Goal: Task Accomplishment & Management: Complete application form

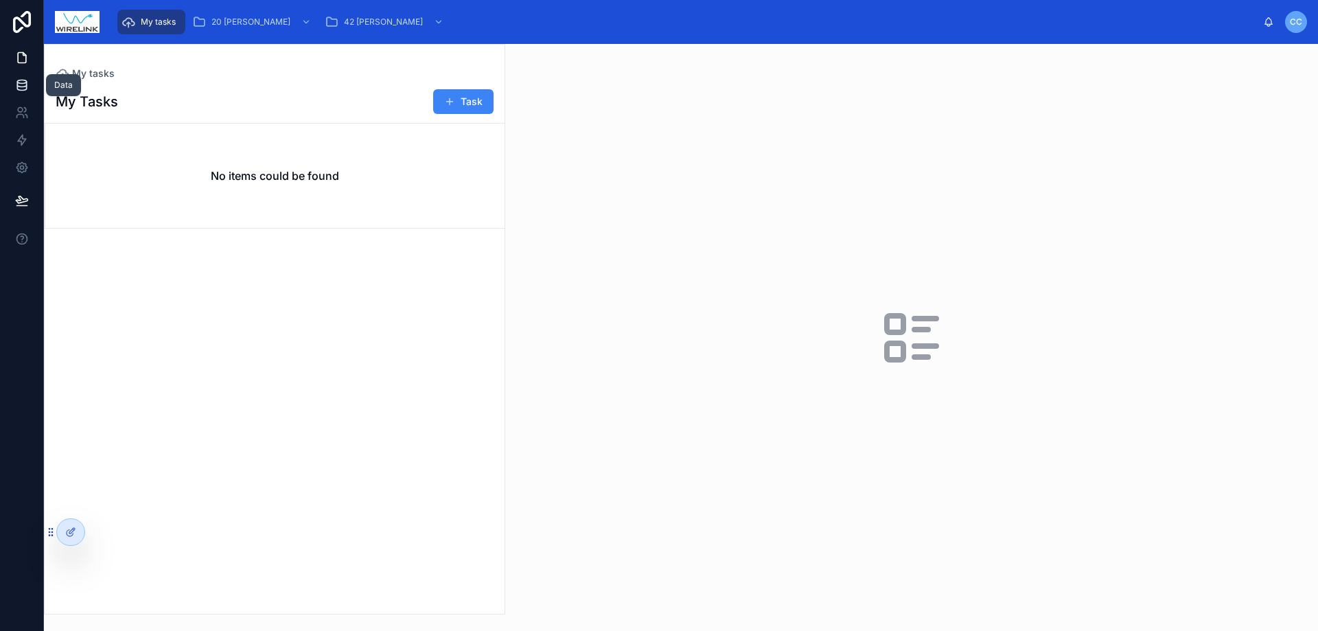
click at [19, 83] on icon at bounding box center [21, 81] width 9 height 3
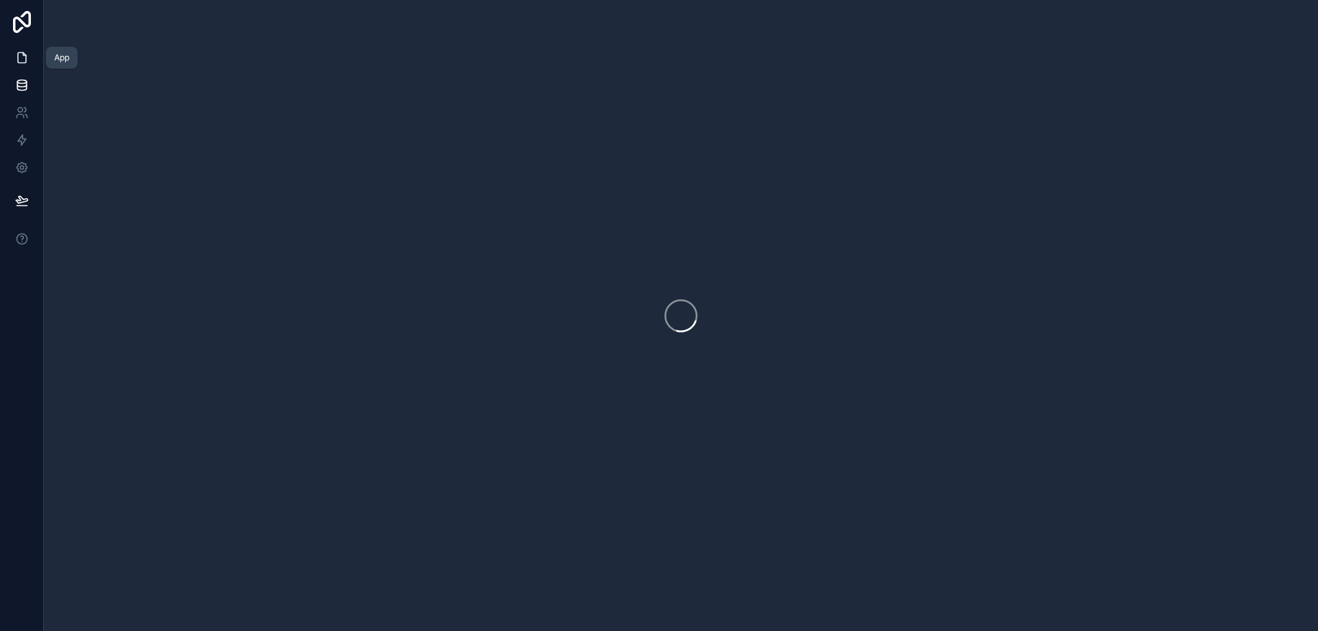
click at [22, 58] on icon at bounding box center [22, 58] width 14 height 14
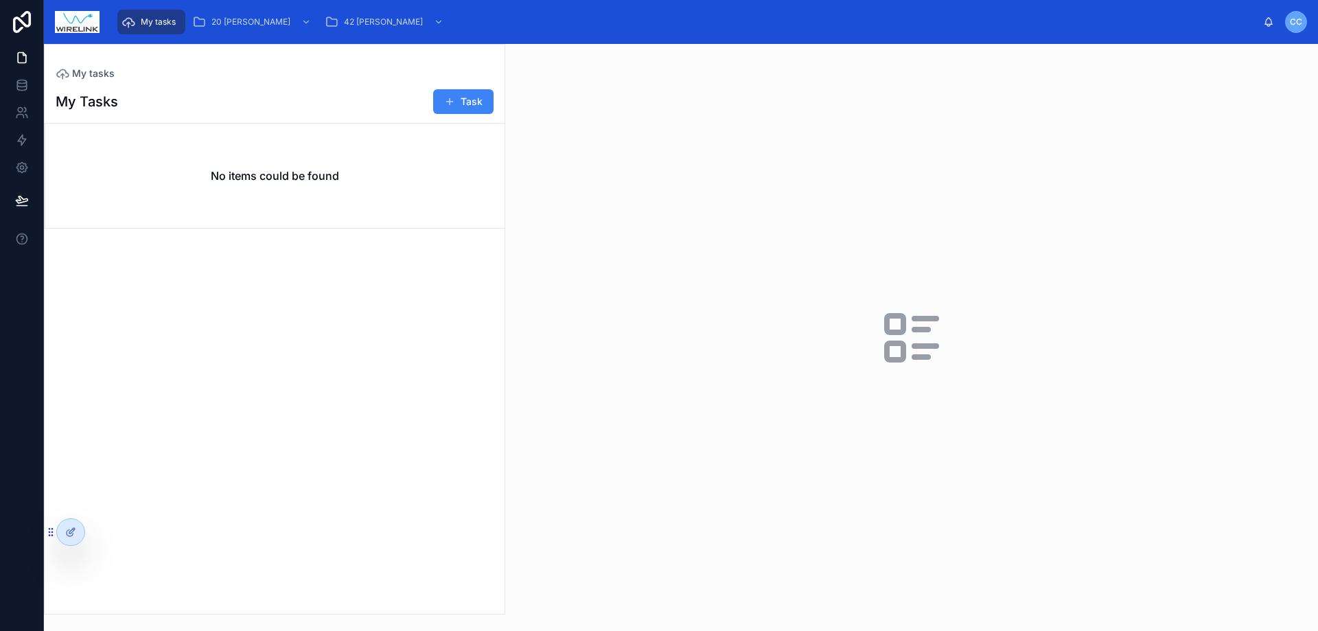
click at [637, 160] on div at bounding box center [911, 337] width 813 height 587
click at [70, 540] on div at bounding box center [70, 532] width 27 height 26
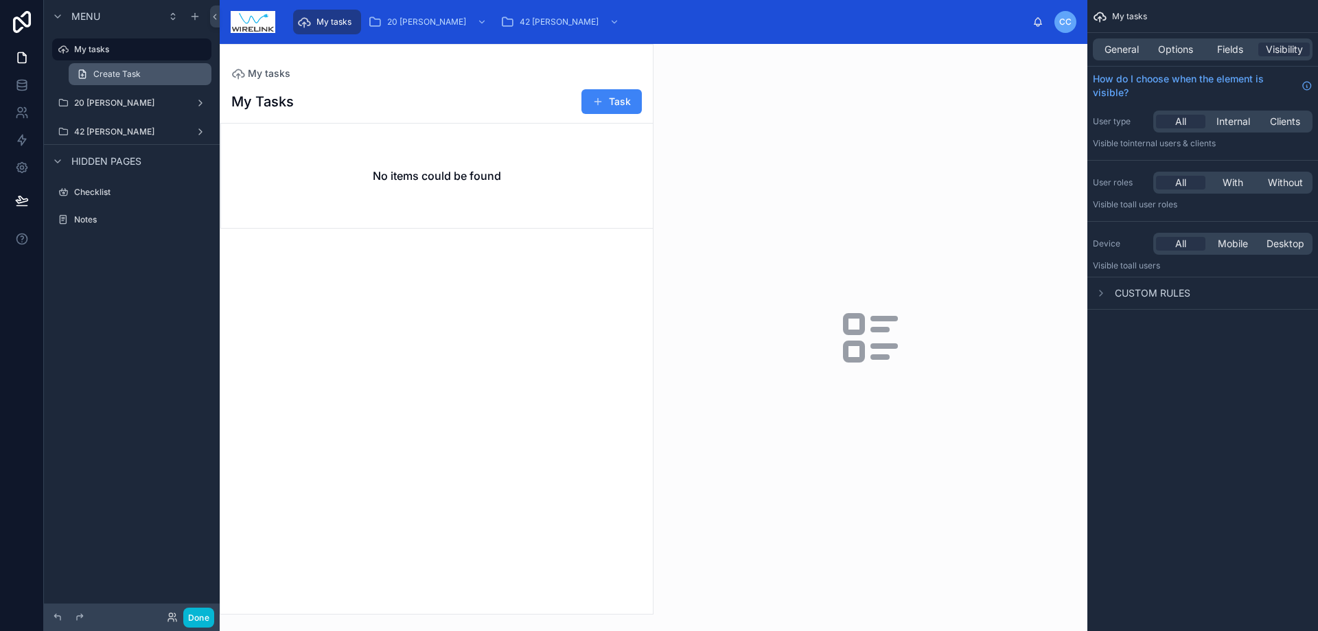
click at [207, 73] on link "Create Task" at bounding box center [140, 74] width 143 height 22
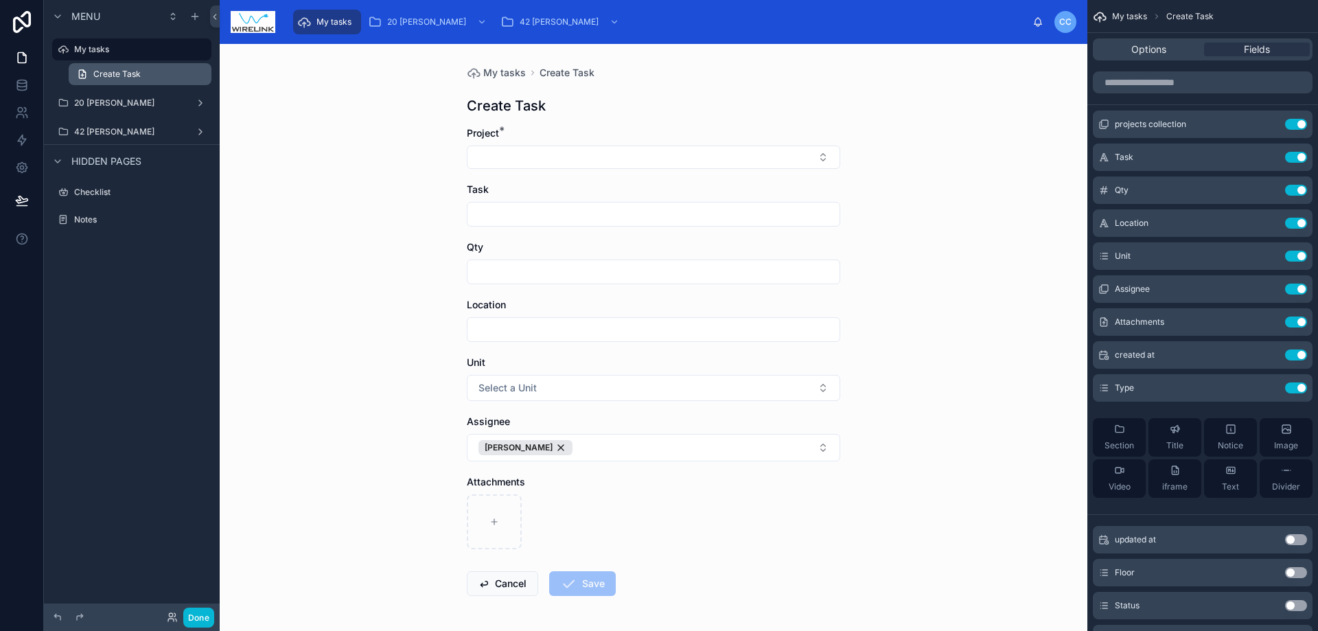
click at [119, 76] on span "Create Task" at bounding box center [116, 74] width 47 height 11
click at [134, 98] on label "20 [PERSON_NAME]" at bounding box center [129, 102] width 110 height 11
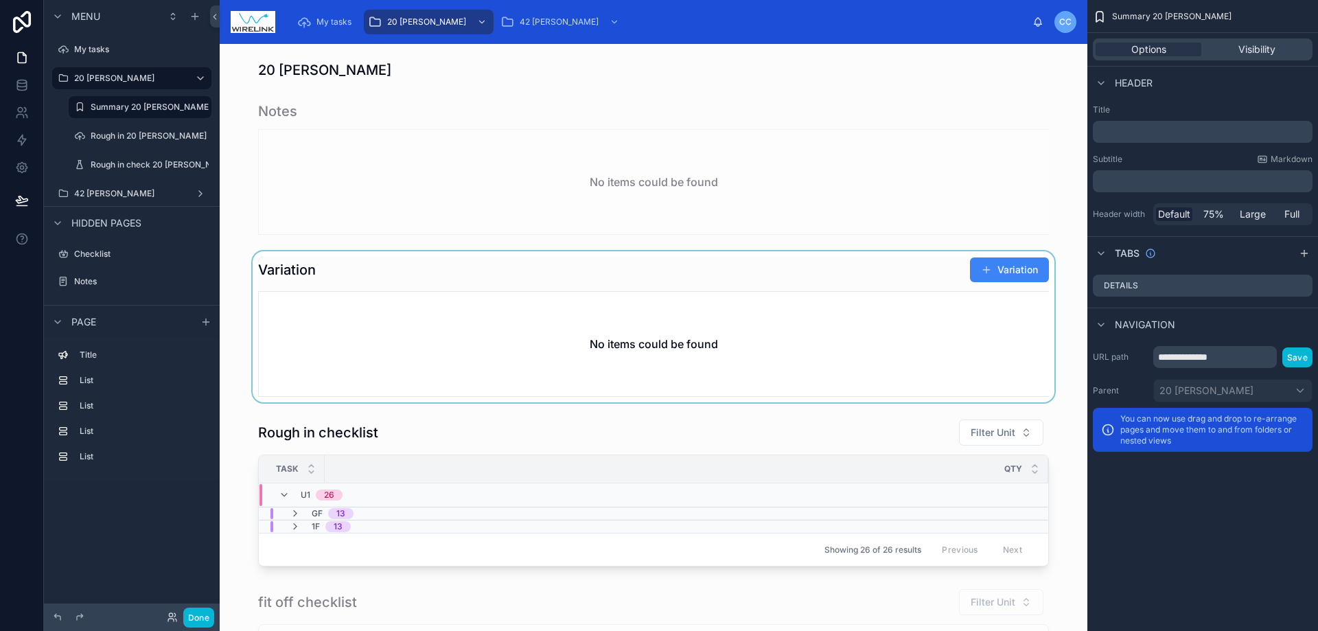
click at [1012, 275] on div at bounding box center [654, 326] width 846 height 151
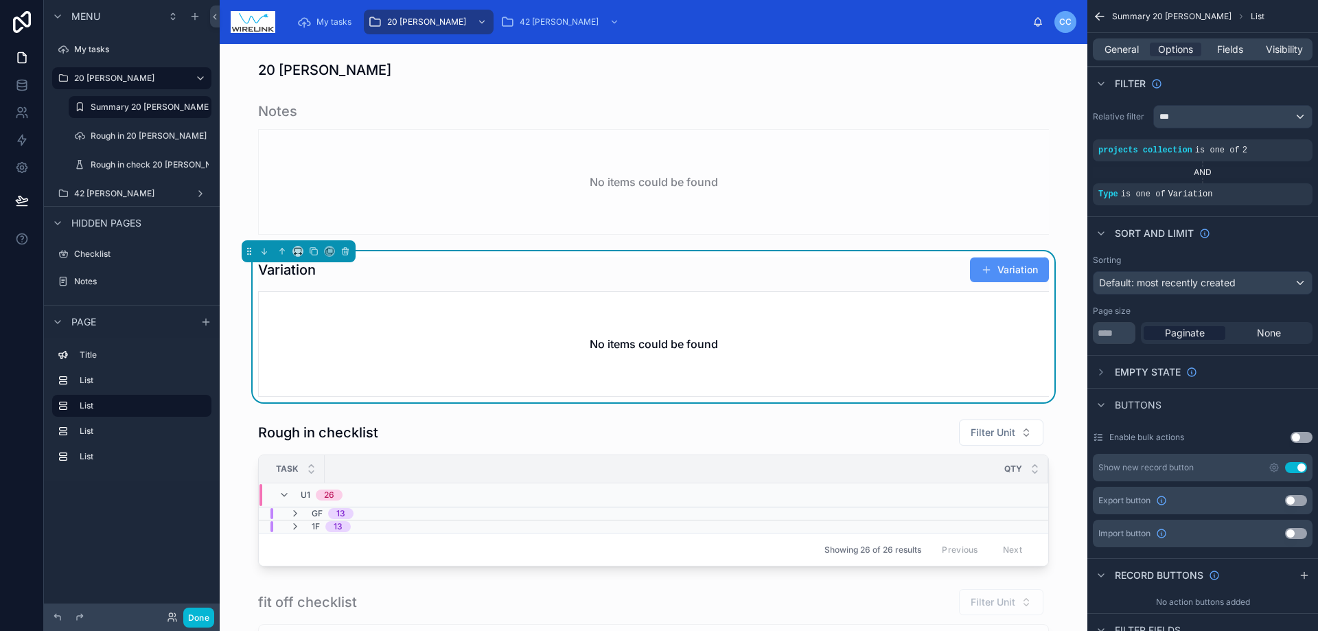
click at [1016, 268] on button "Variation" at bounding box center [1009, 269] width 79 height 25
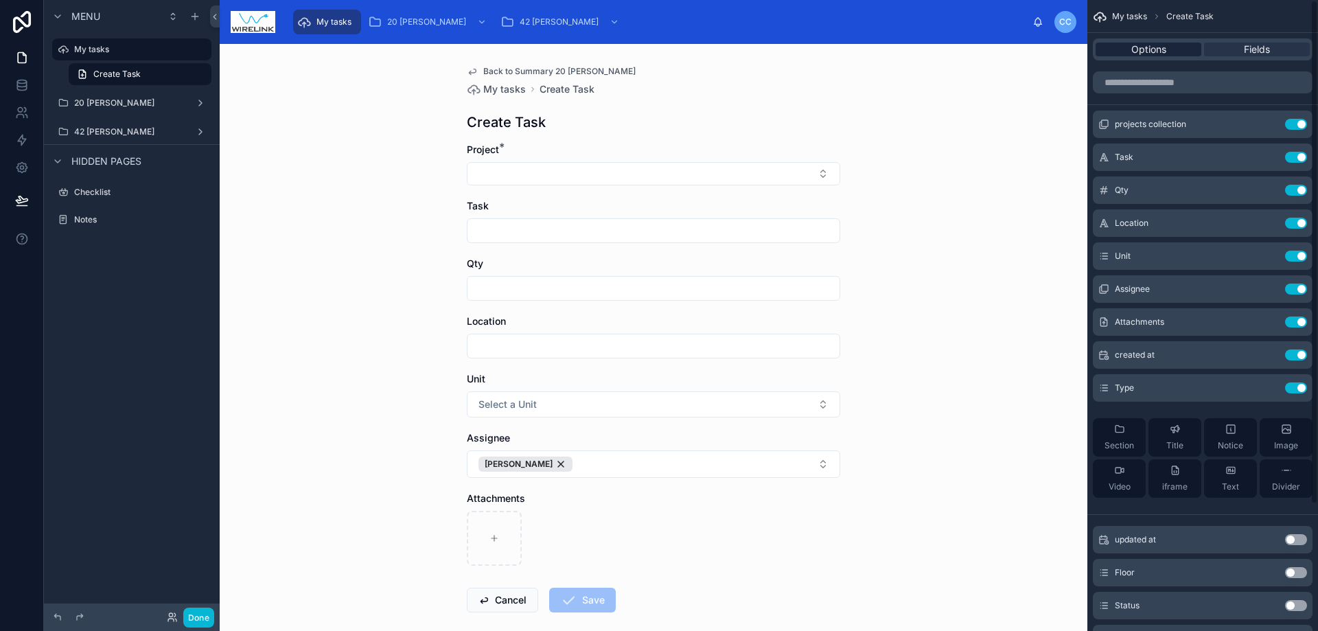
click at [1163, 49] on span "Options" at bounding box center [1148, 50] width 35 height 14
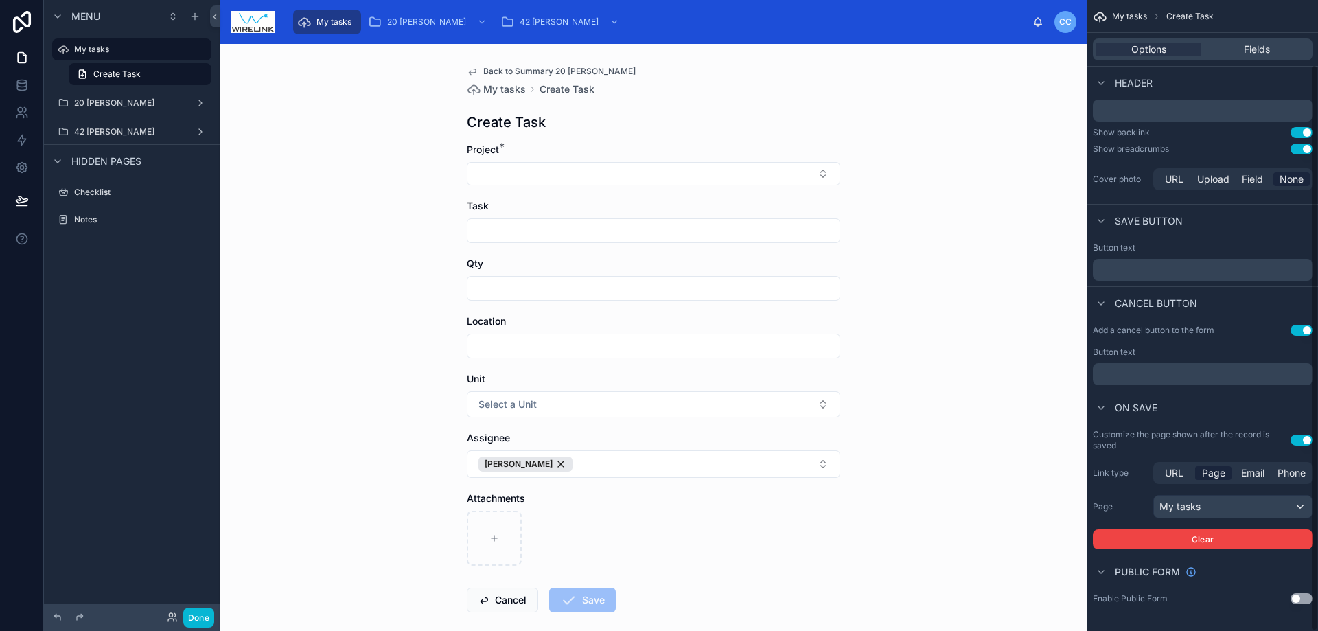
scroll to position [71, 0]
click at [1239, 510] on div "My tasks" at bounding box center [1233, 506] width 158 height 22
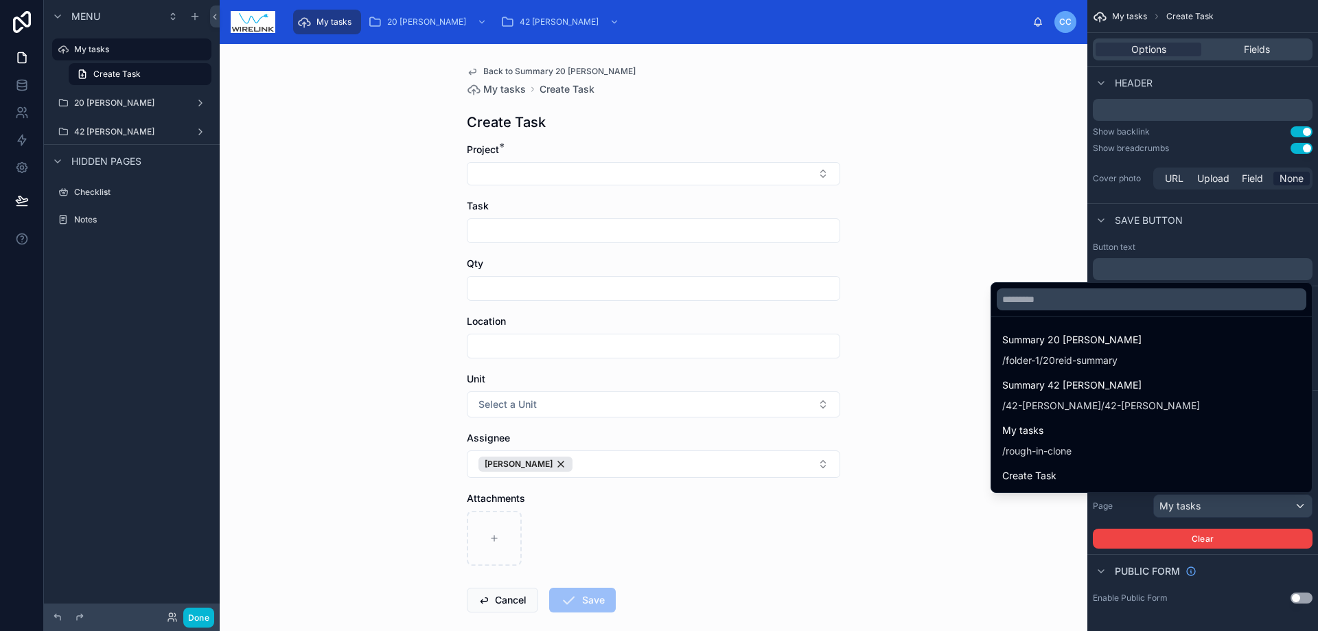
click at [1239, 510] on div "scrollable content" at bounding box center [659, 315] width 1318 height 631
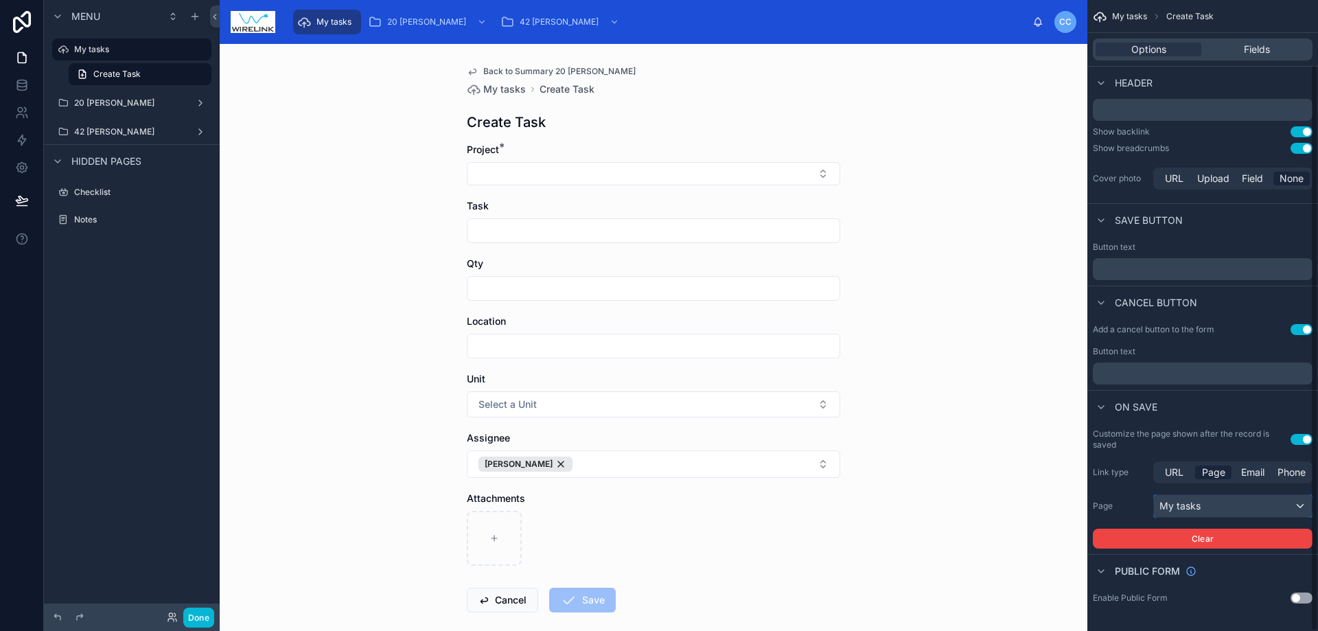
click at [1197, 503] on div "My tasks" at bounding box center [1233, 506] width 158 height 22
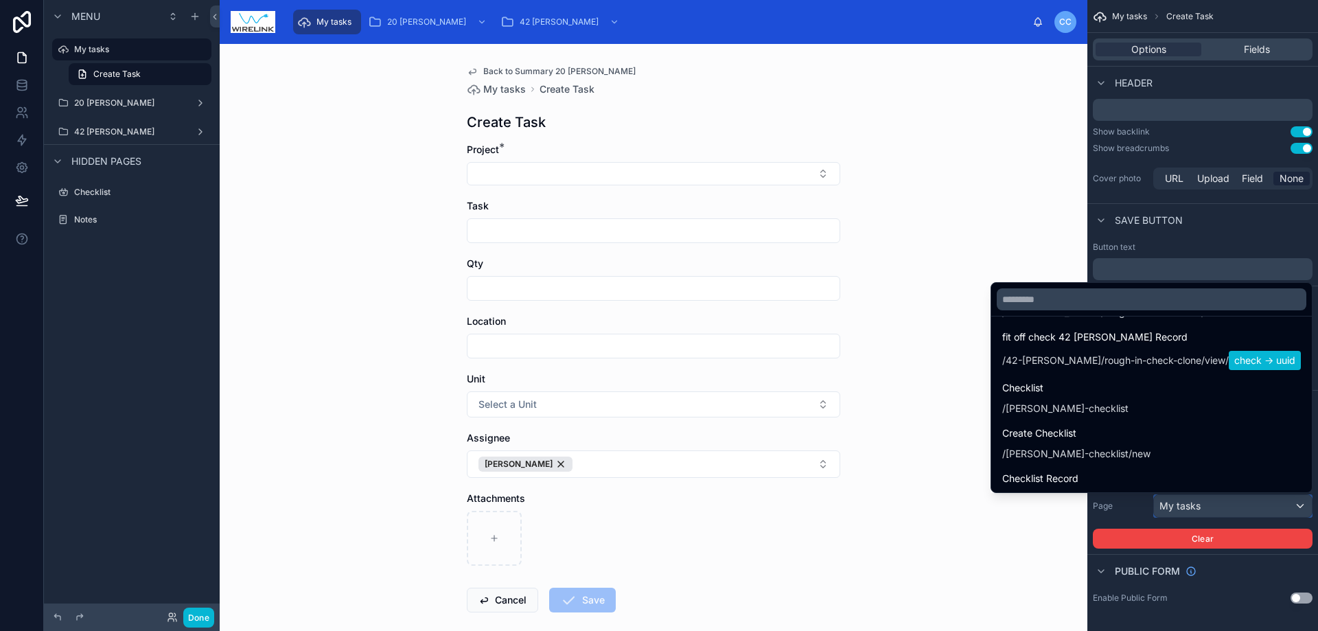
scroll to position [1002, 0]
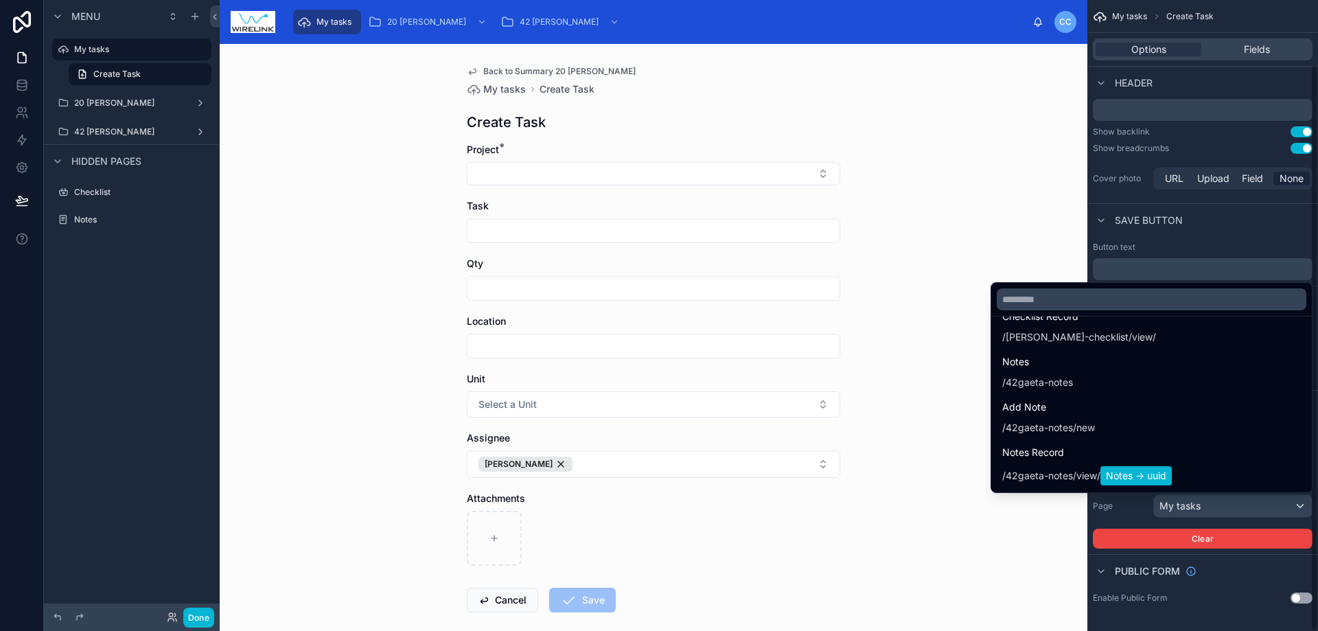
click at [1257, 504] on div "scrollable content" at bounding box center [659, 315] width 1318 height 631
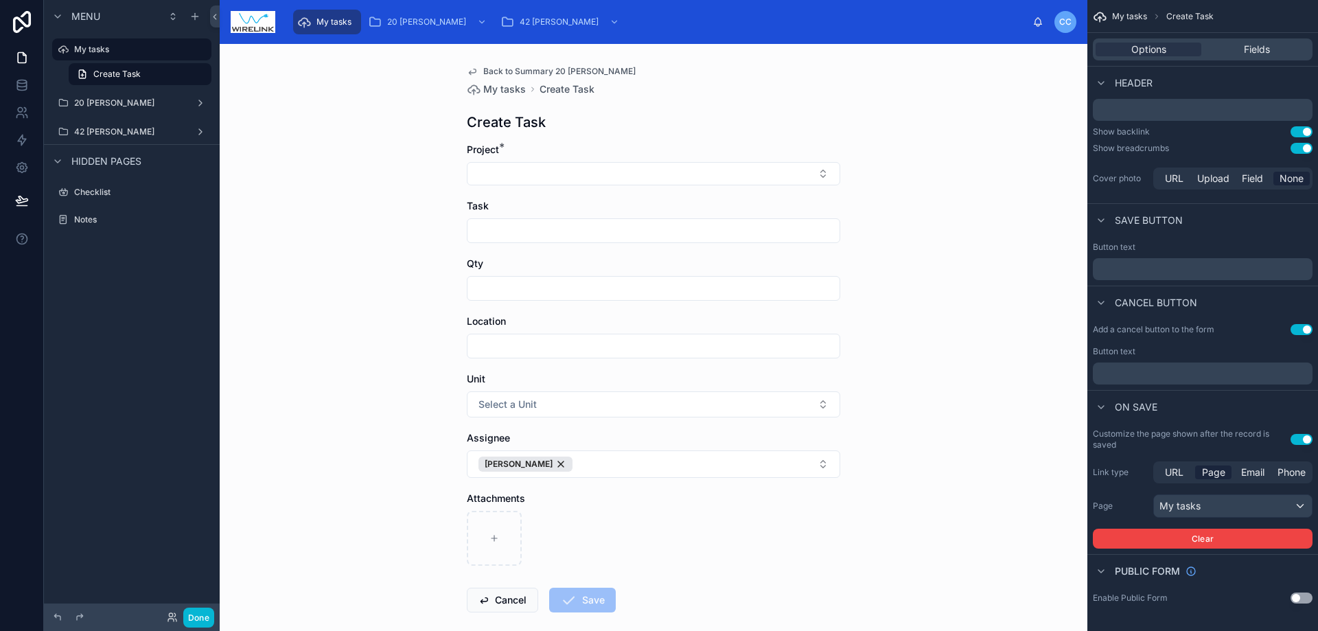
click at [344, 327] on div "Back to Summary 20 [PERSON_NAME] My tasks Create Task Create Task Project * Tas…" at bounding box center [654, 337] width 868 height 587
click at [68, 104] on icon "scrollable content" at bounding box center [63, 102] width 11 height 11
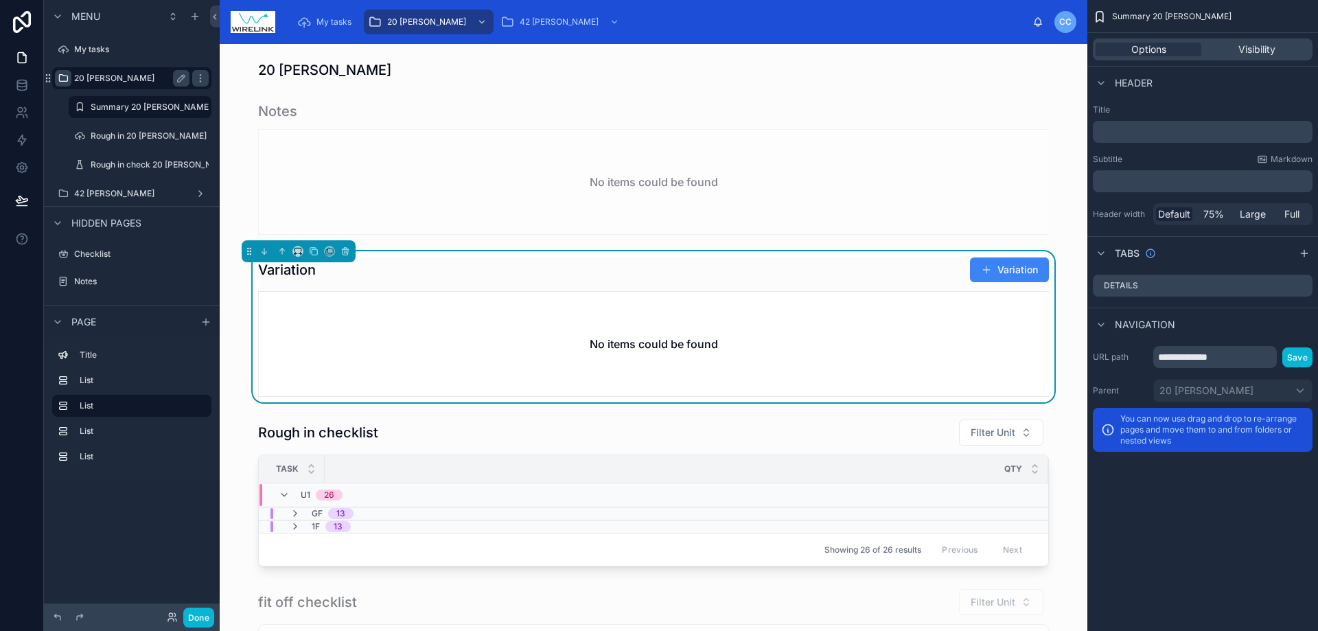
click at [231, 301] on div "Variation Variation No items could be found" at bounding box center [654, 326] width 846 height 151
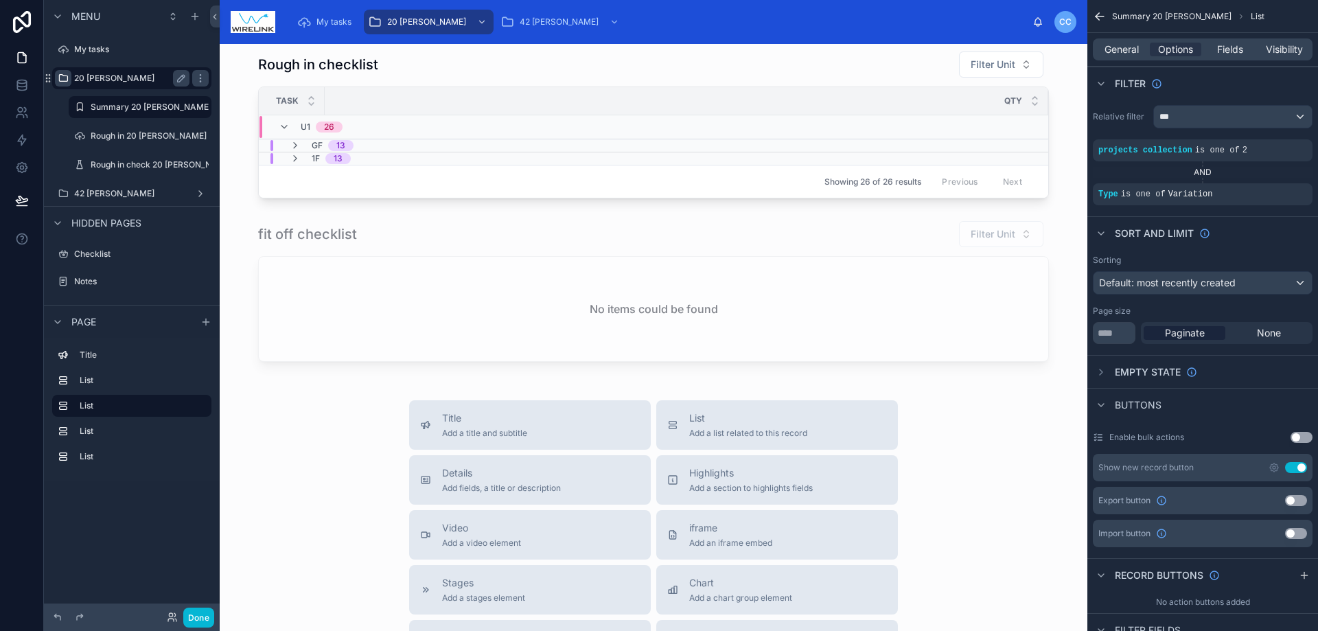
scroll to position [412, 0]
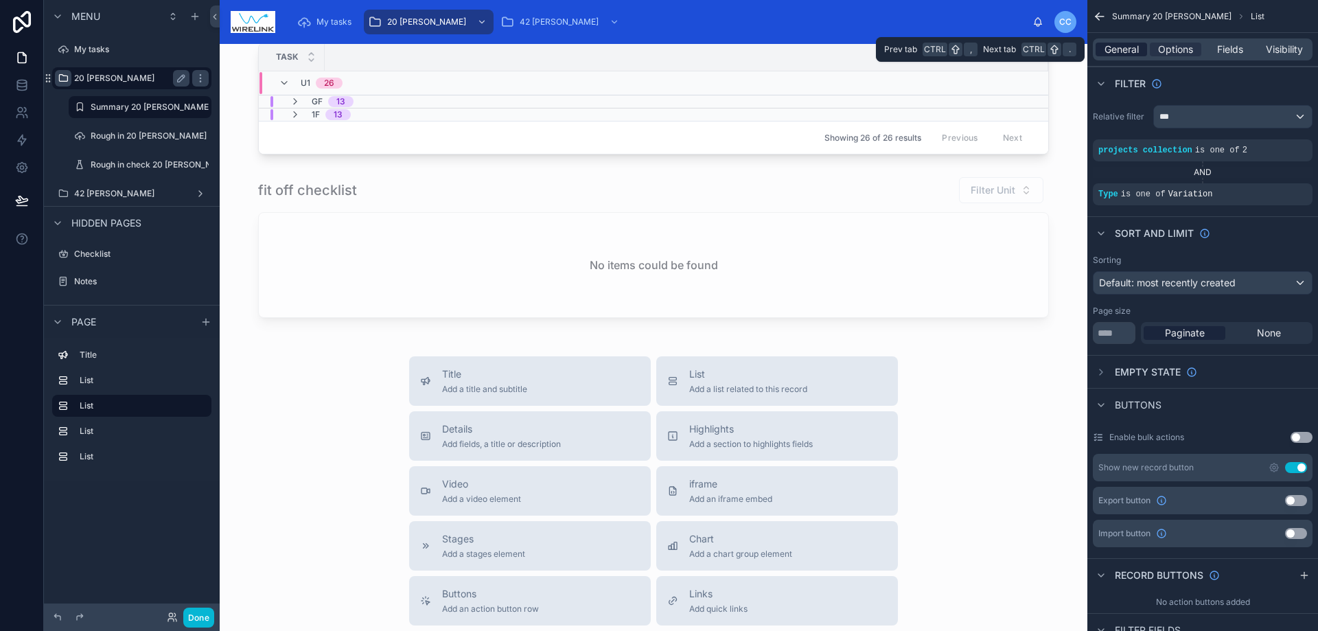
click at [1126, 50] on span "General" at bounding box center [1122, 50] width 34 height 14
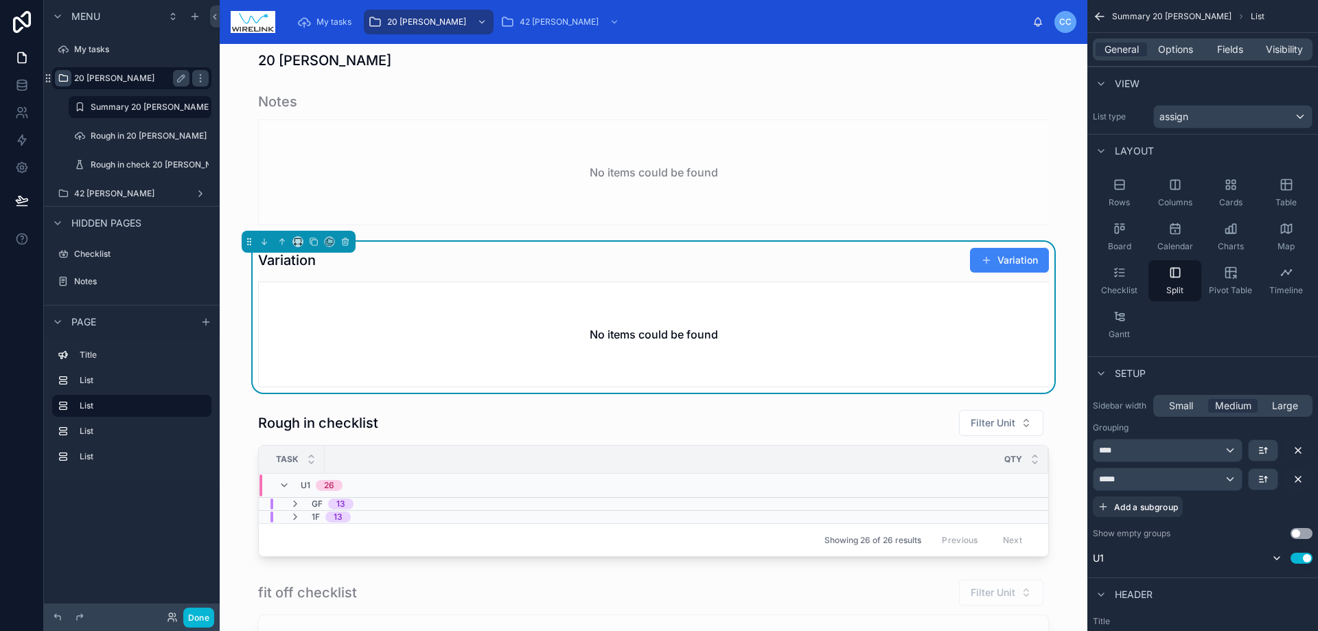
scroll to position [0, 0]
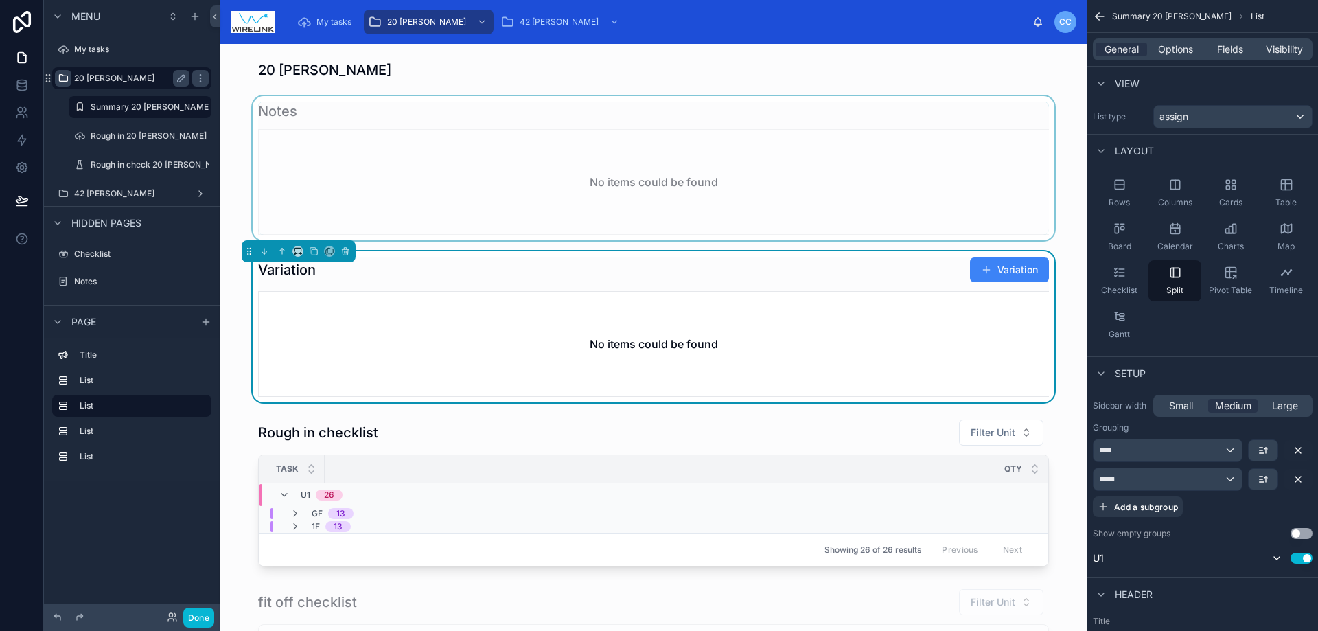
click at [671, 168] on div at bounding box center [654, 168] width 846 height 144
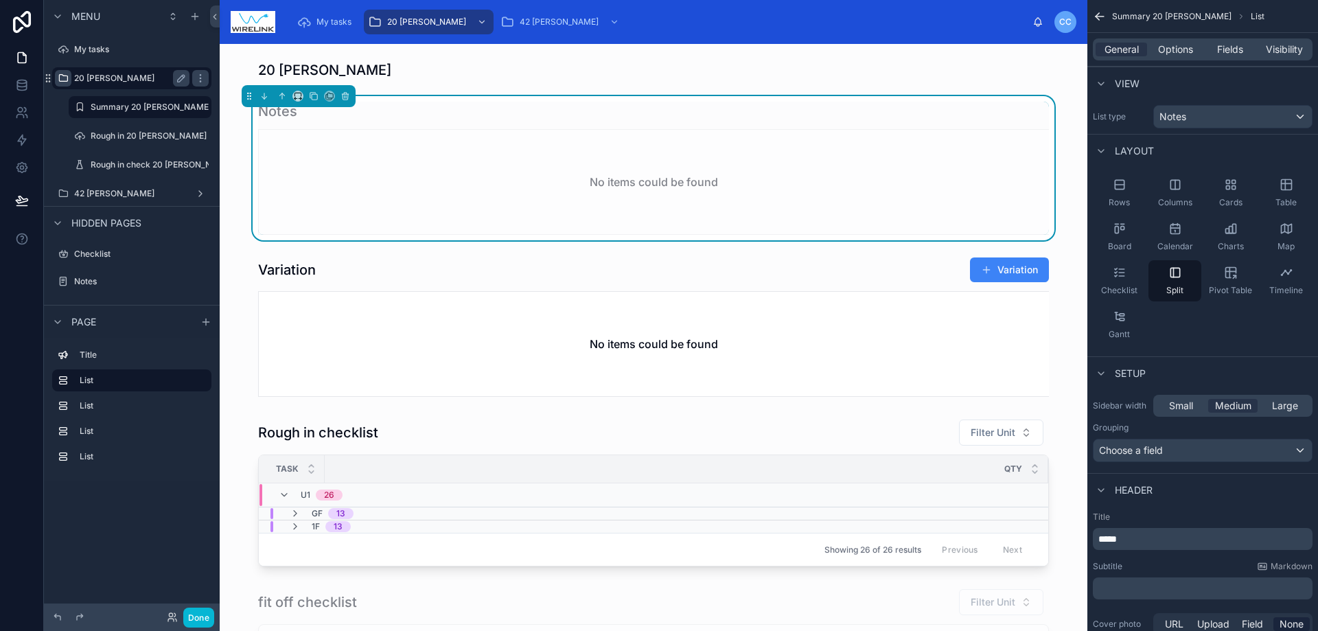
click at [736, 142] on div "No items could be found" at bounding box center [654, 182] width 790 height 104
click at [825, 164] on div "No items could be found" at bounding box center [654, 182] width 790 height 104
click at [1069, 128] on div "Notes No items could be found" at bounding box center [654, 168] width 846 height 144
click at [932, 187] on div "No items could be found" at bounding box center [654, 182] width 790 height 104
click at [205, 78] on icon "scrollable content" at bounding box center [200, 78] width 11 height 11
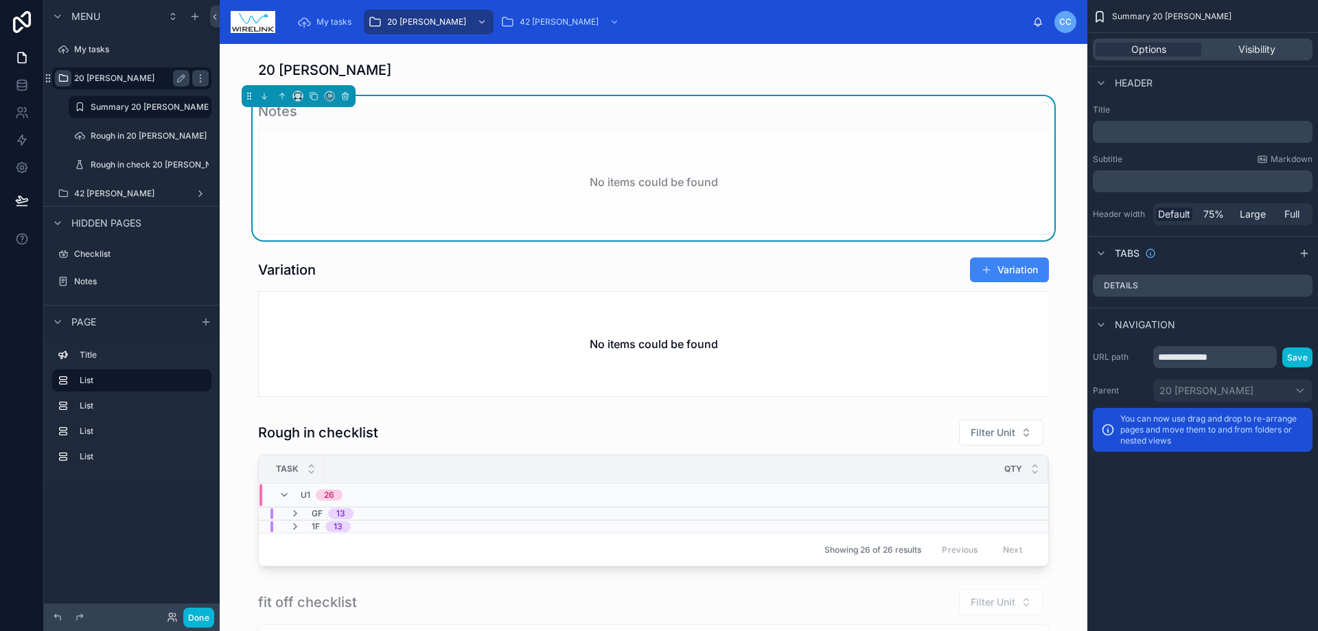
click at [141, 76] on label "20 [PERSON_NAME]" at bounding box center [129, 78] width 110 height 11
click at [137, 194] on label "42 [PERSON_NAME]" at bounding box center [129, 193] width 110 height 11
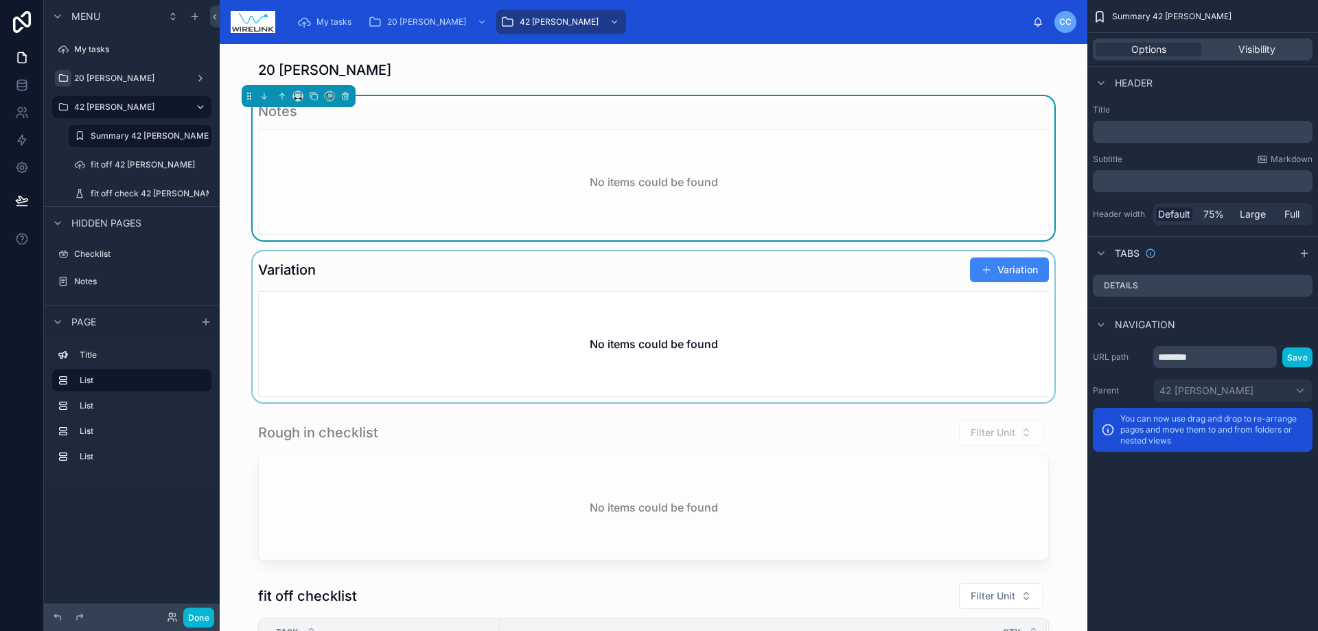
click at [1013, 269] on div at bounding box center [654, 326] width 846 height 151
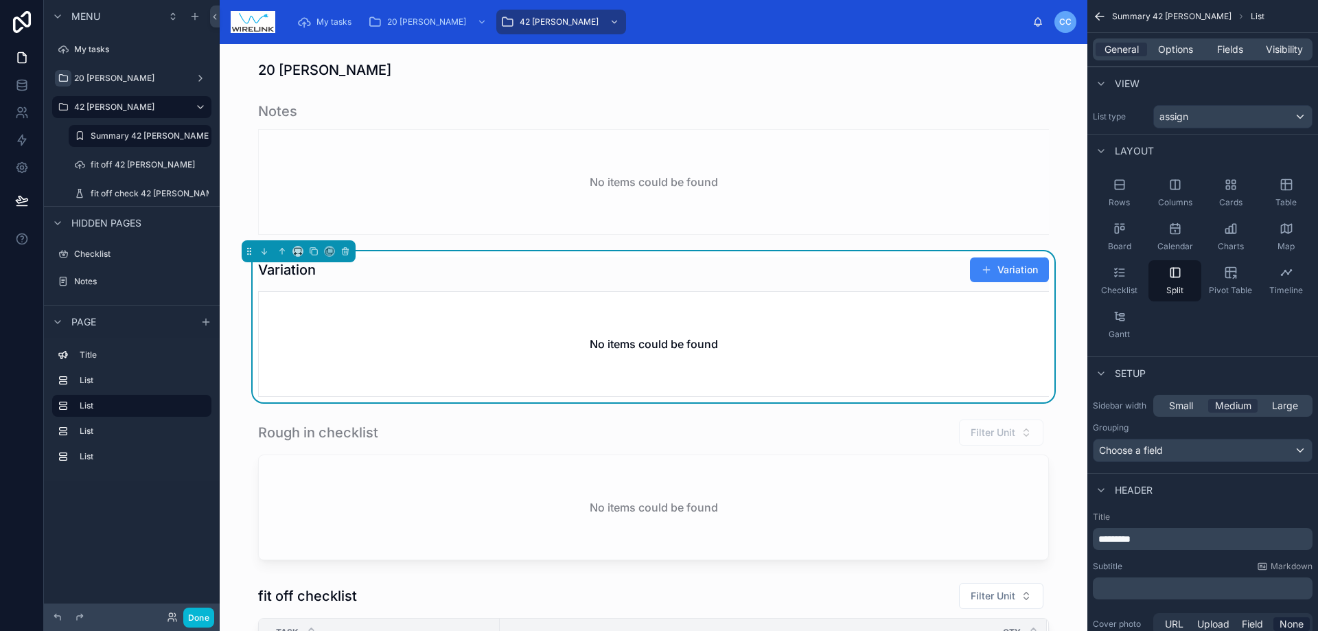
click at [1013, 269] on button "Variation" at bounding box center [1009, 269] width 79 height 25
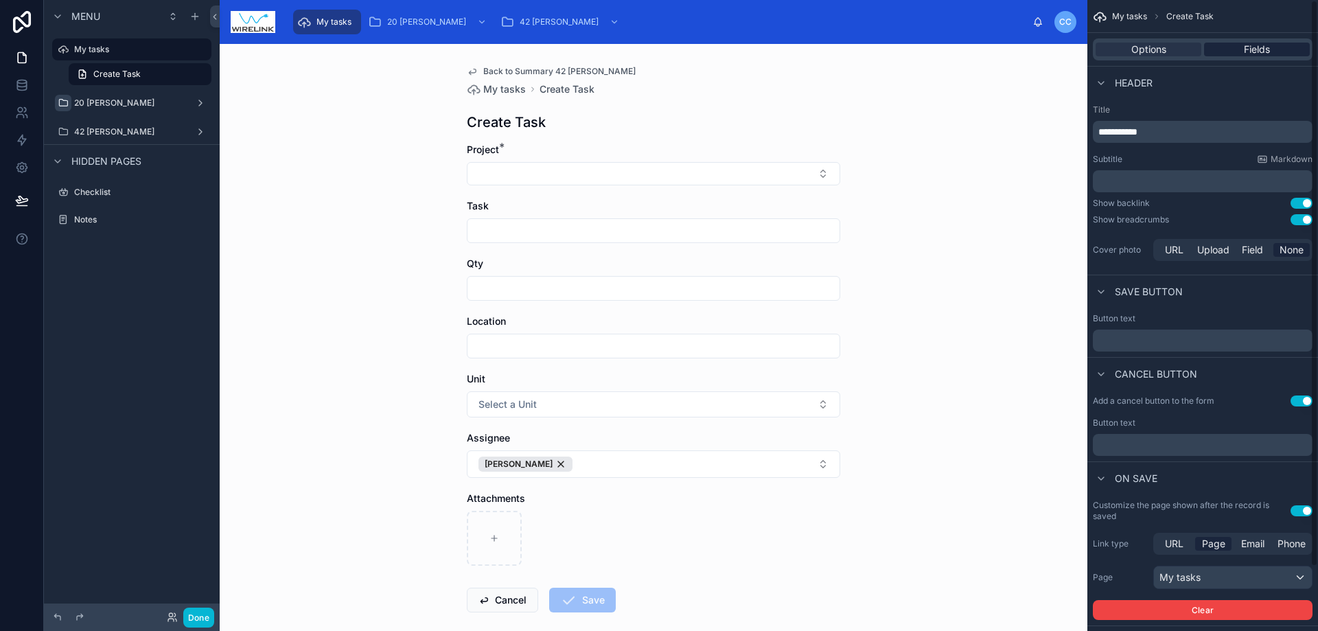
click at [1258, 45] on span "Fields" at bounding box center [1257, 50] width 26 height 14
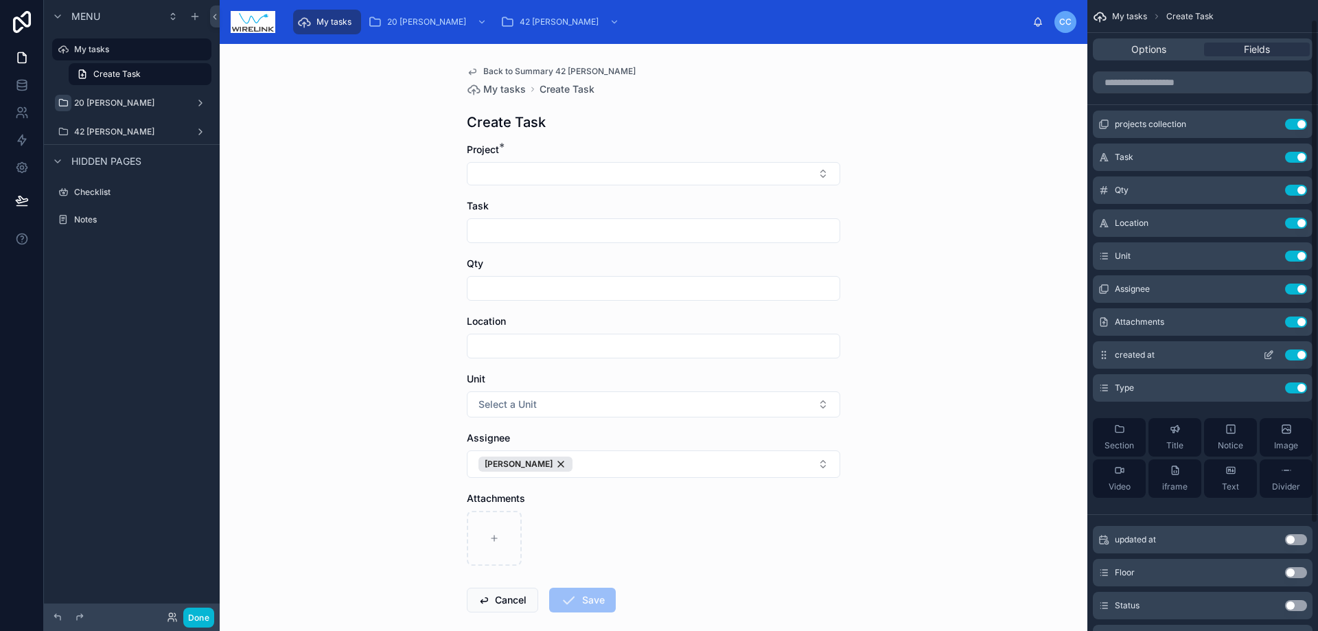
scroll to position [159, 0]
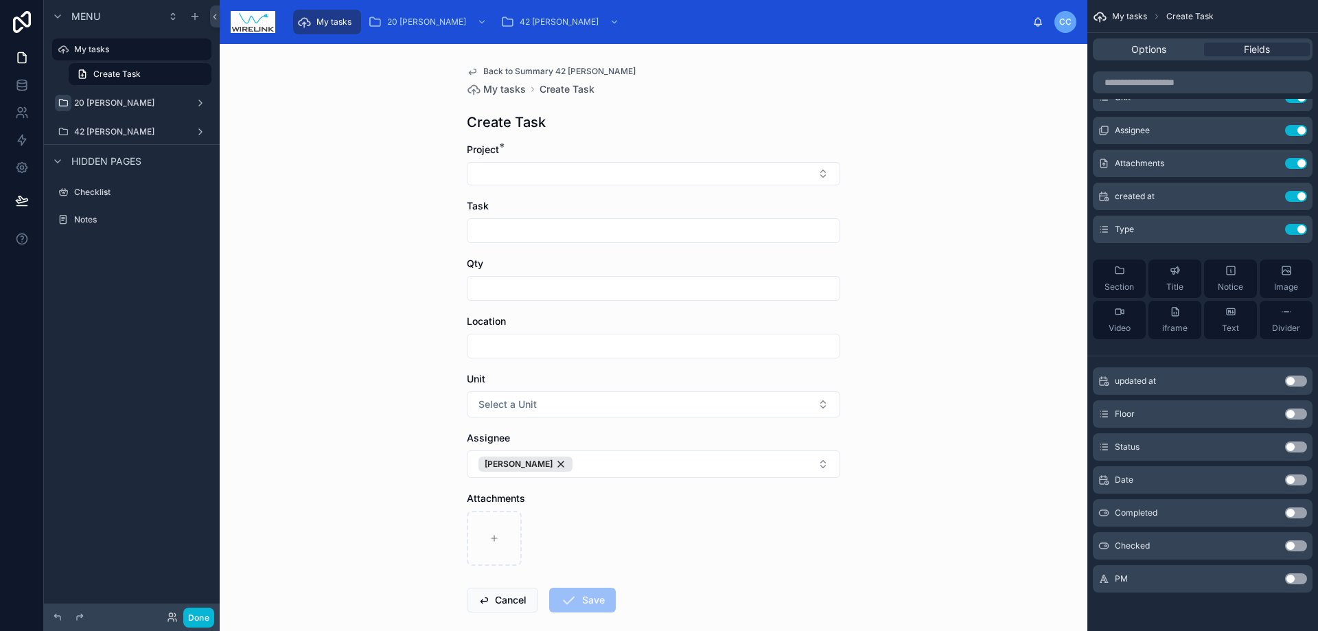
click at [1297, 575] on button "Use setting" at bounding box center [1296, 578] width 22 height 11
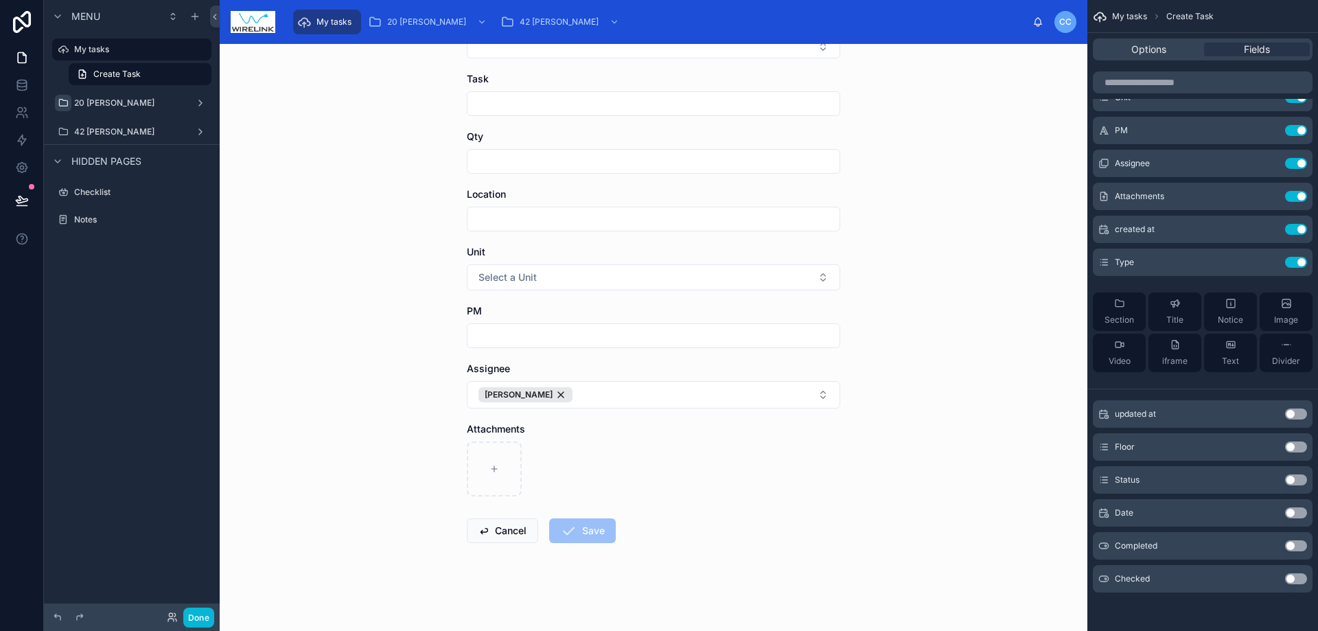
scroll to position [0, 0]
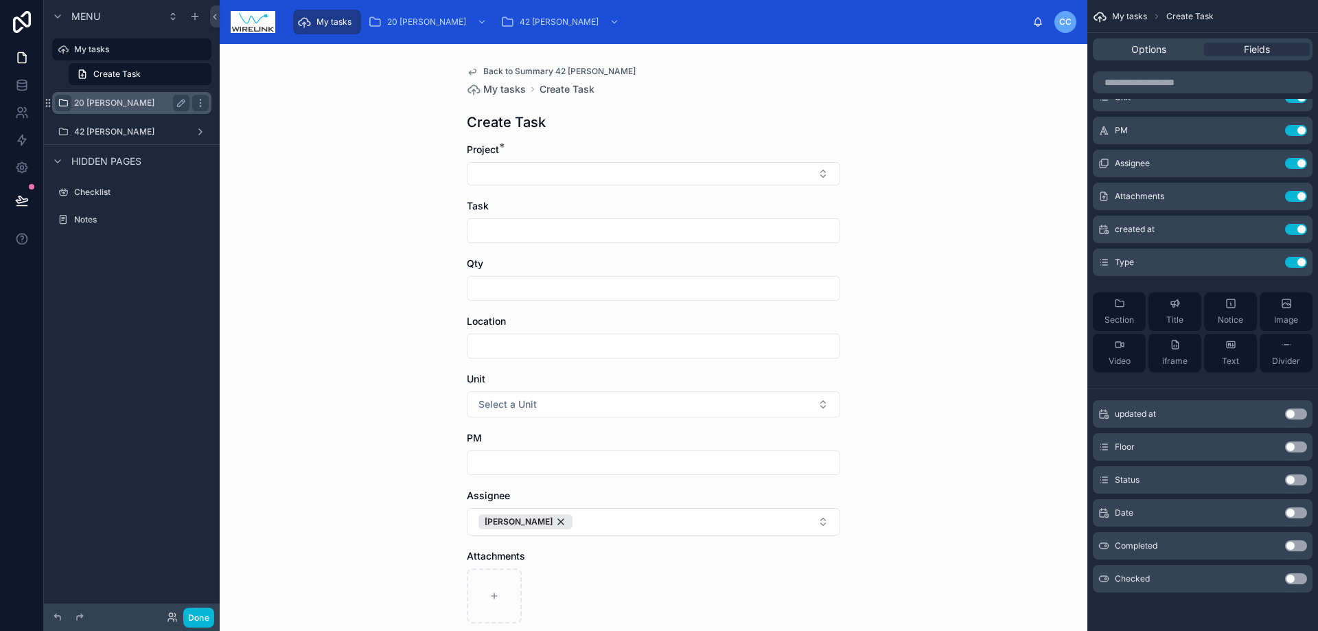
click at [97, 100] on label "20 [PERSON_NAME]" at bounding box center [129, 102] width 110 height 11
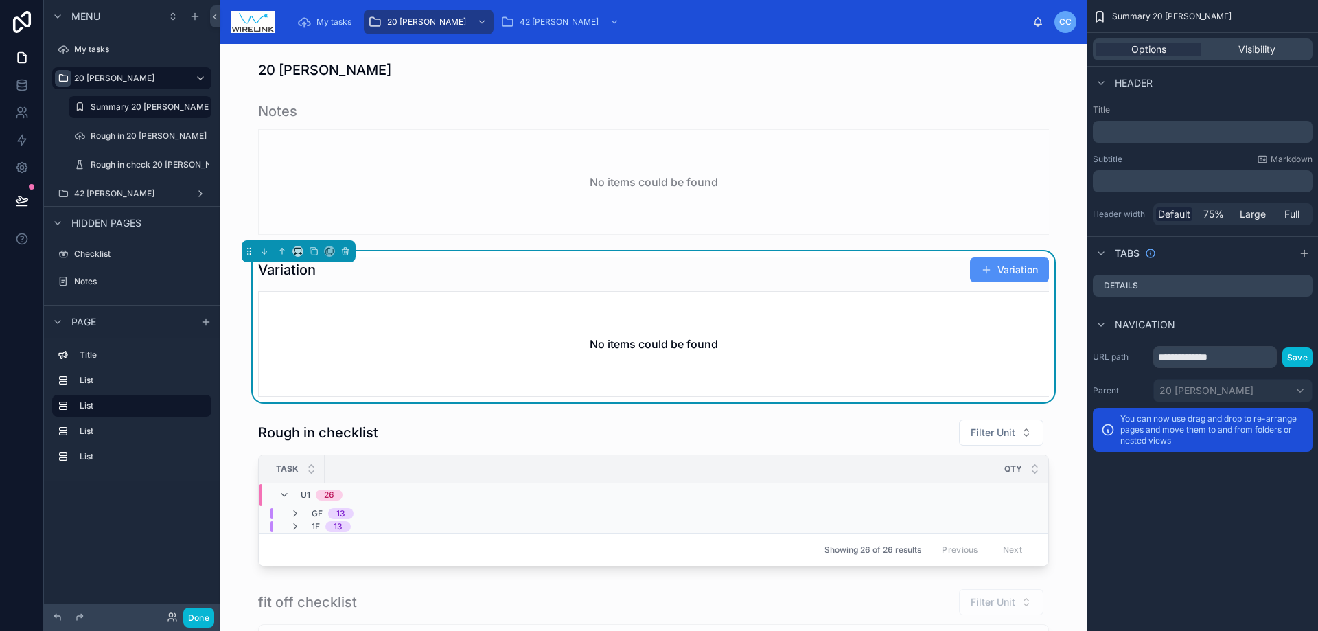
click at [1007, 264] on button "Variation" at bounding box center [1009, 269] width 79 height 25
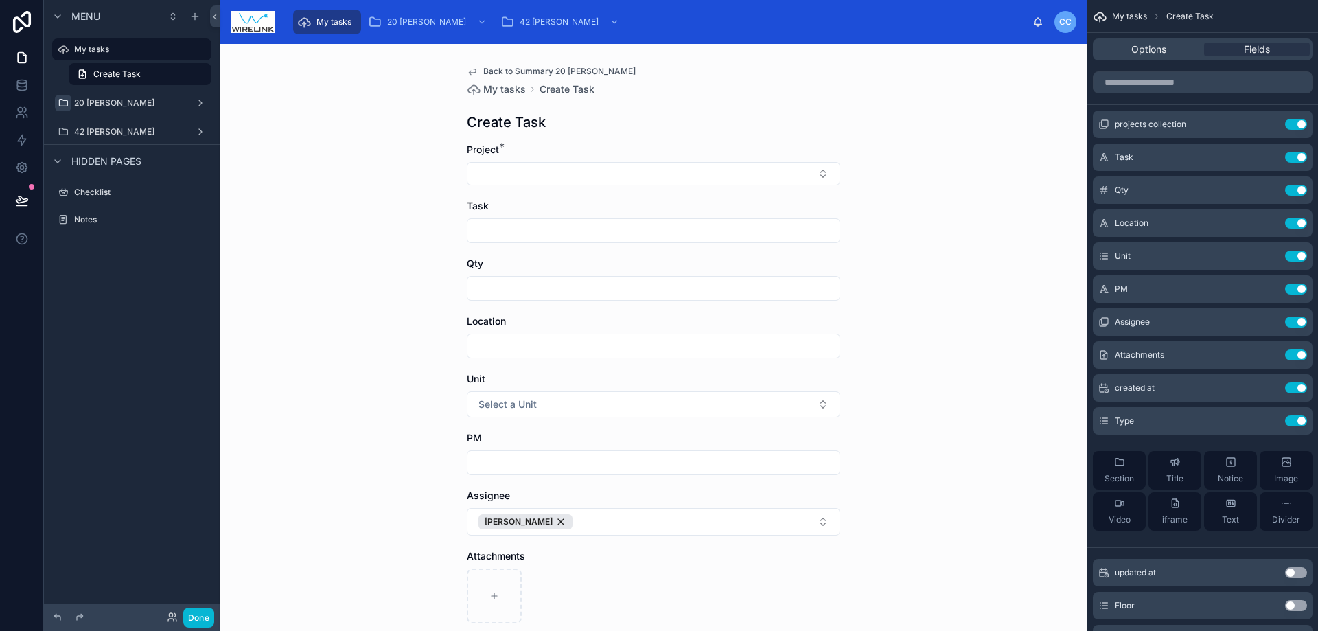
click at [175, 371] on div "Menu My tasks Create Task 20 [PERSON_NAME] 42 [PERSON_NAME] Hidden pages Checkl…" at bounding box center [132, 307] width 176 height 614
click at [197, 20] on icon "scrollable content" at bounding box center [194, 16] width 11 height 11
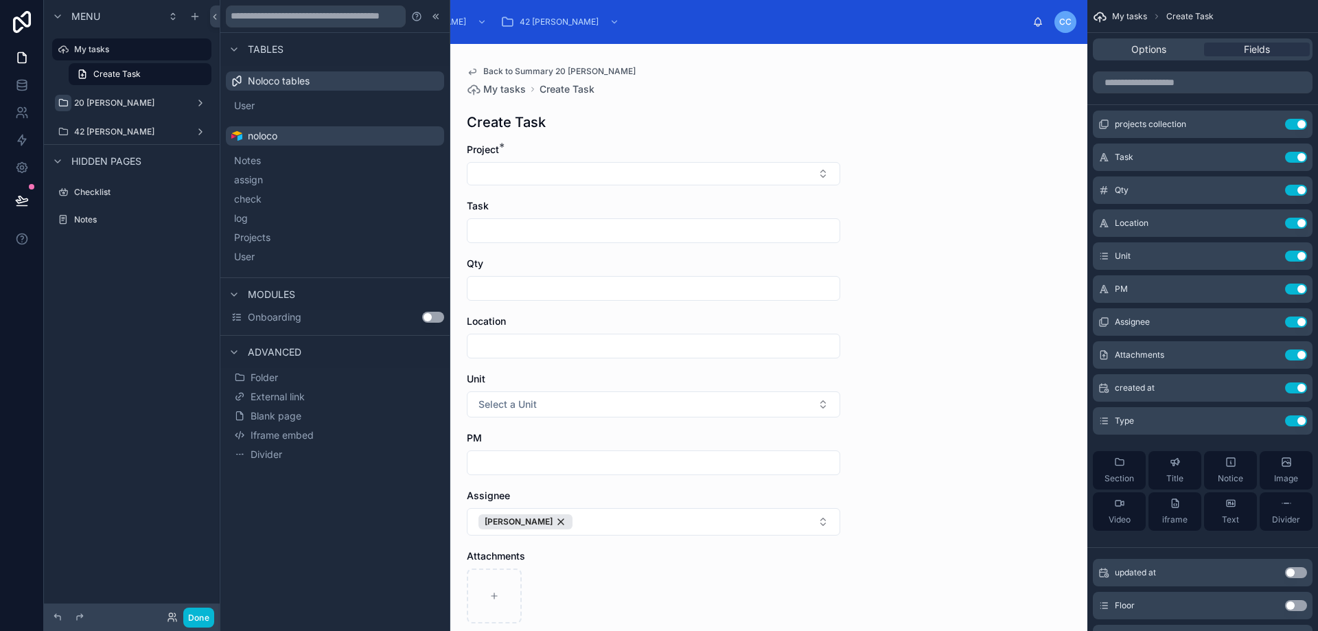
click at [149, 304] on div "Menu My tasks Create Task 20 [PERSON_NAME] 42 [PERSON_NAME] Hidden pages Checkl…" at bounding box center [132, 307] width 176 height 614
click at [23, 88] on icon at bounding box center [22, 85] width 14 height 14
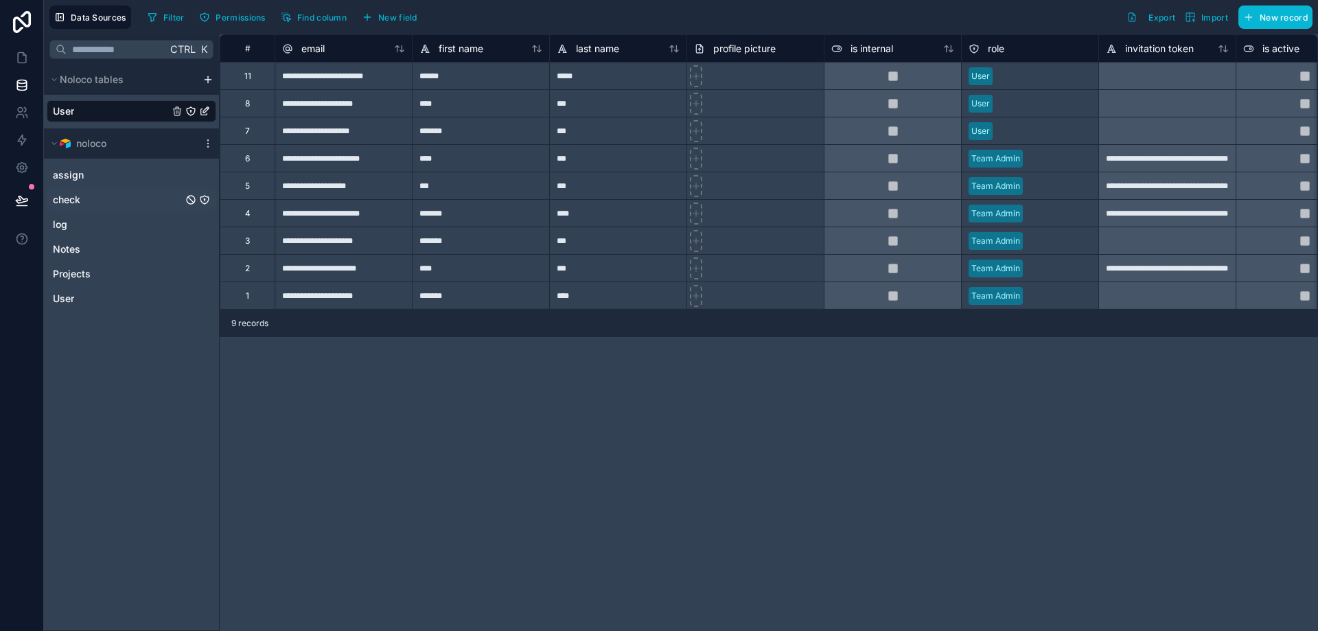
click at [99, 199] on div "check" at bounding box center [132, 200] width 170 height 22
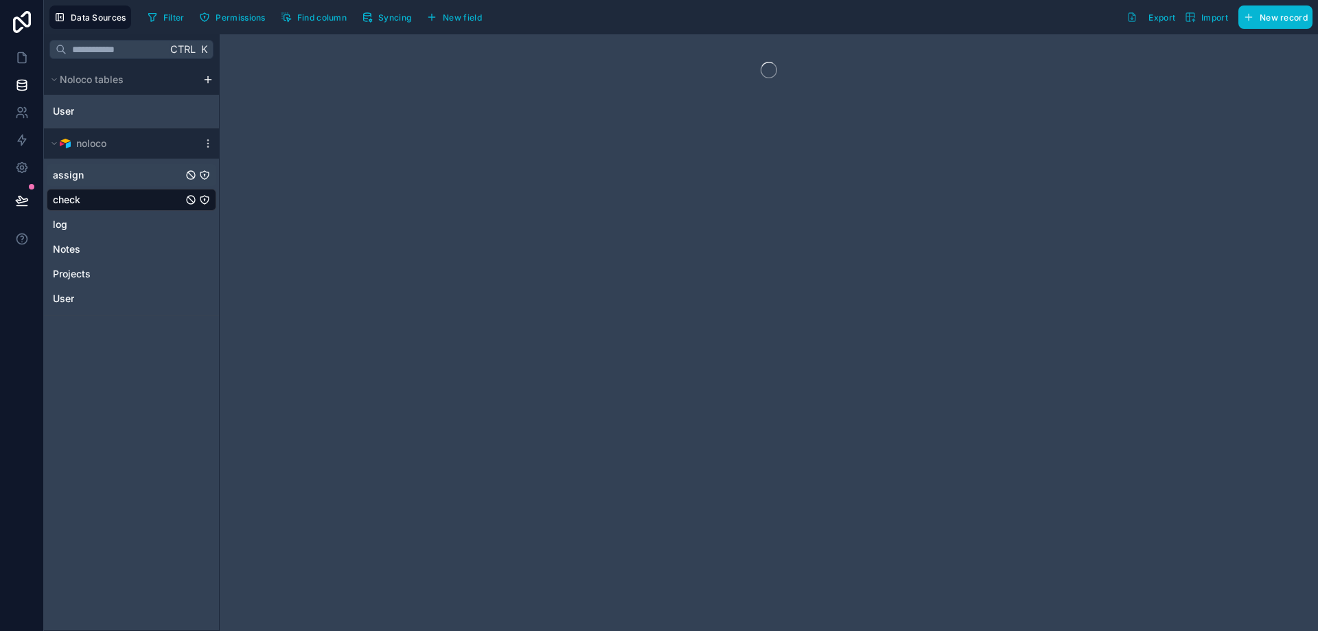
click at [100, 174] on div "assign" at bounding box center [132, 175] width 170 height 22
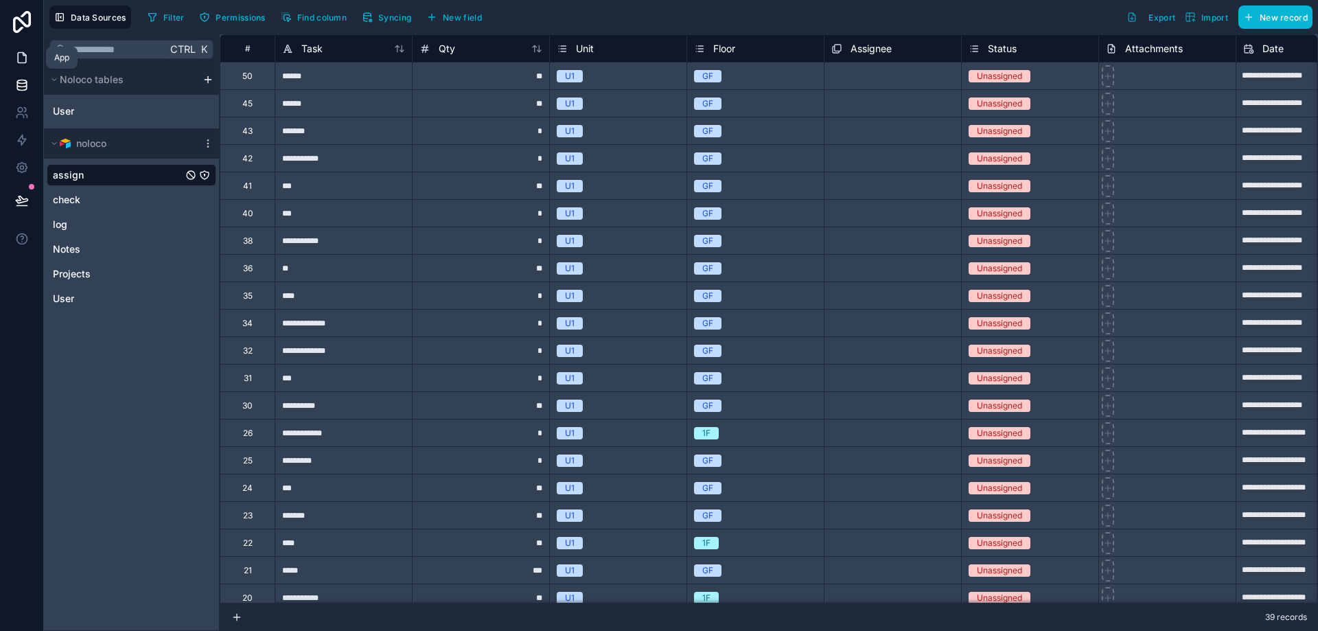
click at [18, 55] on icon at bounding box center [22, 58] width 8 height 10
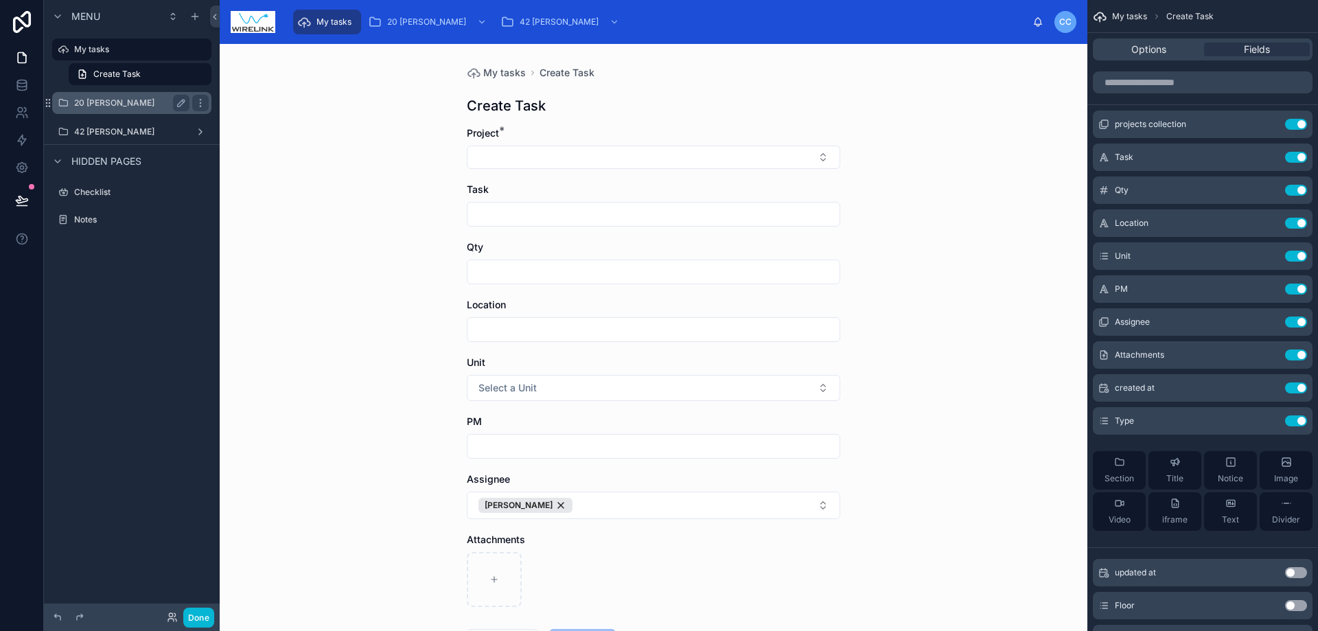
click at [110, 105] on label "20 [PERSON_NAME]" at bounding box center [129, 102] width 110 height 11
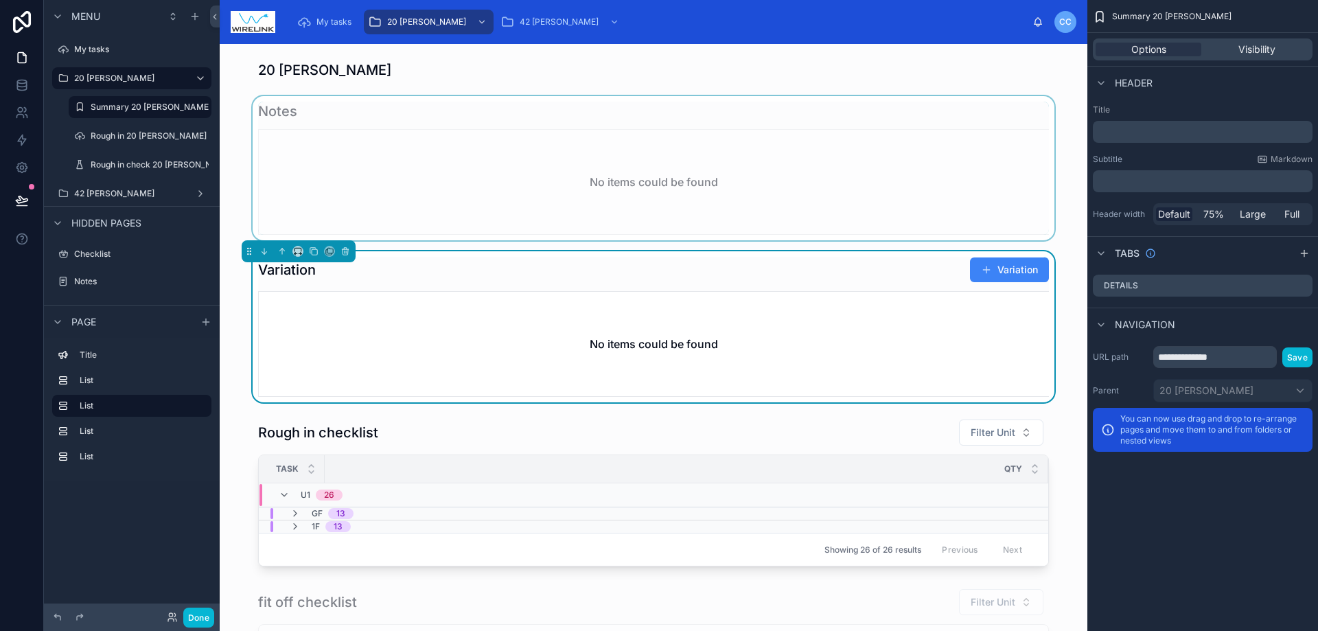
click at [465, 194] on div at bounding box center [654, 168] width 846 height 144
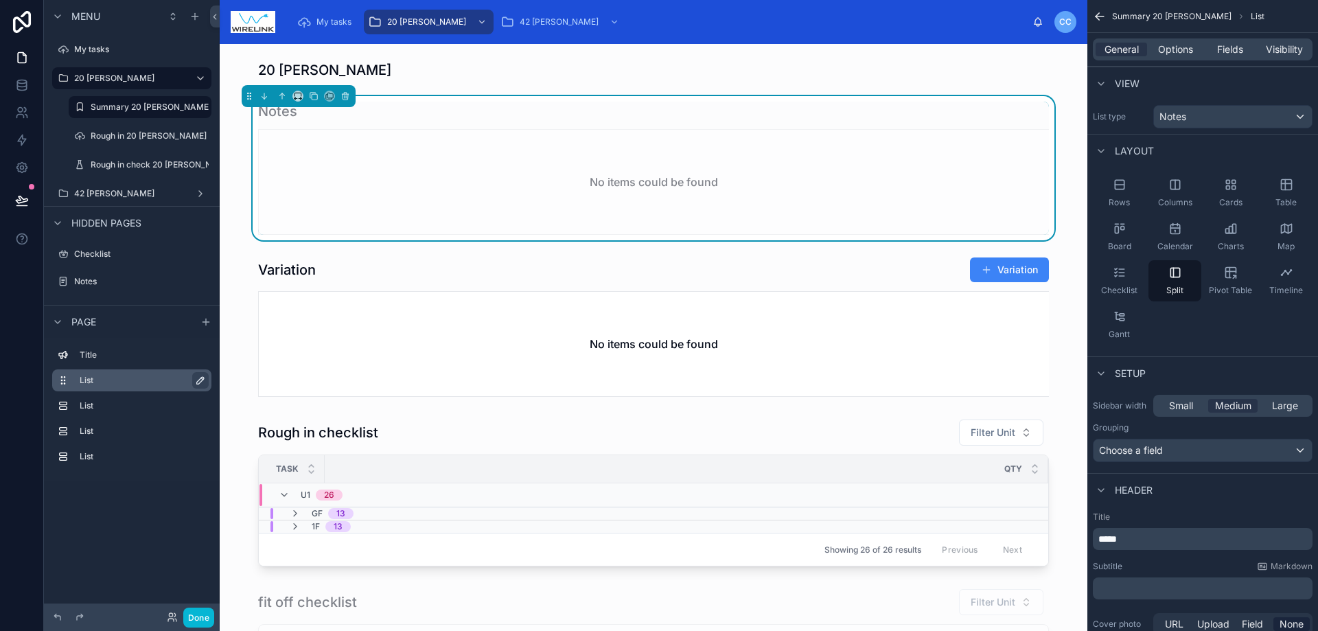
click at [204, 384] on icon "scrollable content" at bounding box center [200, 380] width 11 height 11
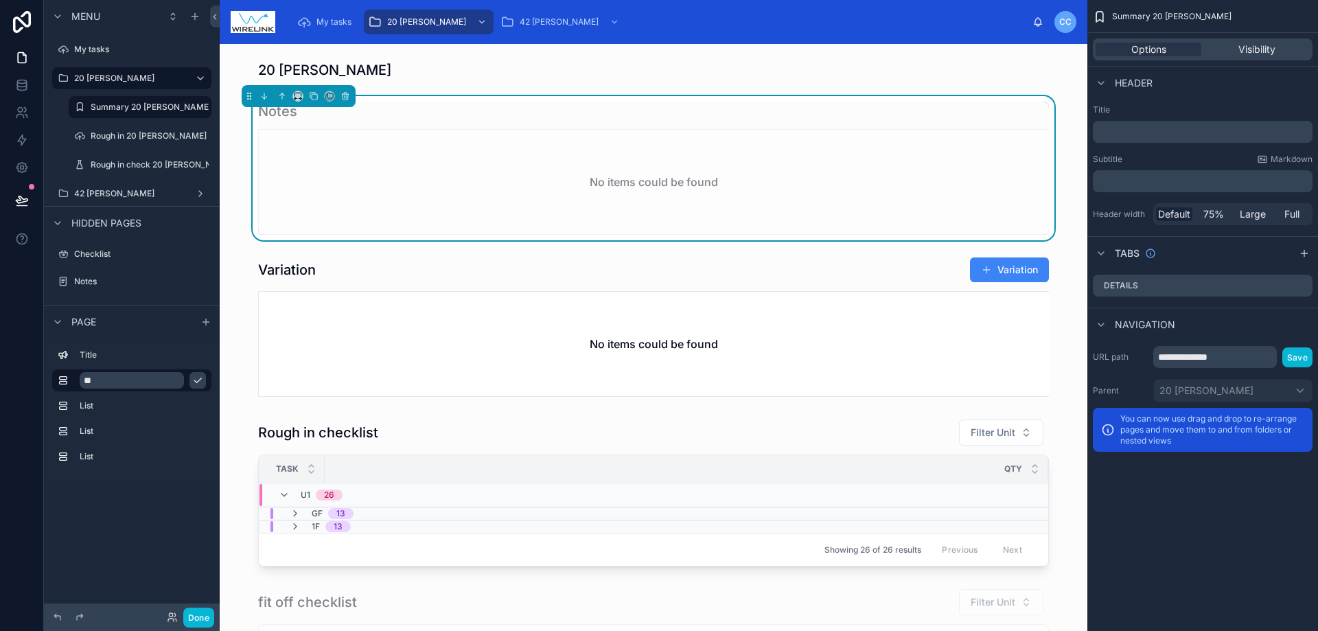
type input "*"
type input "*****"
click at [135, 399] on div "List" at bounding box center [143, 406] width 126 height 16
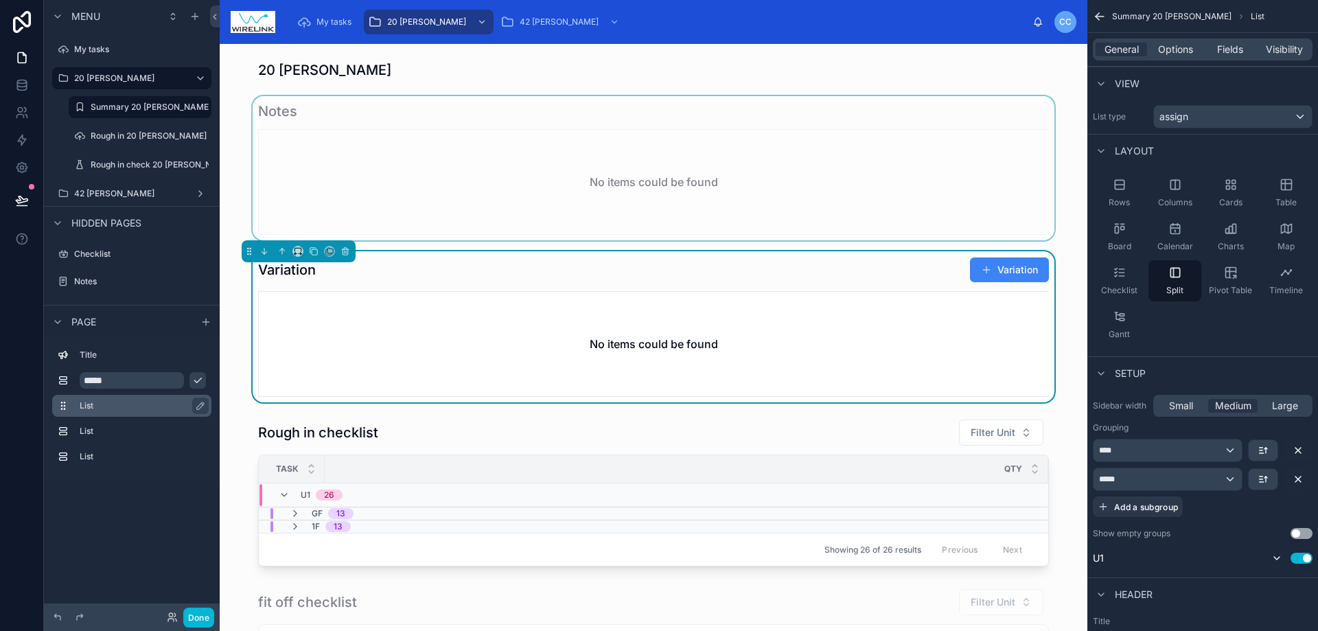
click at [192, 404] on label "List" at bounding box center [140, 405] width 121 height 11
click at [199, 406] on icon "scrollable content" at bounding box center [200, 405] width 11 height 11
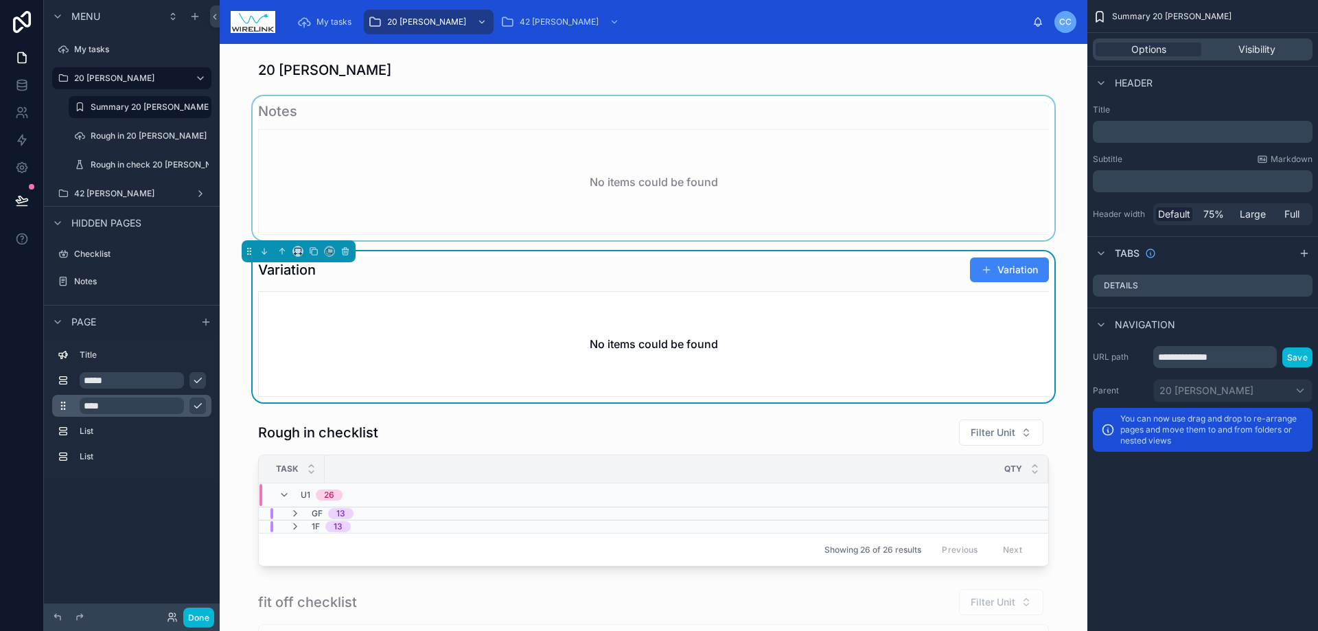
click at [155, 407] on input "****" at bounding box center [132, 406] width 104 height 16
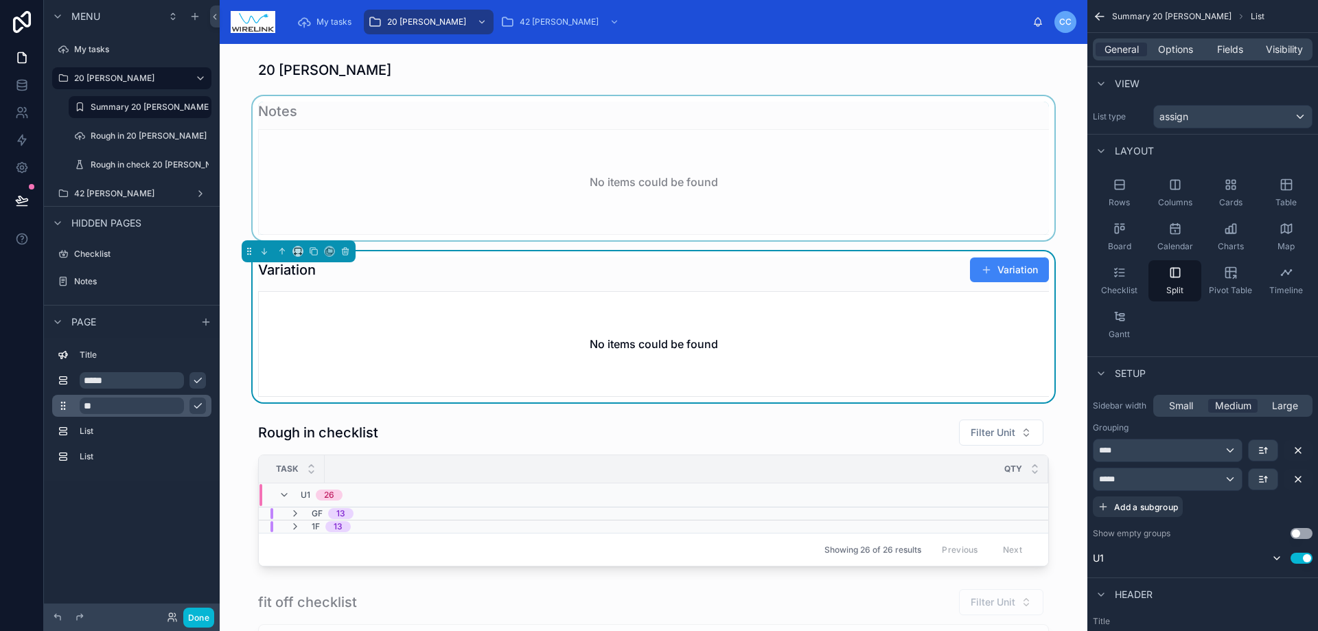
type input "*"
type input "*********"
click at [201, 404] on icon "scrollable content" at bounding box center [197, 405] width 11 height 11
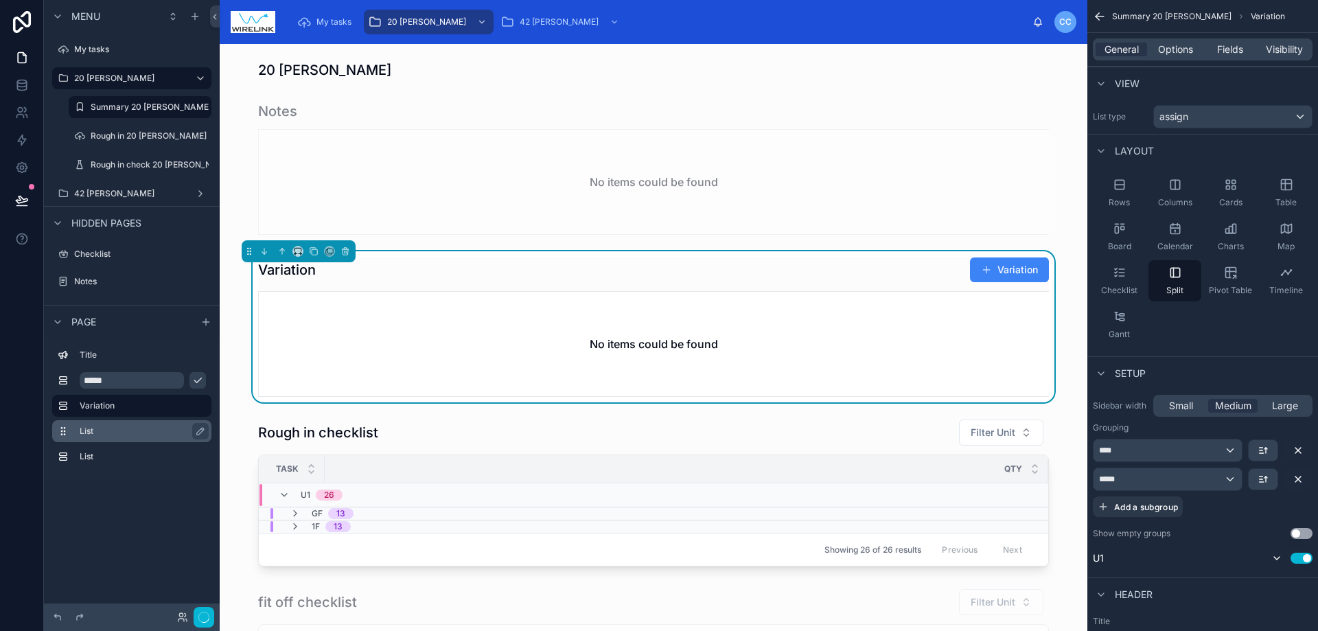
click at [147, 430] on label "List" at bounding box center [140, 431] width 121 height 11
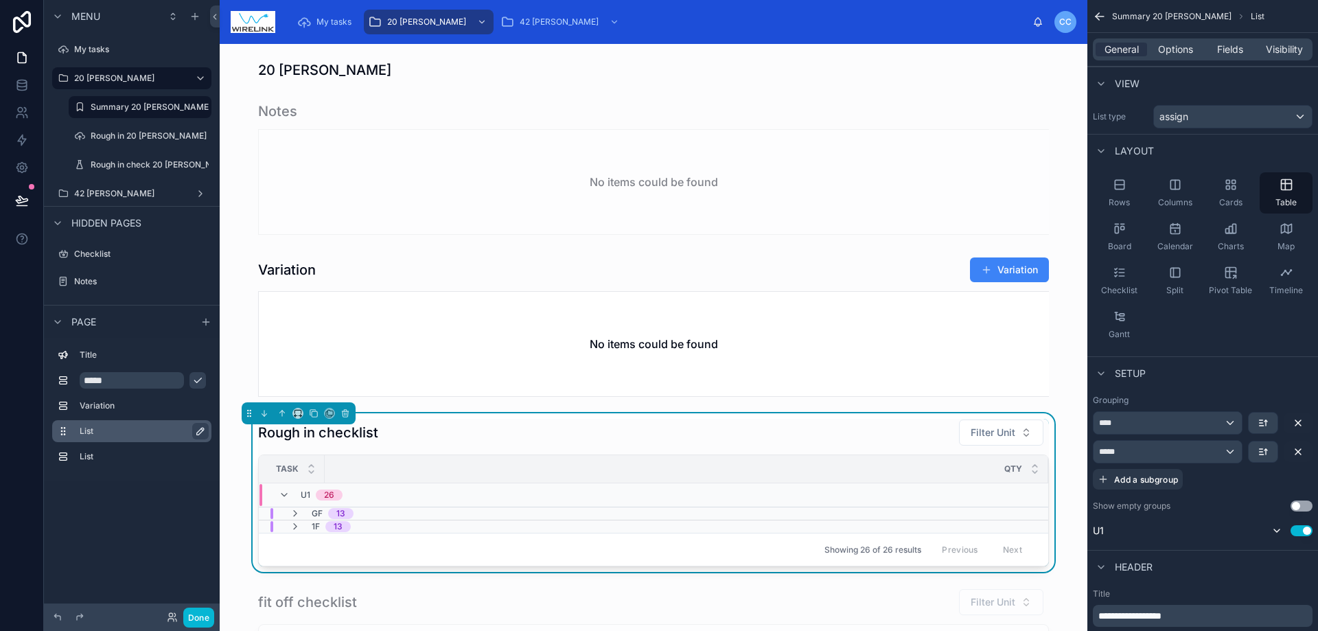
click at [202, 435] on icon "scrollable content" at bounding box center [200, 431] width 11 height 11
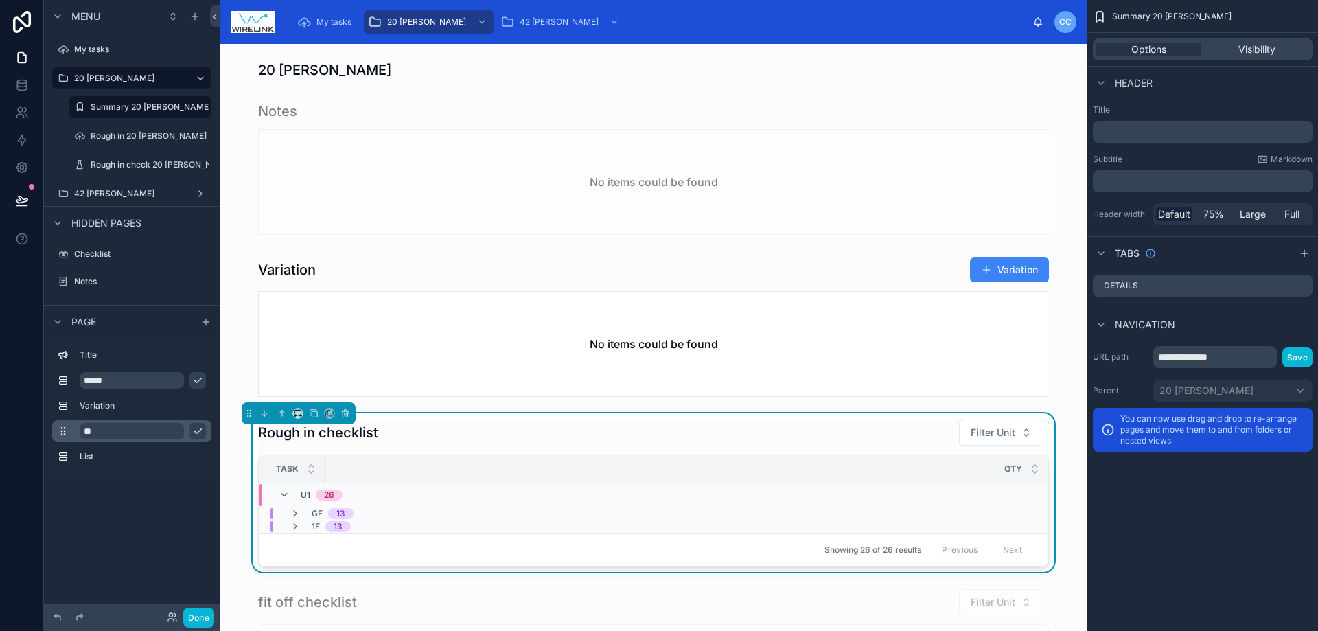
type input "*"
type input "*******"
click at [196, 432] on icon "scrollable content" at bounding box center [197, 431] width 11 height 11
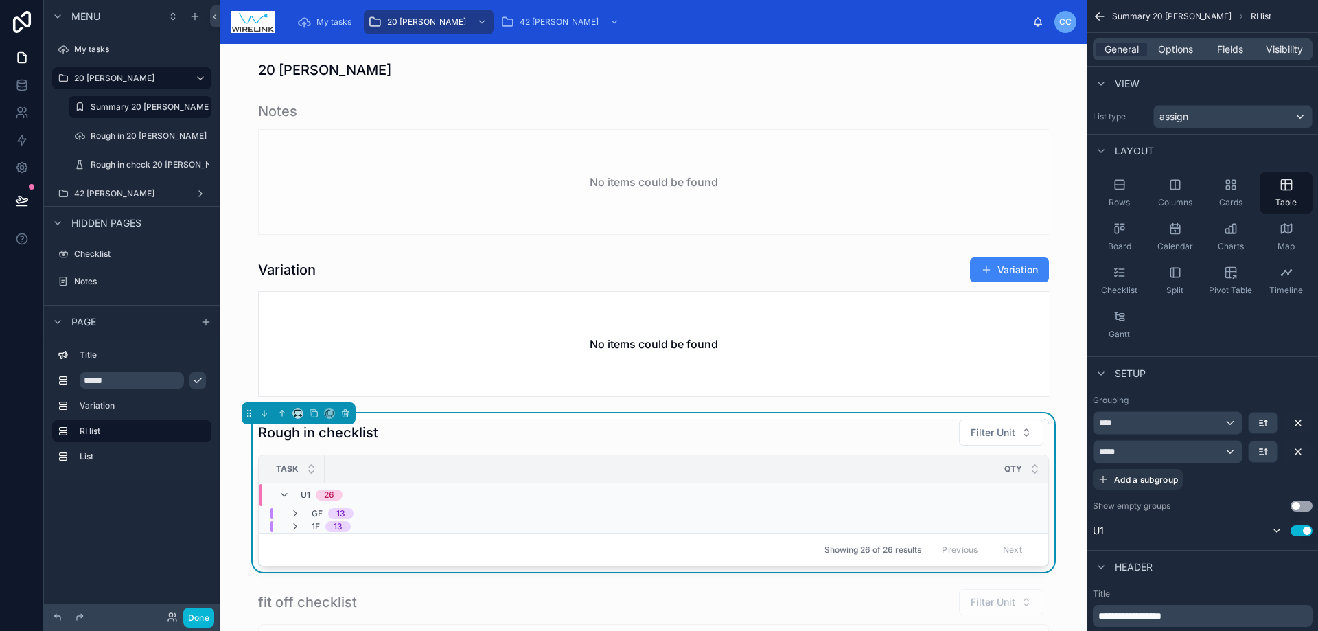
click at [197, 380] on icon "scrollable content" at bounding box center [197, 380] width 11 height 11
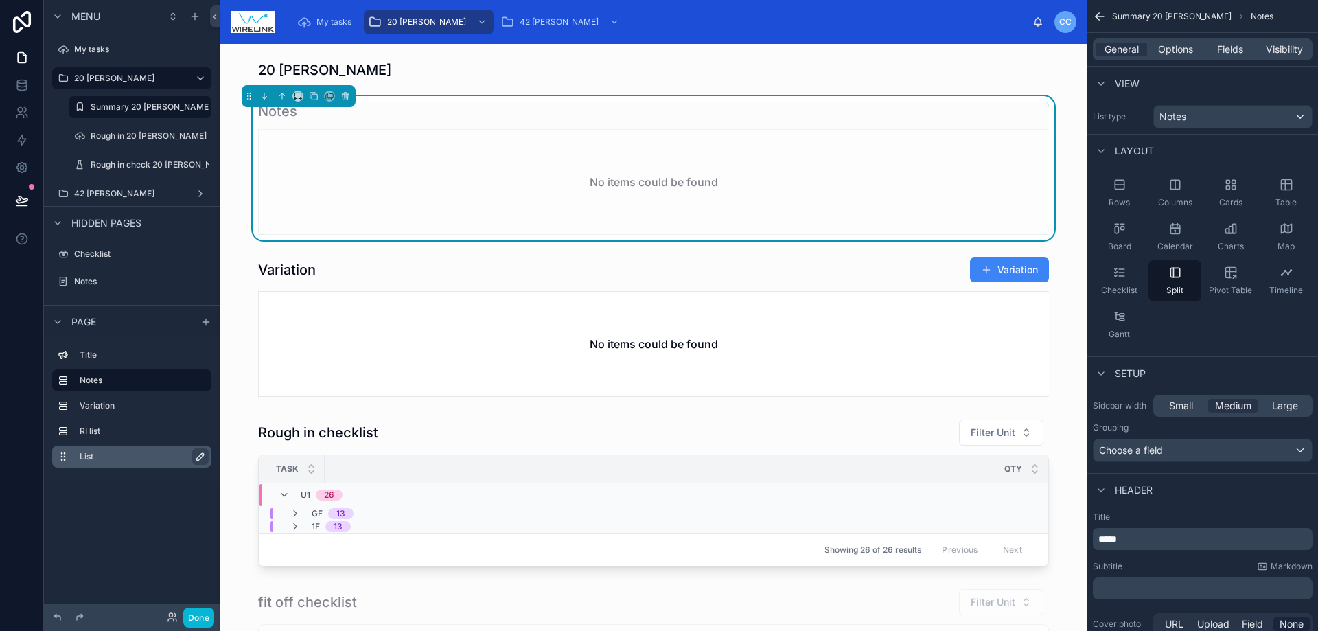
click at [197, 460] on icon "scrollable content" at bounding box center [200, 456] width 7 height 7
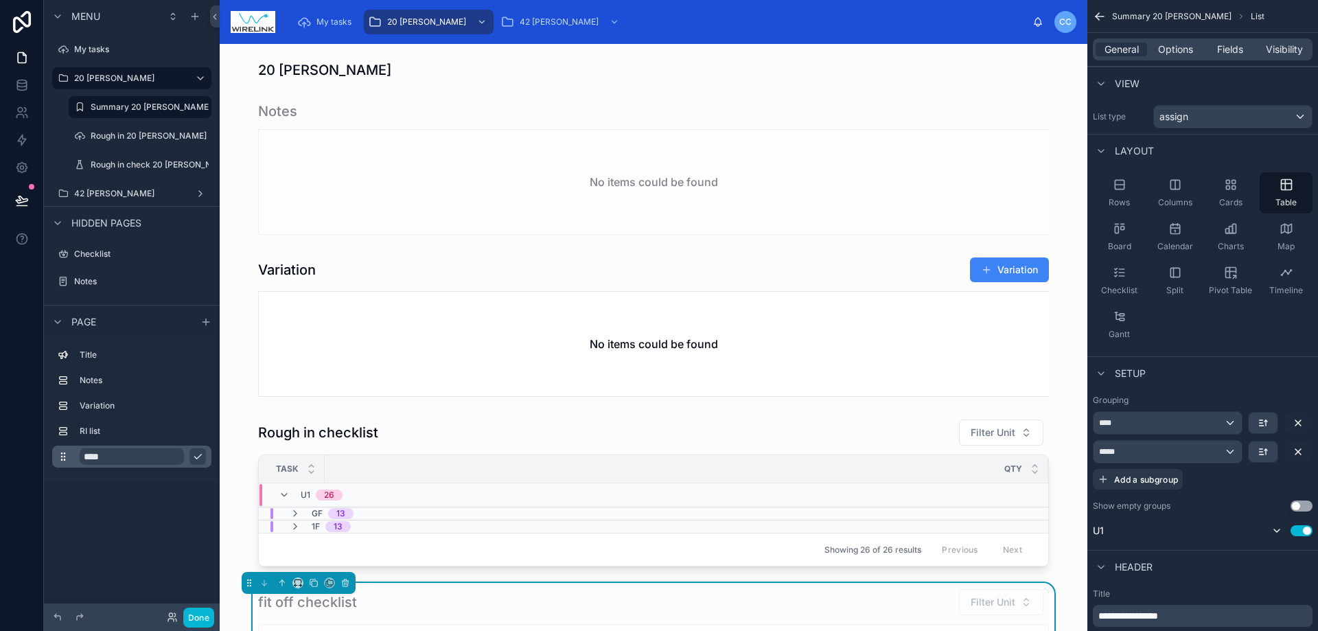
click at [145, 457] on input "****" at bounding box center [132, 456] width 104 height 16
type input "*"
type input "*******"
click at [206, 458] on div "*******" at bounding box center [131, 457] width 159 height 22
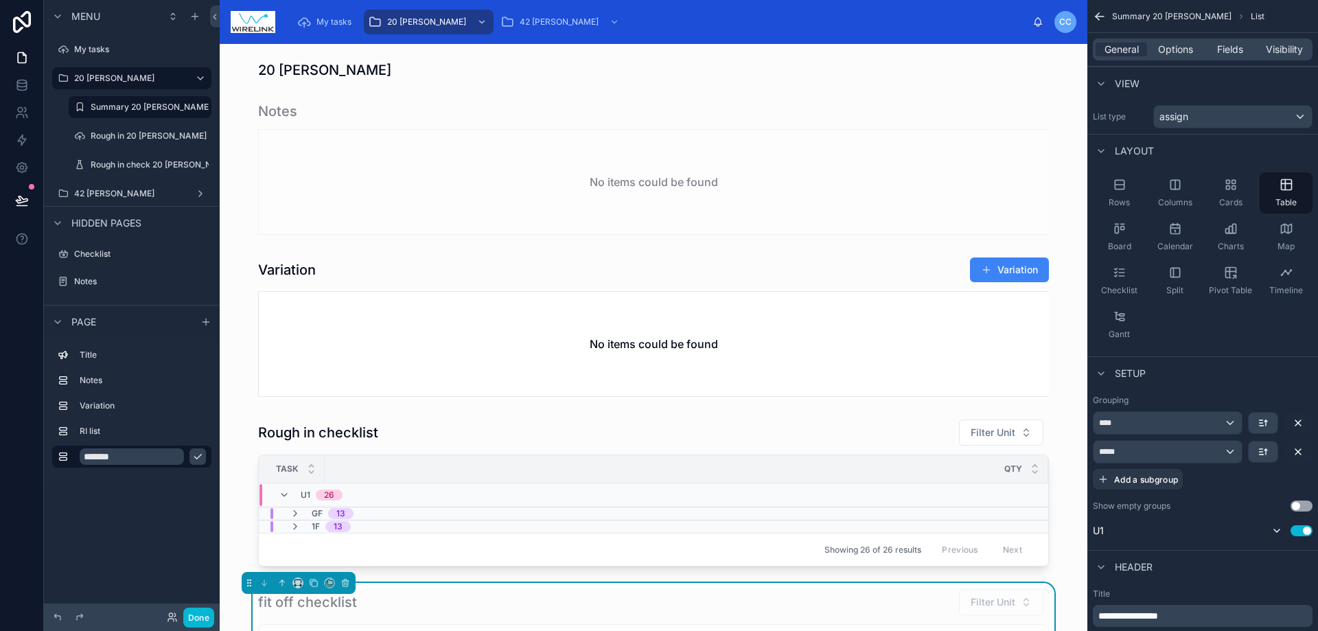
click at [200, 460] on icon "scrollable content" at bounding box center [197, 456] width 11 height 11
click at [152, 408] on label "Variation" at bounding box center [140, 405] width 121 height 11
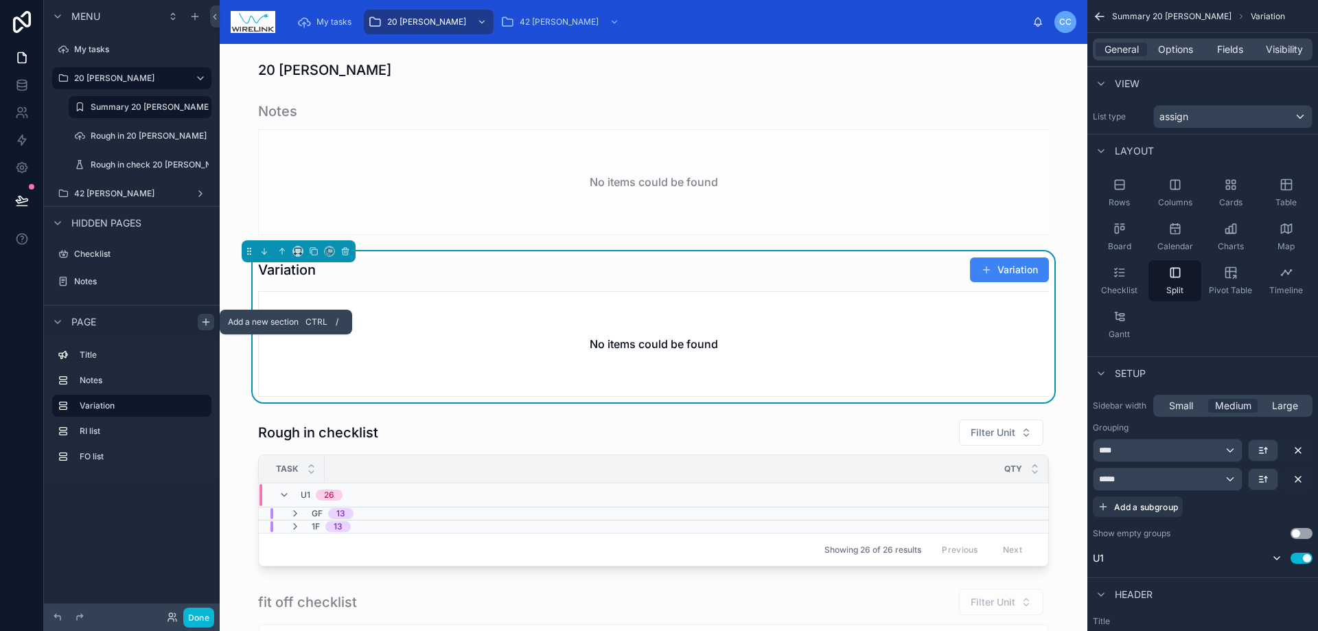
click at [207, 325] on icon "scrollable content" at bounding box center [205, 322] width 11 height 11
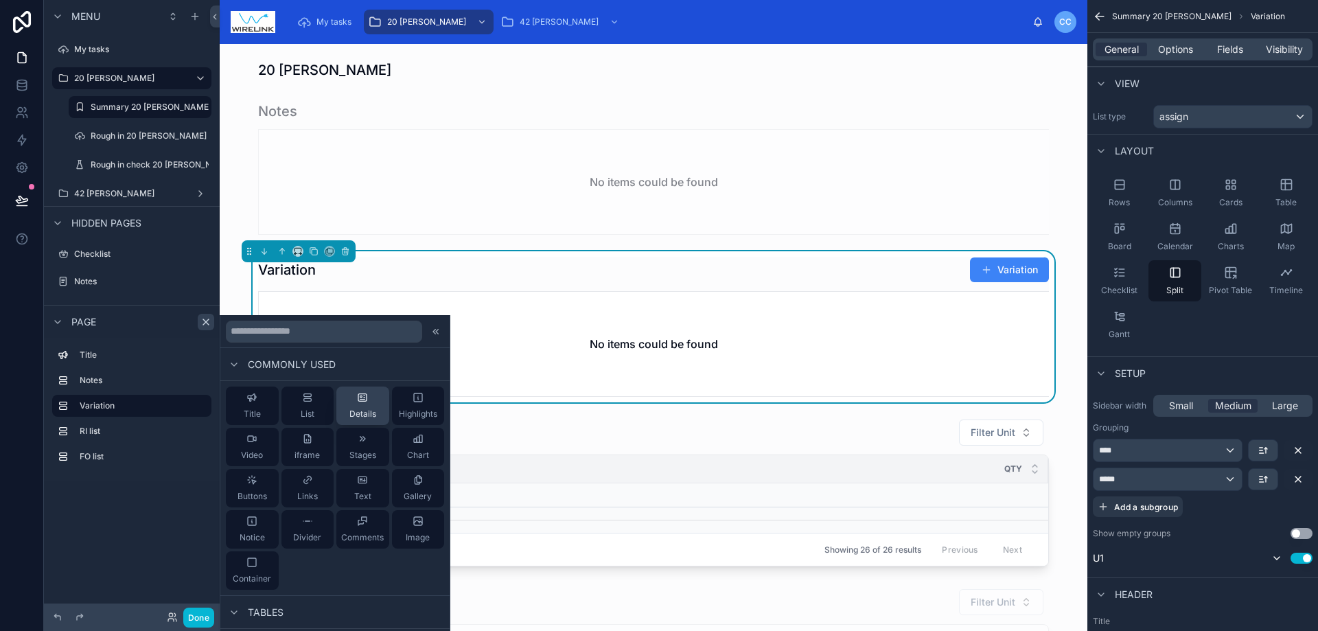
click at [367, 406] on div "Details" at bounding box center [362, 405] width 27 height 27
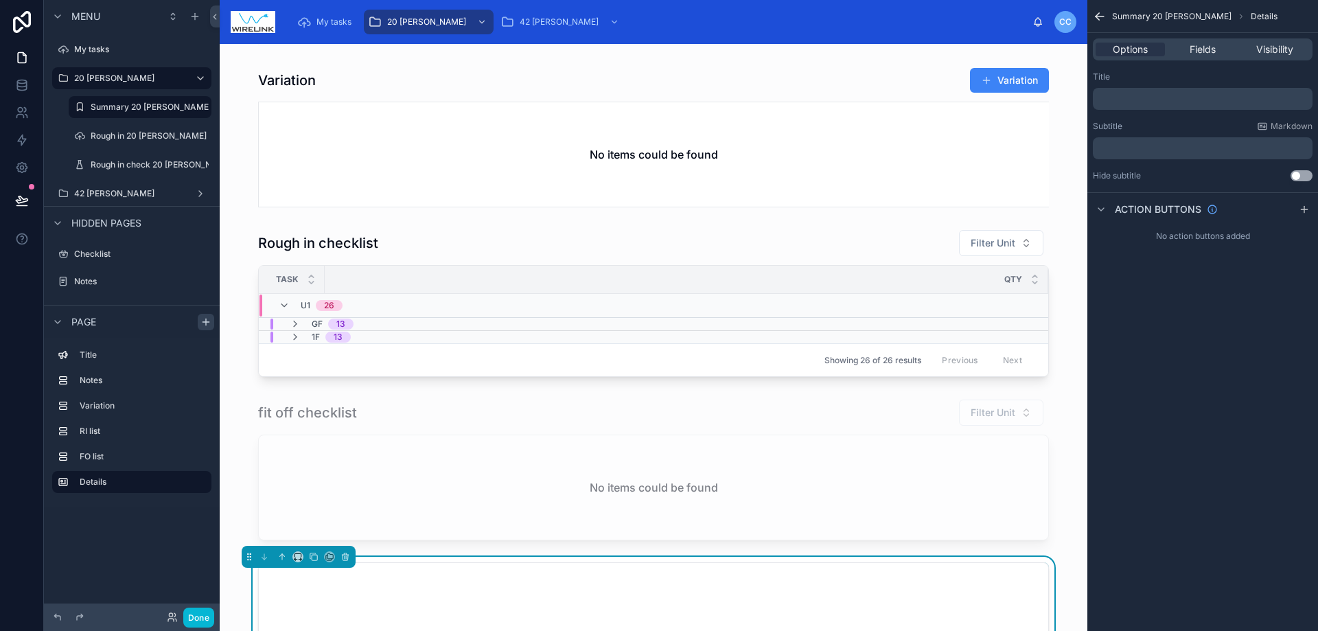
scroll to position [412, 0]
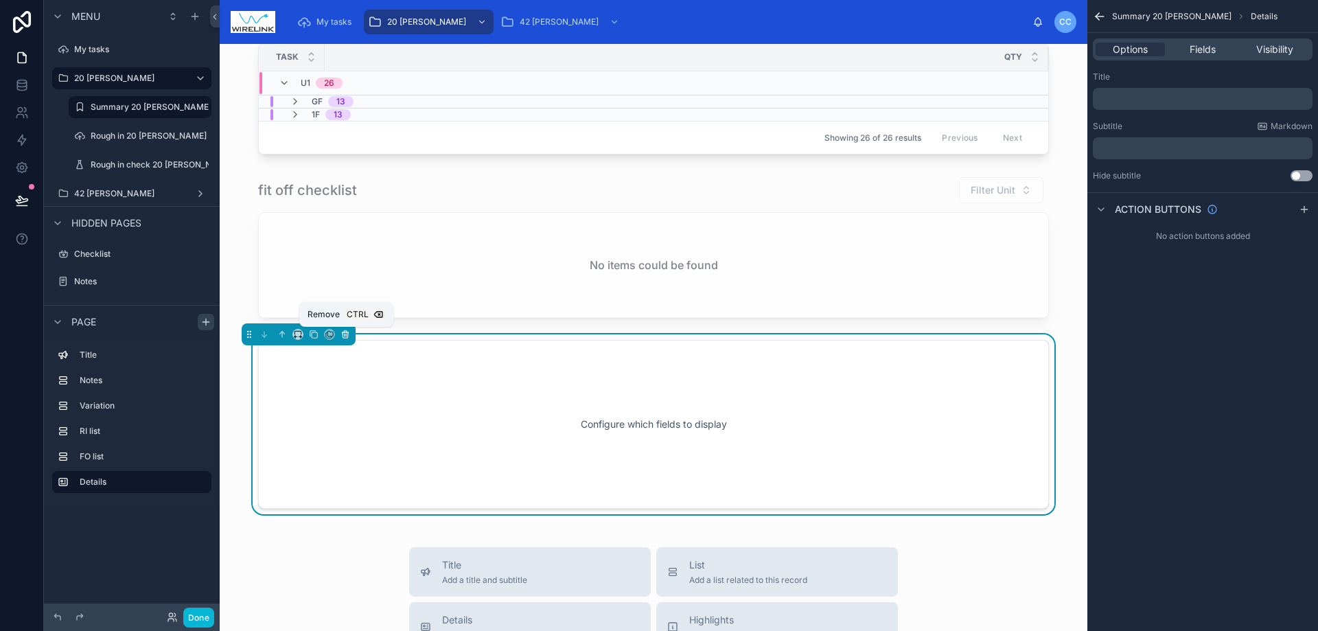
click at [344, 338] on icon at bounding box center [345, 334] width 5 height 5
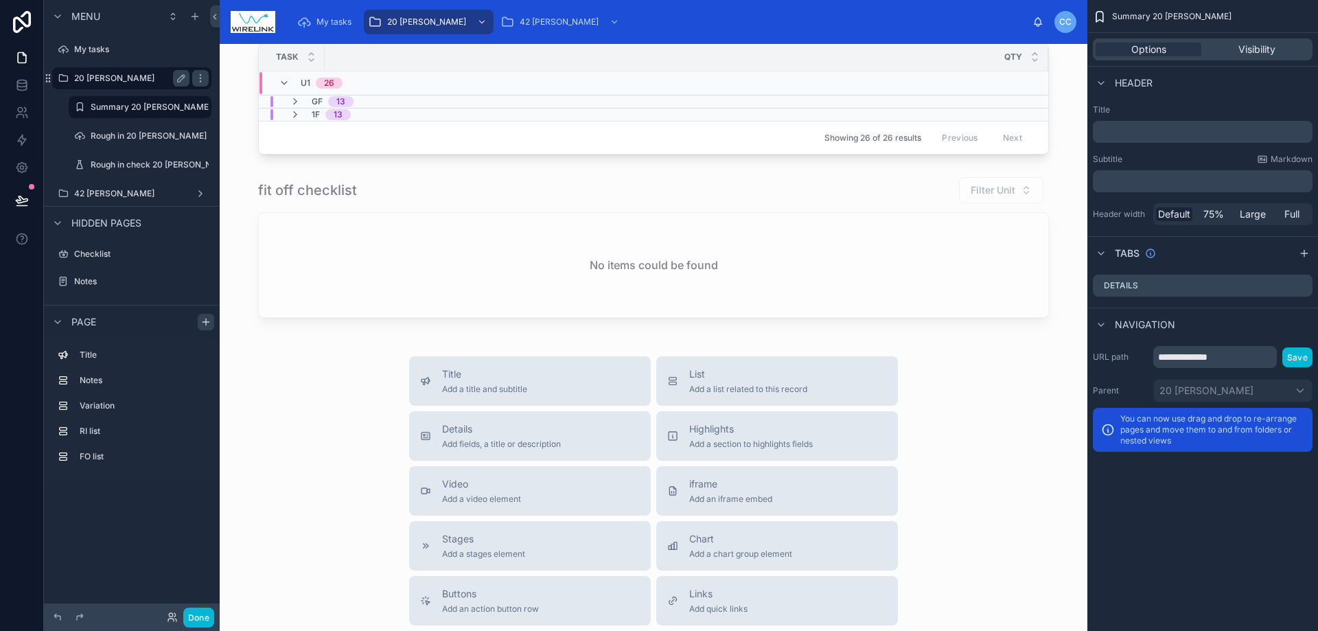
click at [117, 79] on label "20 [PERSON_NAME]" at bounding box center [129, 78] width 110 height 11
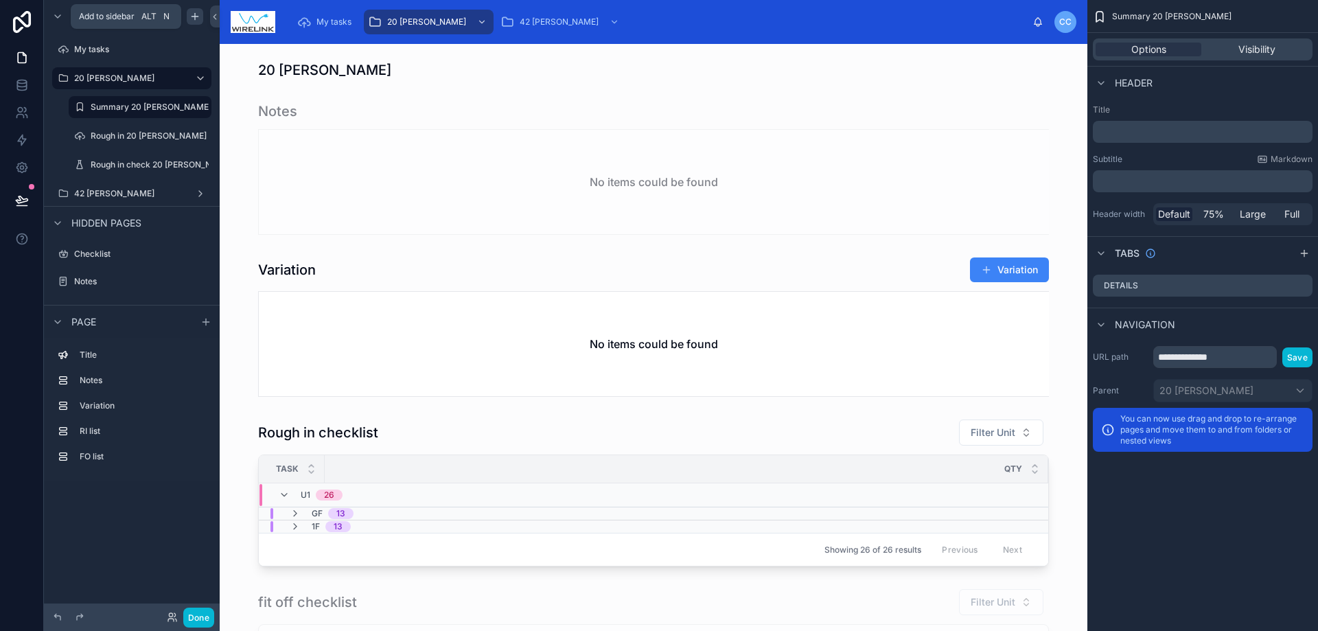
click at [196, 12] on icon "scrollable content" at bounding box center [194, 16] width 11 height 11
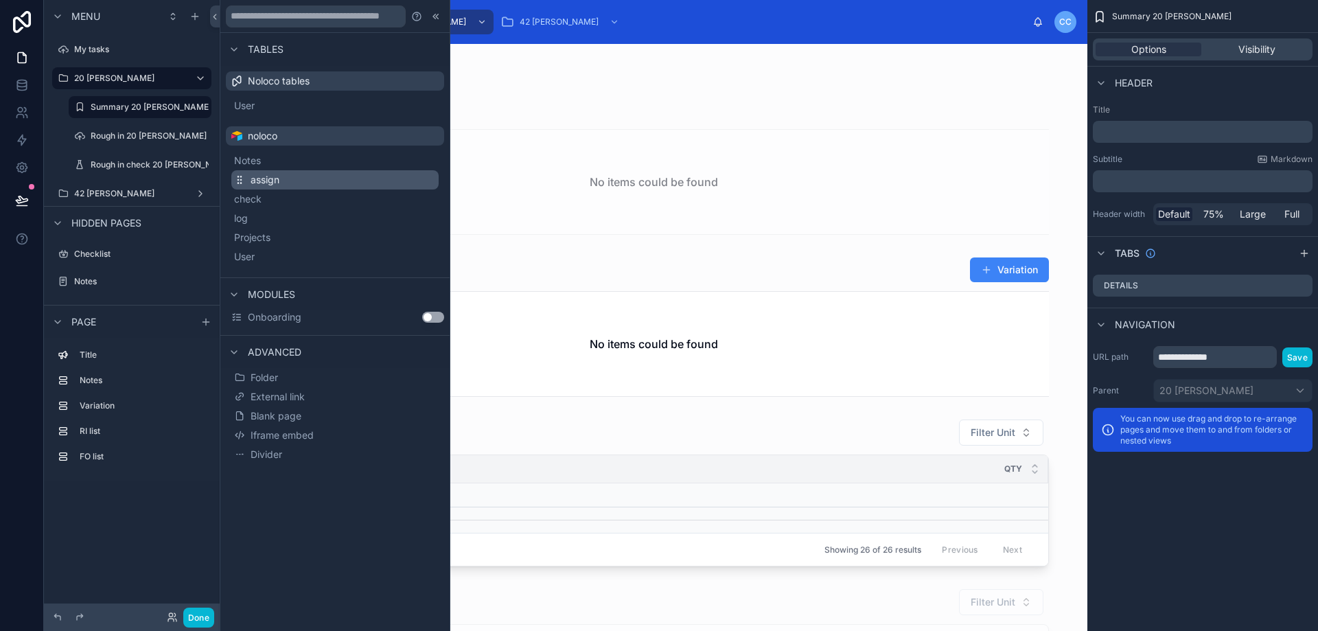
click at [356, 179] on button "assign" at bounding box center [334, 179] width 207 height 19
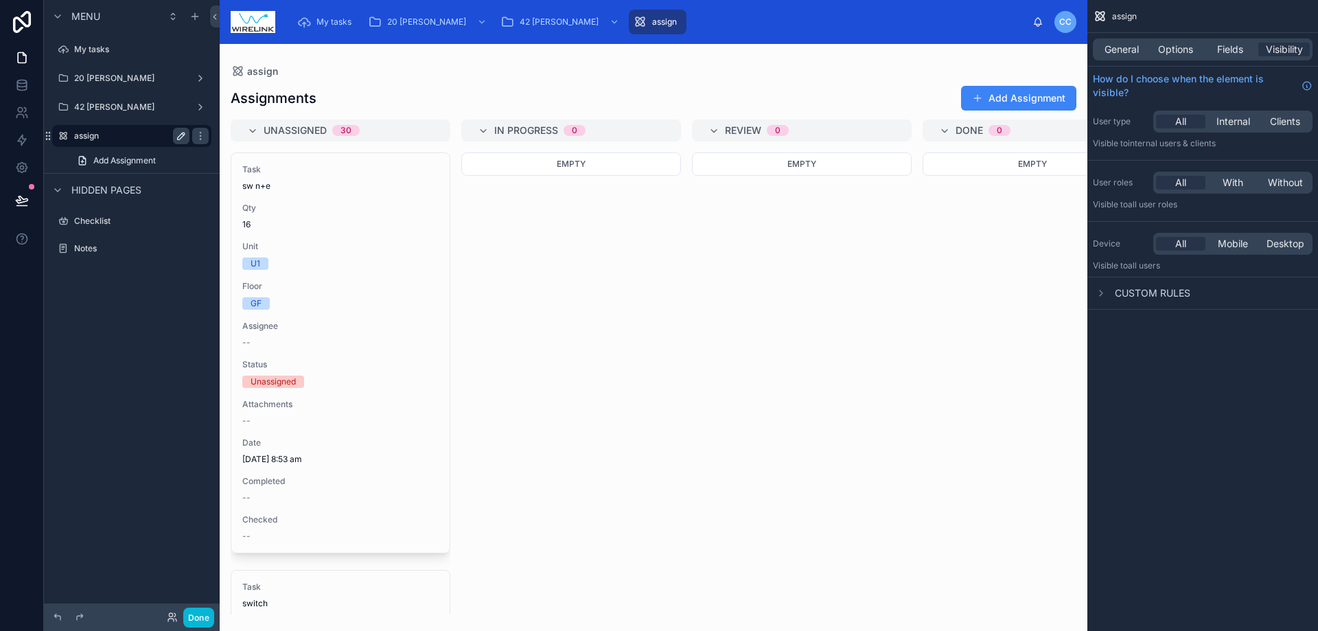
click at [178, 138] on icon "scrollable content" at bounding box center [181, 136] width 7 height 7
click at [133, 137] on input "******" at bounding box center [120, 136] width 93 height 16
type input "**********"
click at [179, 135] on icon "scrollable content" at bounding box center [181, 135] width 11 height 11
click at [204, 133] on icon "scrollable content" at bounding box center [200, 135] width 11 height 11
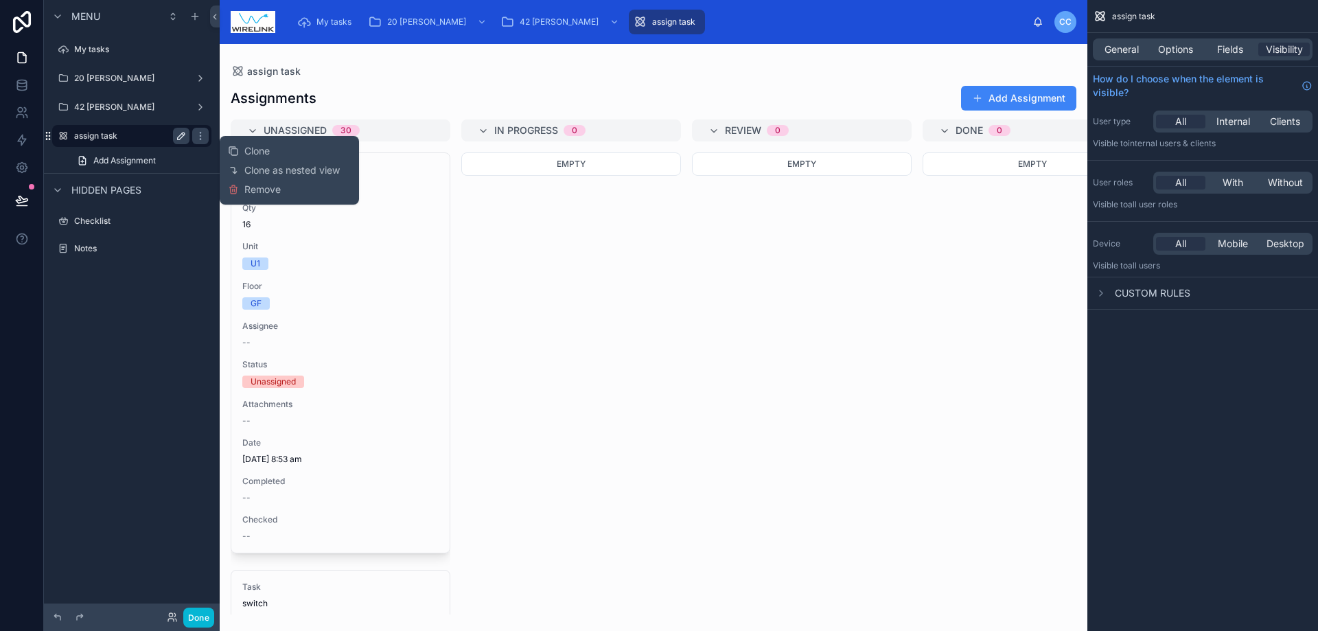
click at [51, 138] on icon "scrollable content" at bounding box center [48, 135] width 11 height 11
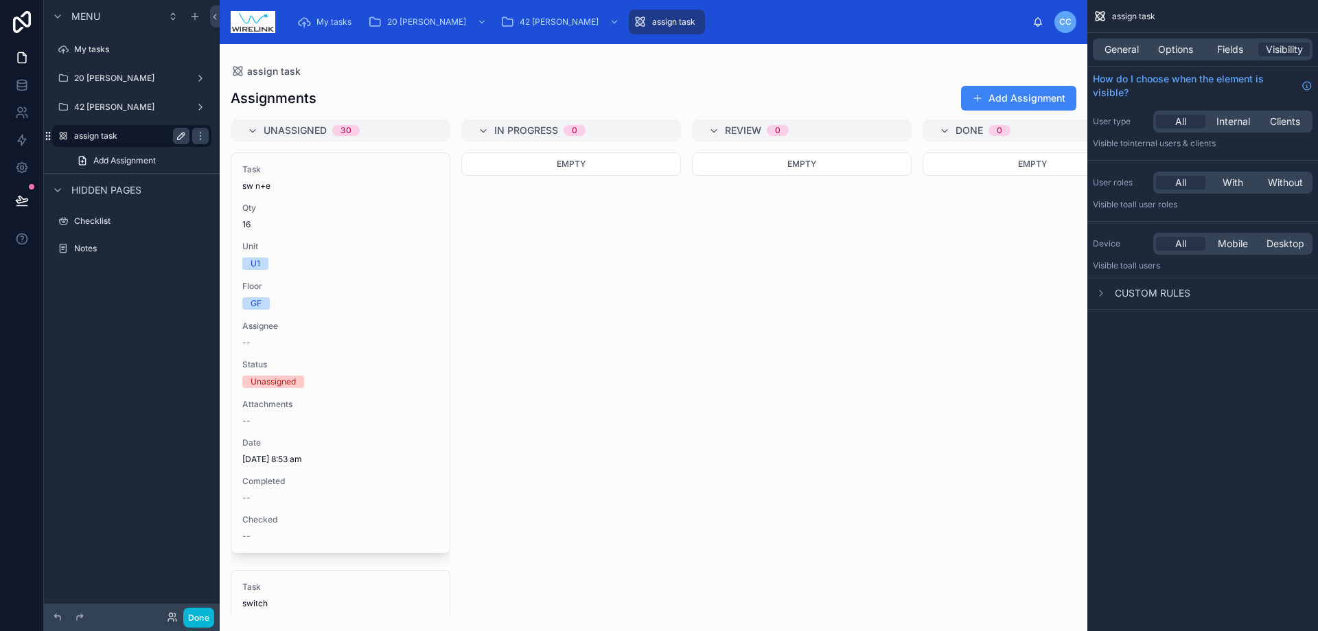
click at [49, 138] on icon "scrollable content" at bounding box center [48, 135] width 11 height 11
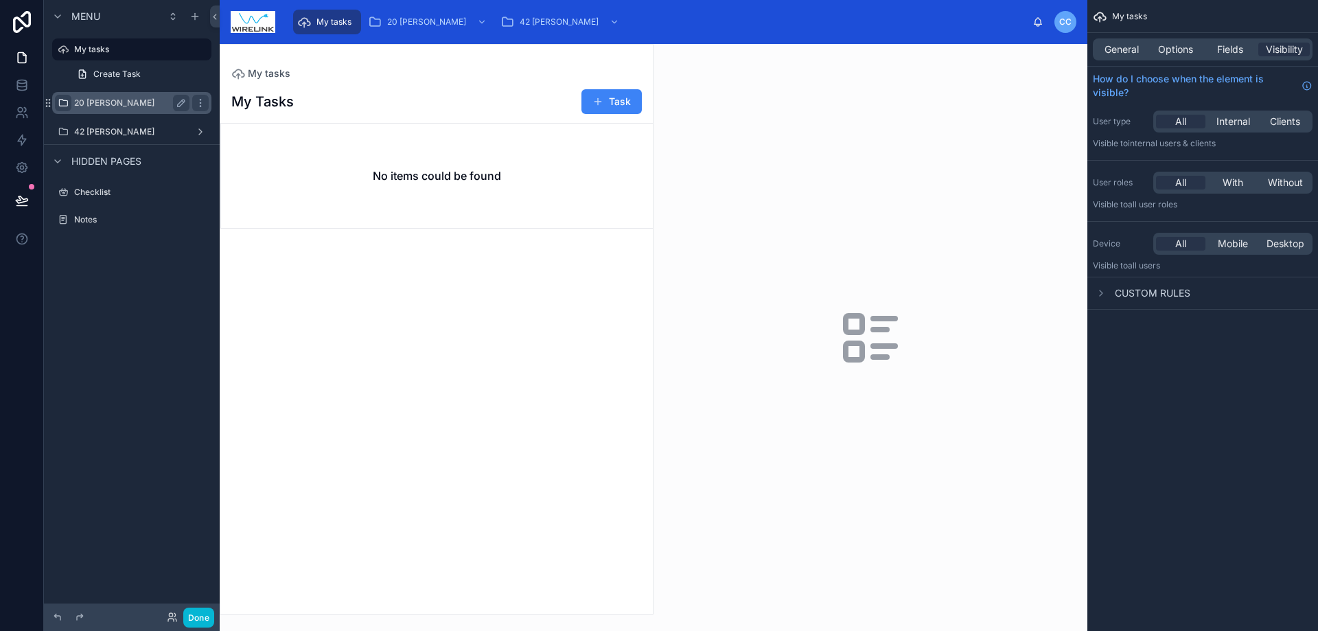
click at [60, 99] on icon "scrollable content" at bounding box center [63, 102] width 11 height 11
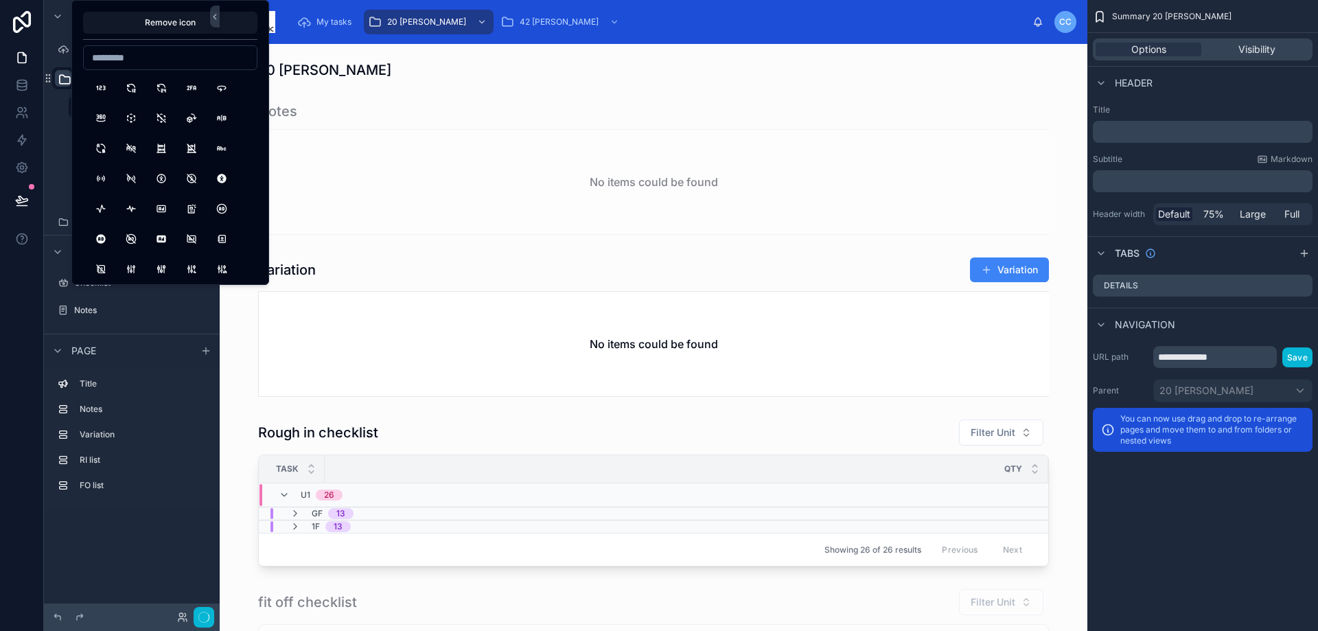
click at [137, 544] on div "Menu My tasks ******* Summary 20 [PERSON_NAME] Rough in 20 [PERSON_NAME] Rough …" at bounding box center [132, 307] width 176 height 614
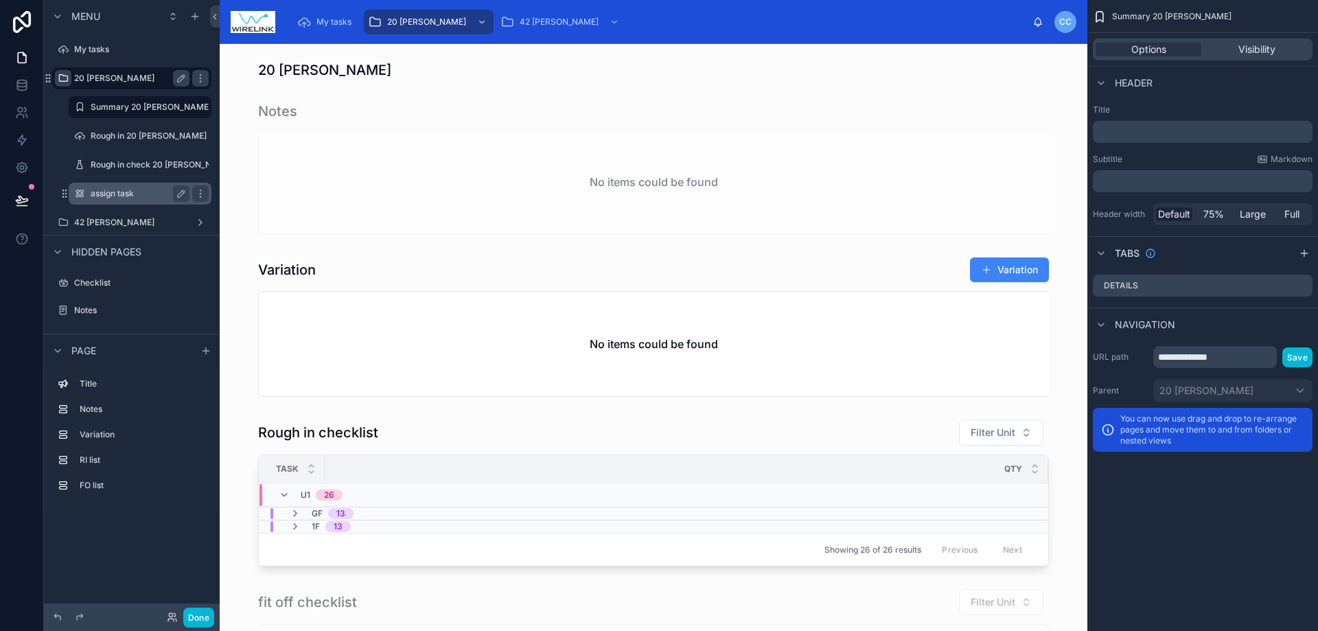
drag, startPoint x: 168, startPoint y: 194, endPoint x: 141, endPoint y: 194, distance: 27.5
click at [167, 194] on label "assign task" at bounding box center [137, 193] width 93 height 11
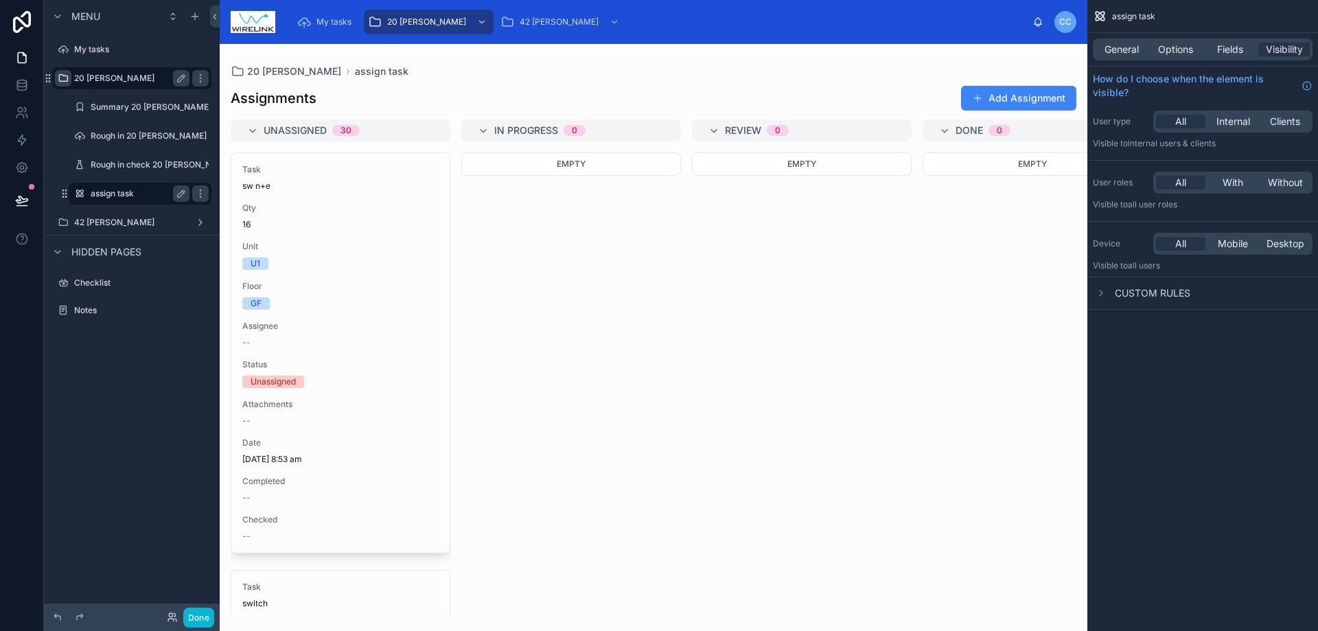
click at [141, 194] on label "assign task" at bounding box center [137, 193] width 93 height 11
click at [206, 192] on div "scrollable content" at bounding box center [200, 193] width 16 height 16
click at [242, 228] on button "Remove" at bounding box center [254, 228] width 53 height 14
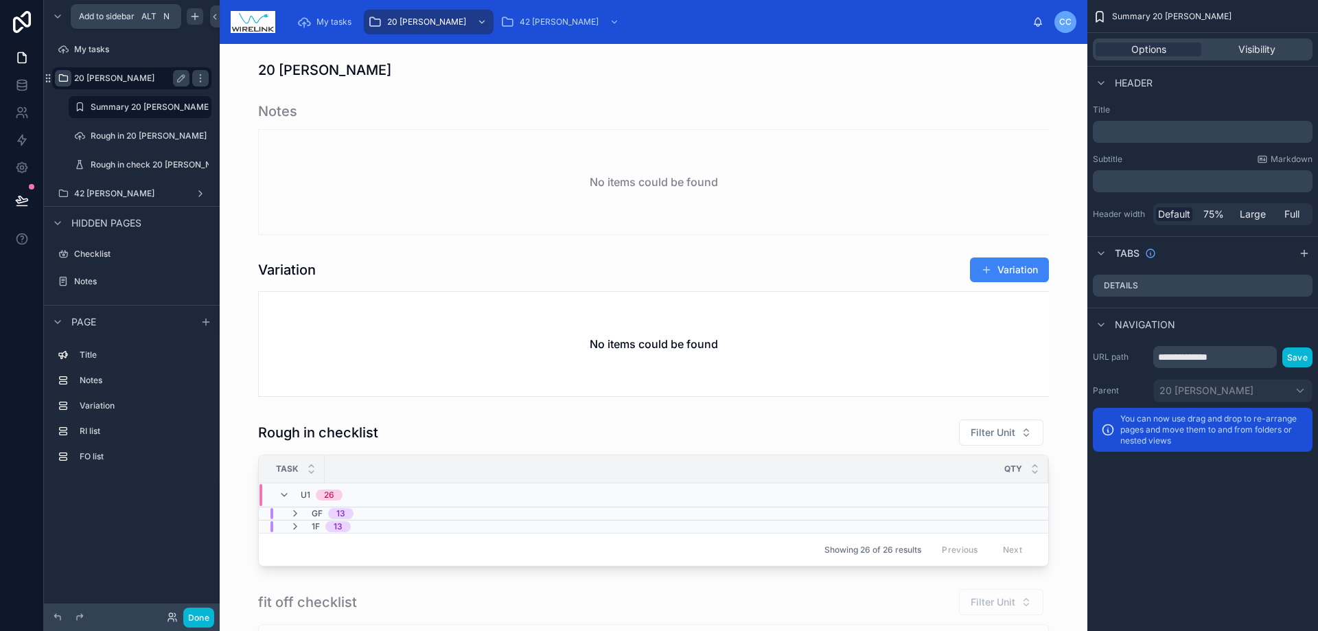
click at [198, 14] on icon "scrollable content" at bounding box center [194, 16] width 11 height 11
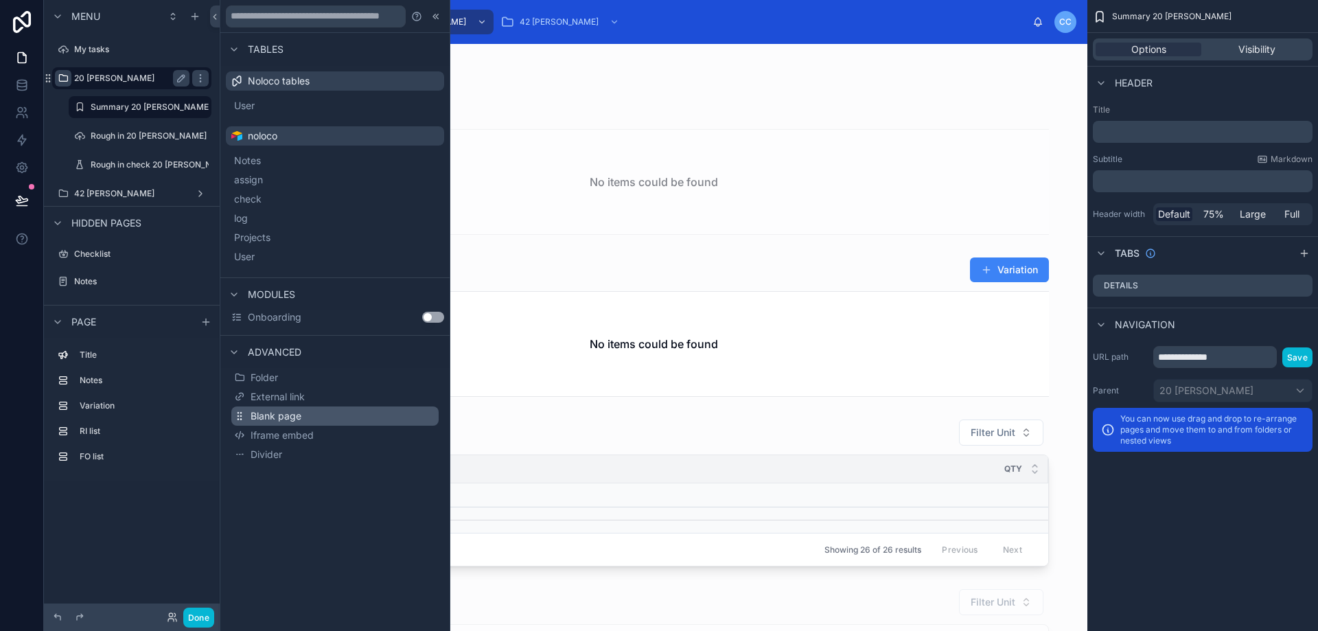
click at [339, 411] on button "Blank page" at bounding box center [334, 415] width 207 height 19
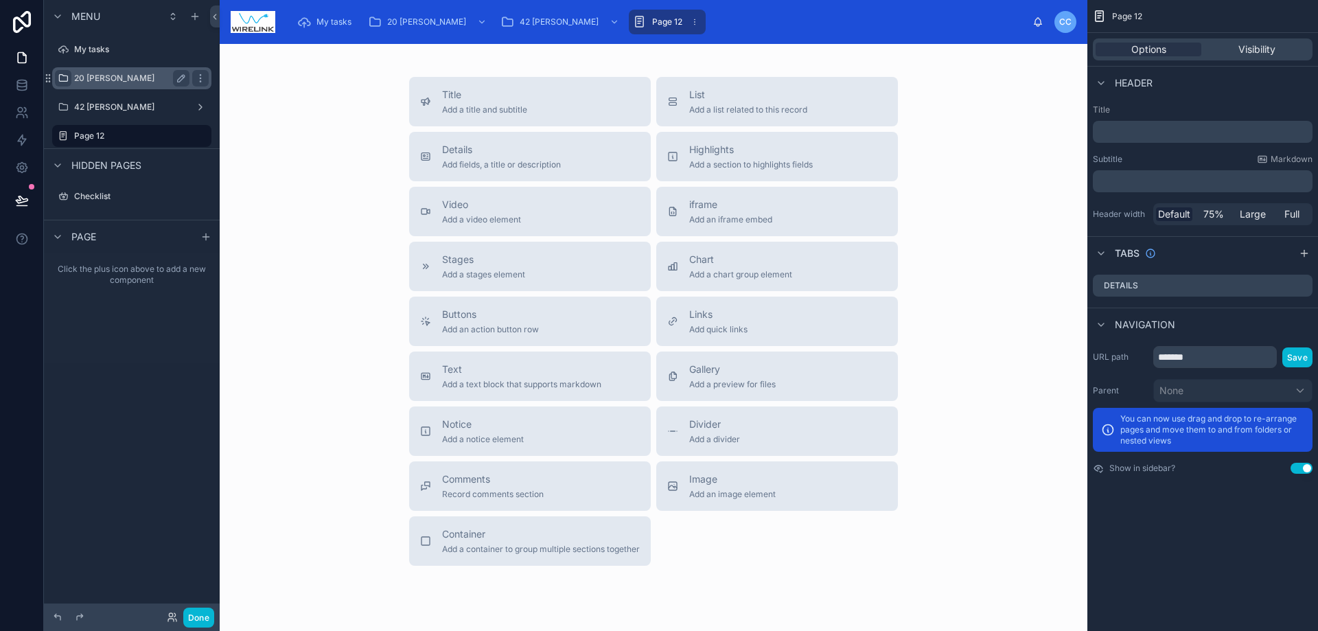
click at [64, 76] on icon "scrollable content" at bounding box center [63, 78] width 11 height 11
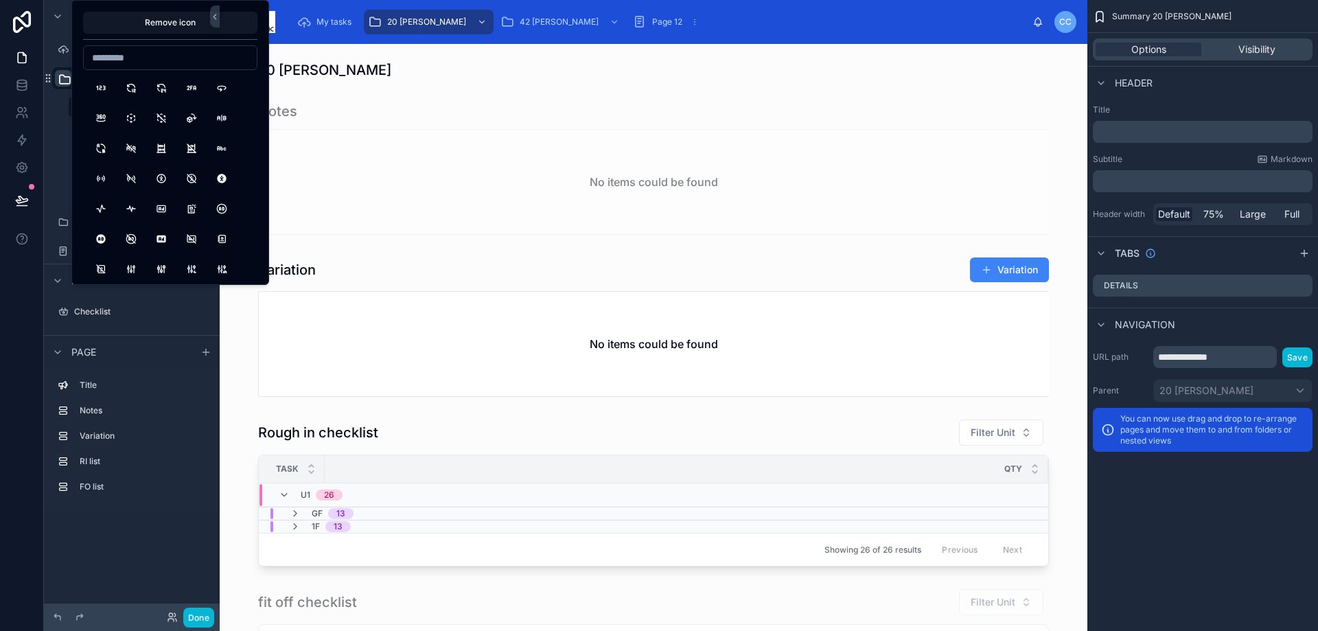
click at [123, 553] on div "Menu My tasks ******* Summary 20 [PERSON_NAME] Rough in 20 [PERSON_NAME] Rough …" at bounding box center [132, 307] width 176 height 614
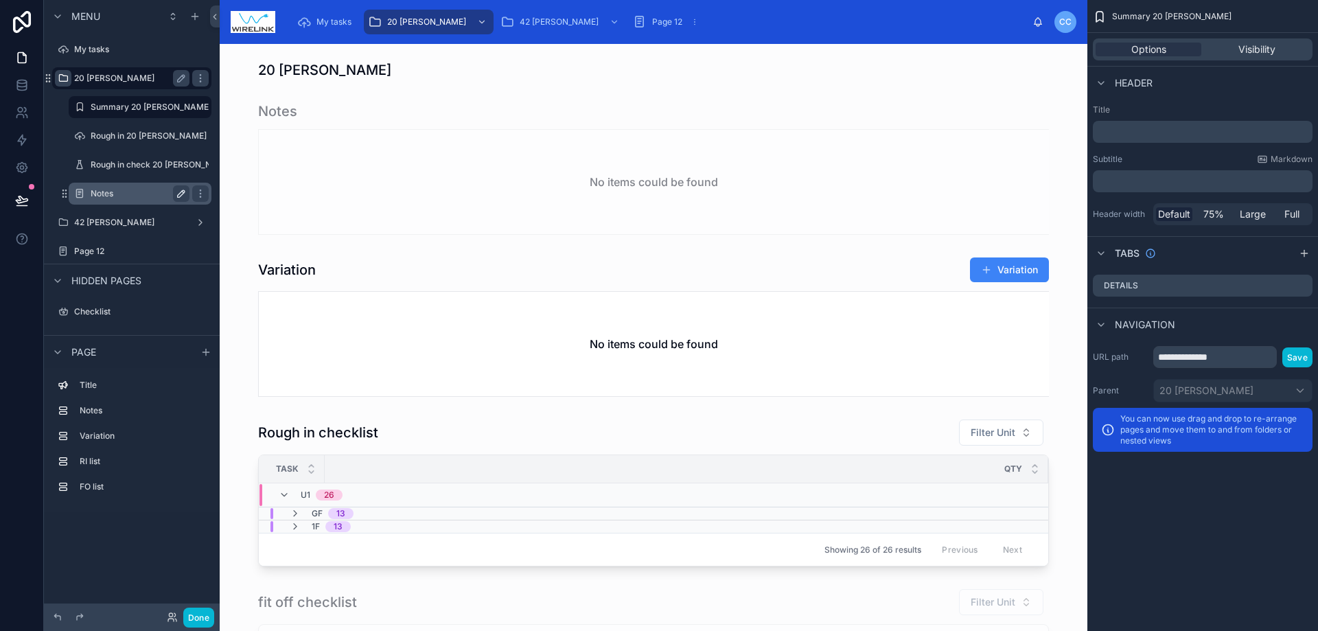
click at [180, 189] on icon "scrollable content" at bounding box center [181, 193] width 11 height 11
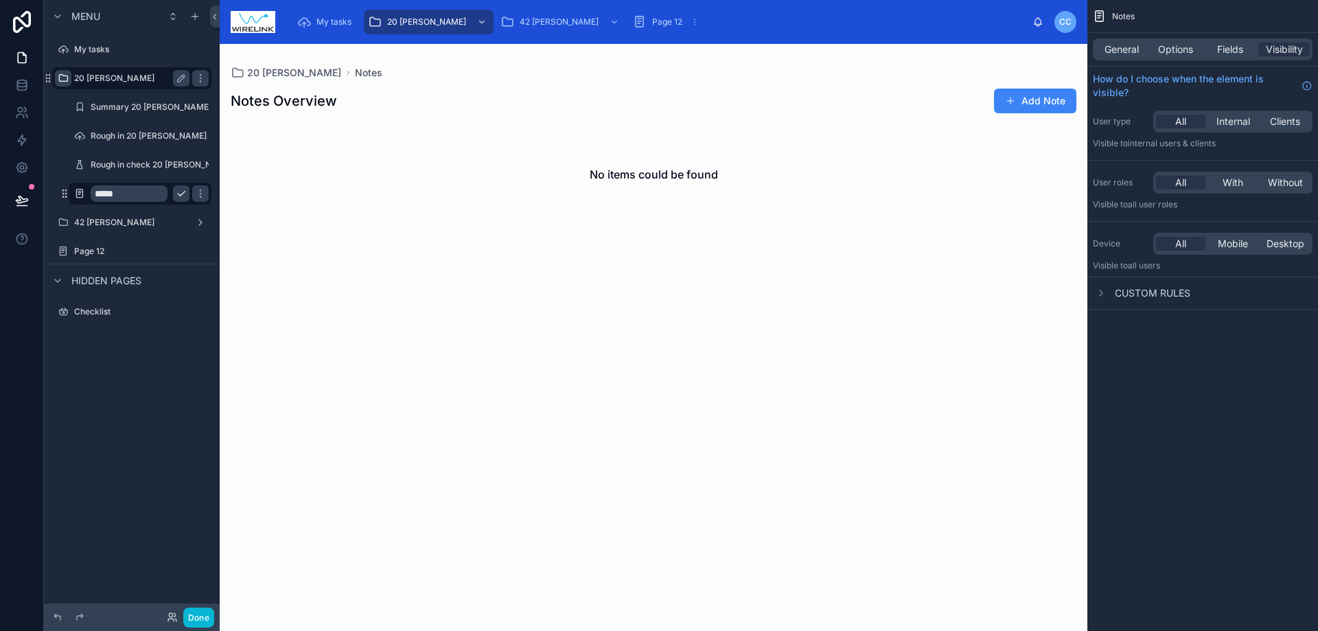
click at [134, 192] on input "*****" at bounding box center [129, 193] width 77 height 16
type input "*"
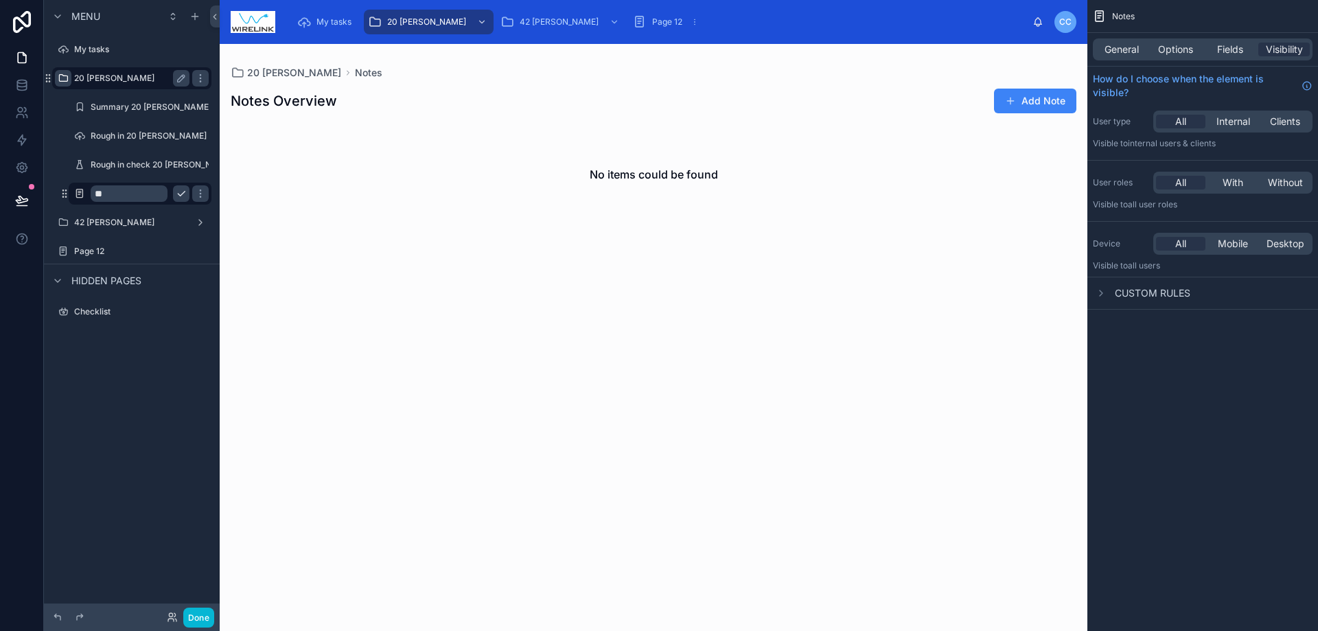
type input "*"
type input "*******"
click at [195, 198] on icon "scrollable content" at bounding box center [200, 193] width 11 height 11
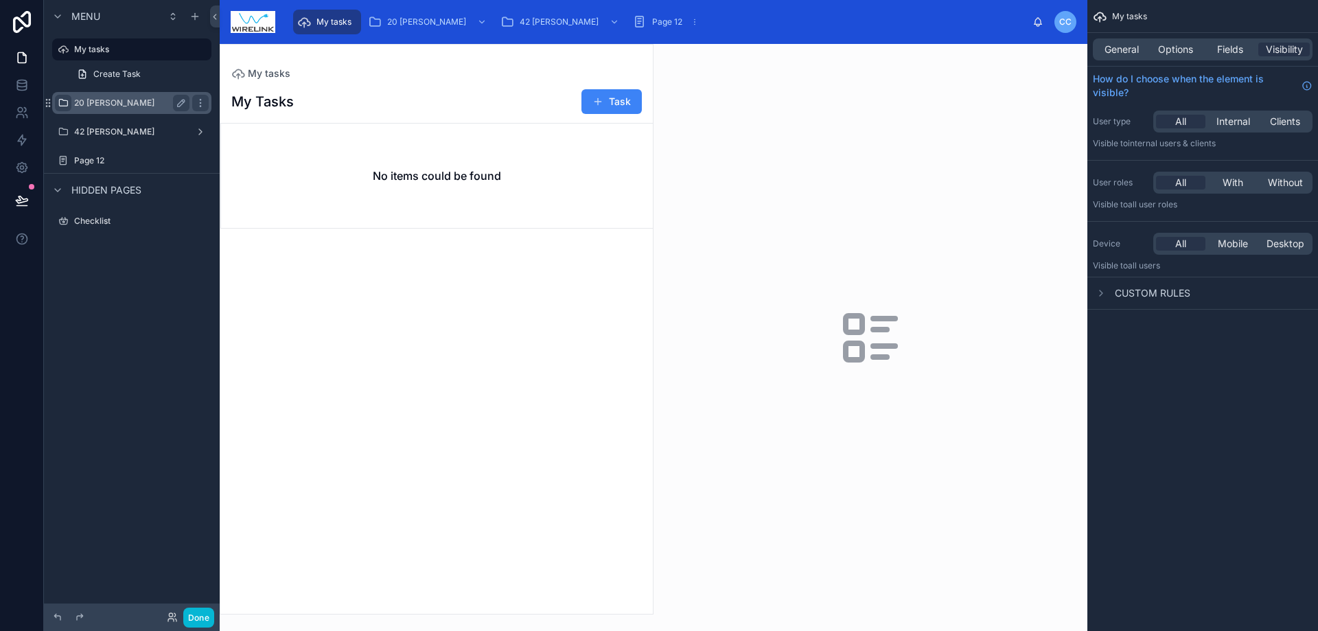
click at [128, 399] on div "Menu My tasks Create Task 20 [PERSON_NAME] 42 [PERSON_NAME] Page 12 Hidden page…" at bounding box center [132, 307] width 176 height 614
click at [104, 110] on div "20 [PERSON_NAME]" at bounding box center [131, 103] width 115 height 16
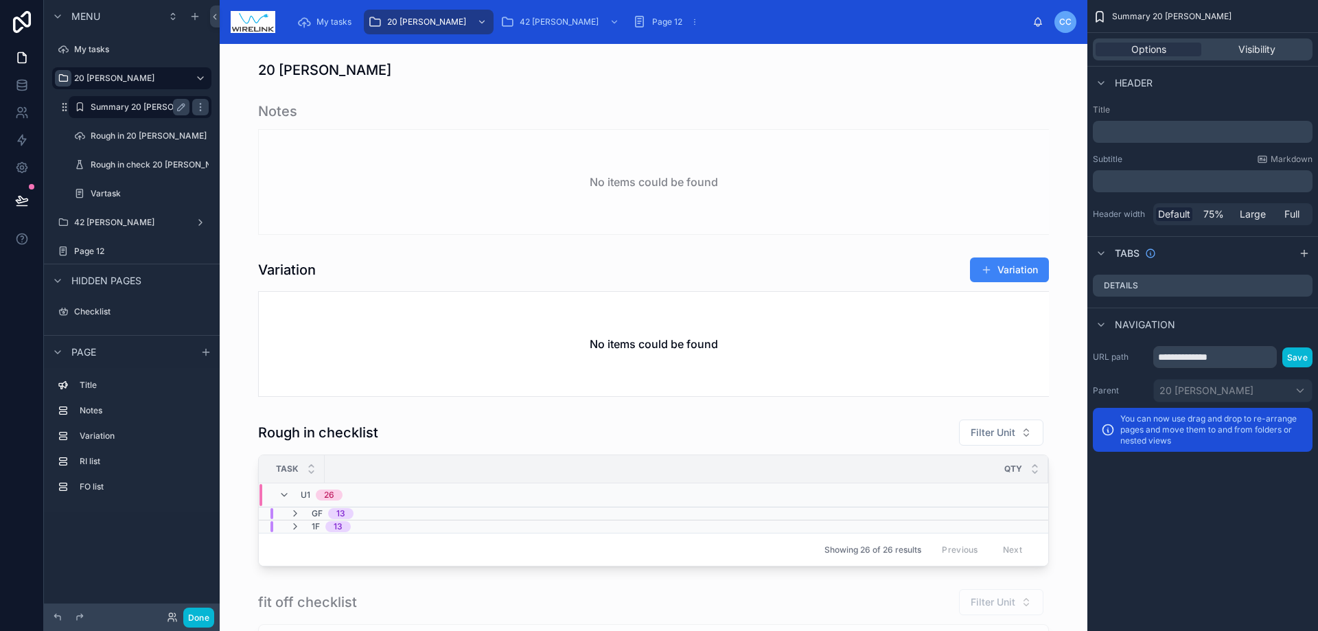
click at [136, 107] on label "Summary 20 [PERSON_NAME]" at bounding box center [151, 107] width 121 height 11
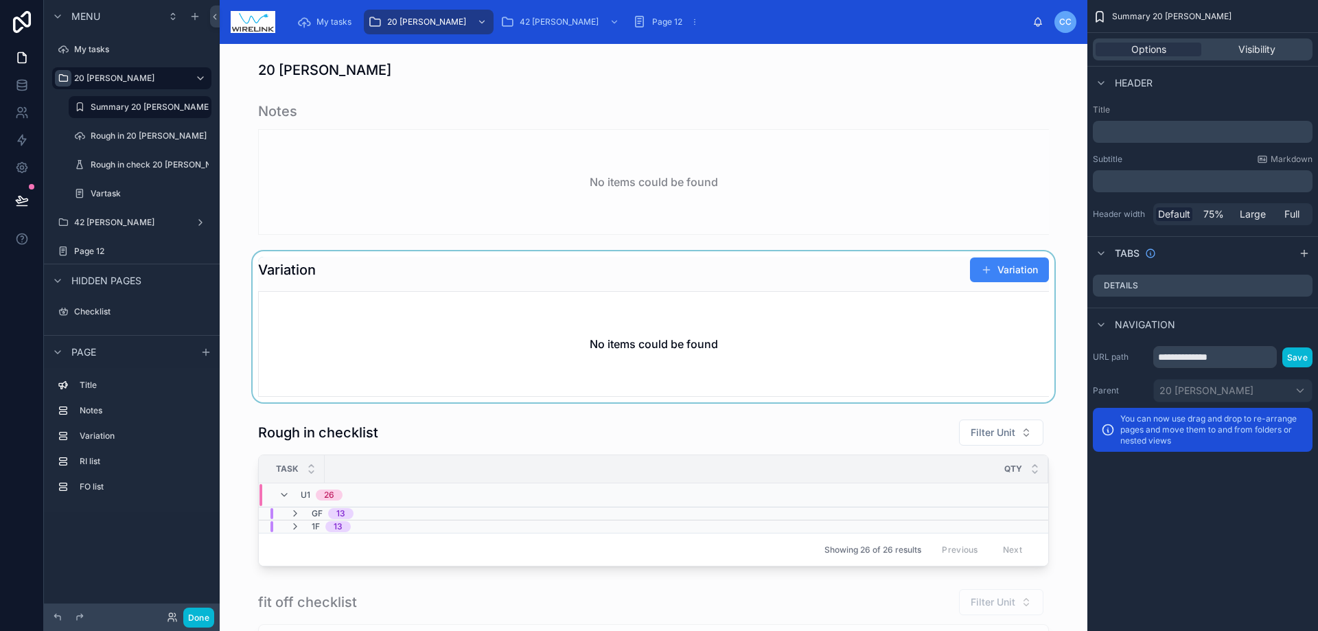
click at [1019, 266] on div at bounding box center [654, 326] width 846 height 151
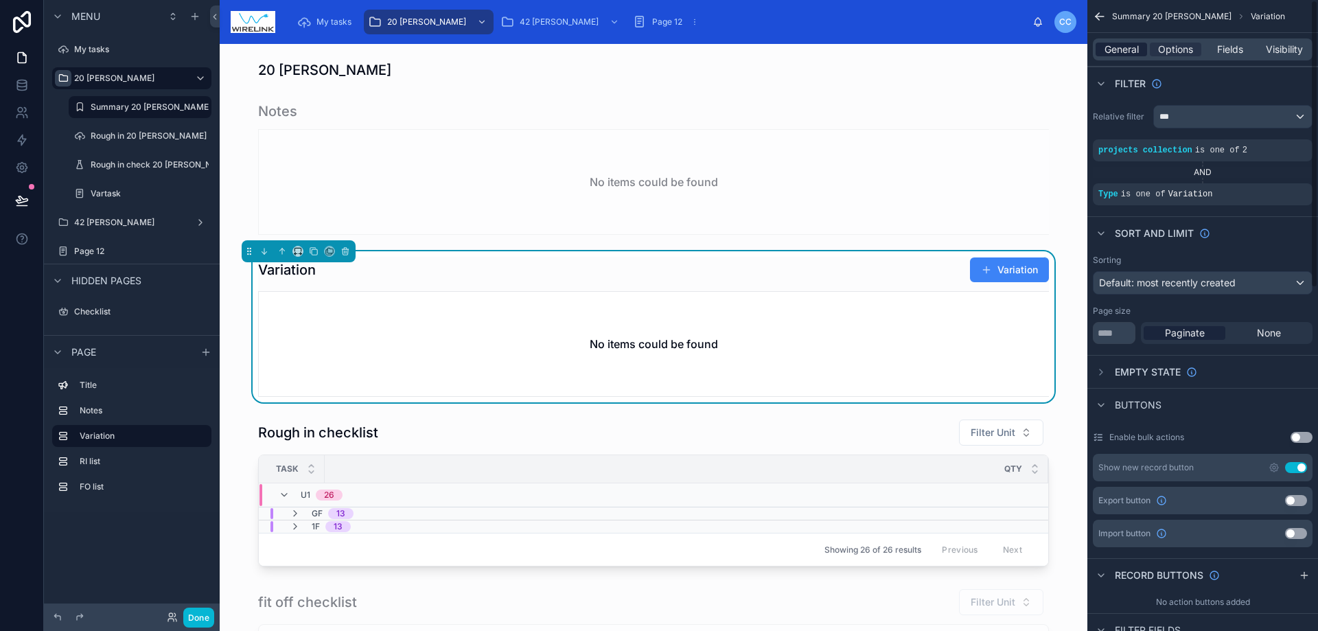
click at [1122, 51] on span "General" at bounding box center [1122, 50] width 34 height 14
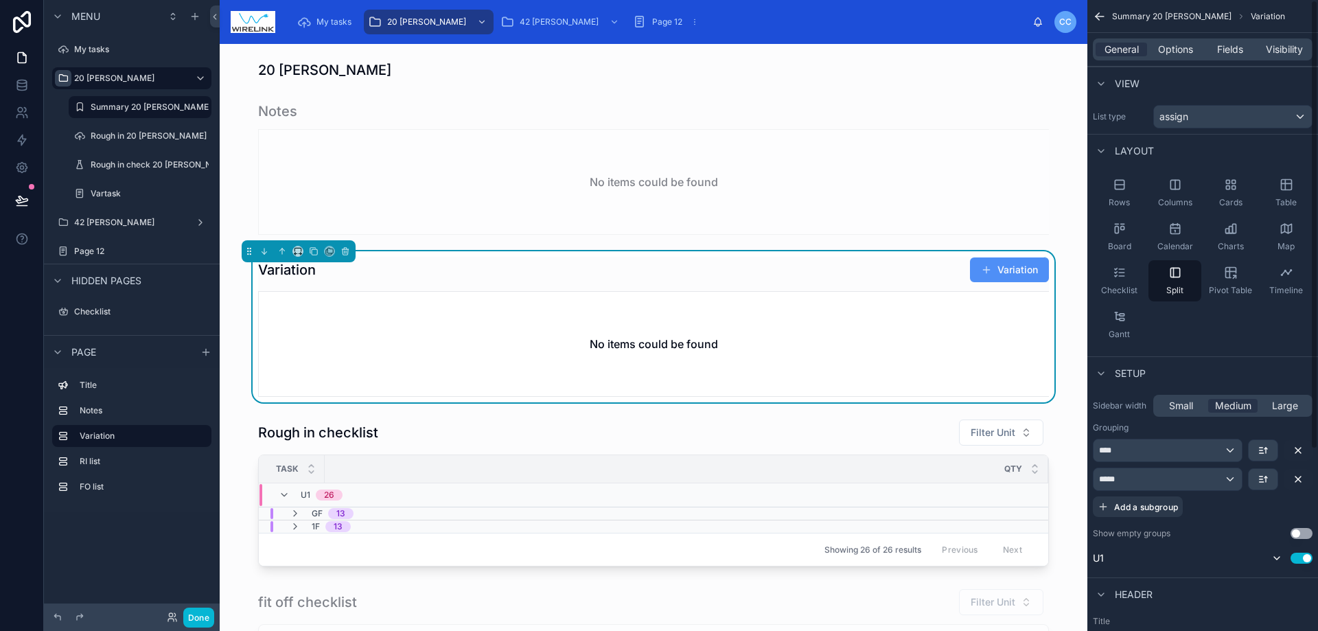
click at [1004, 275] on button "Variation" at bounding box center [1009, 269] width 79 height 25
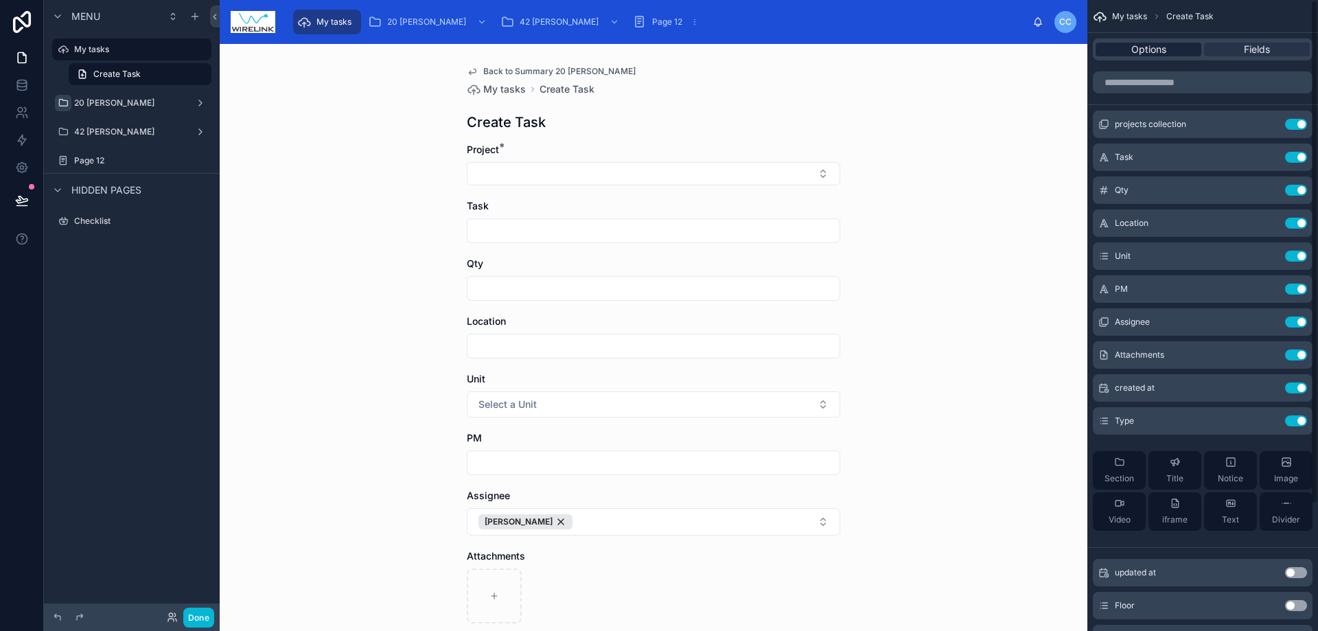
click at [1141, 50] on span "Options" at bounding box center [1148, 50] width 35 height 14
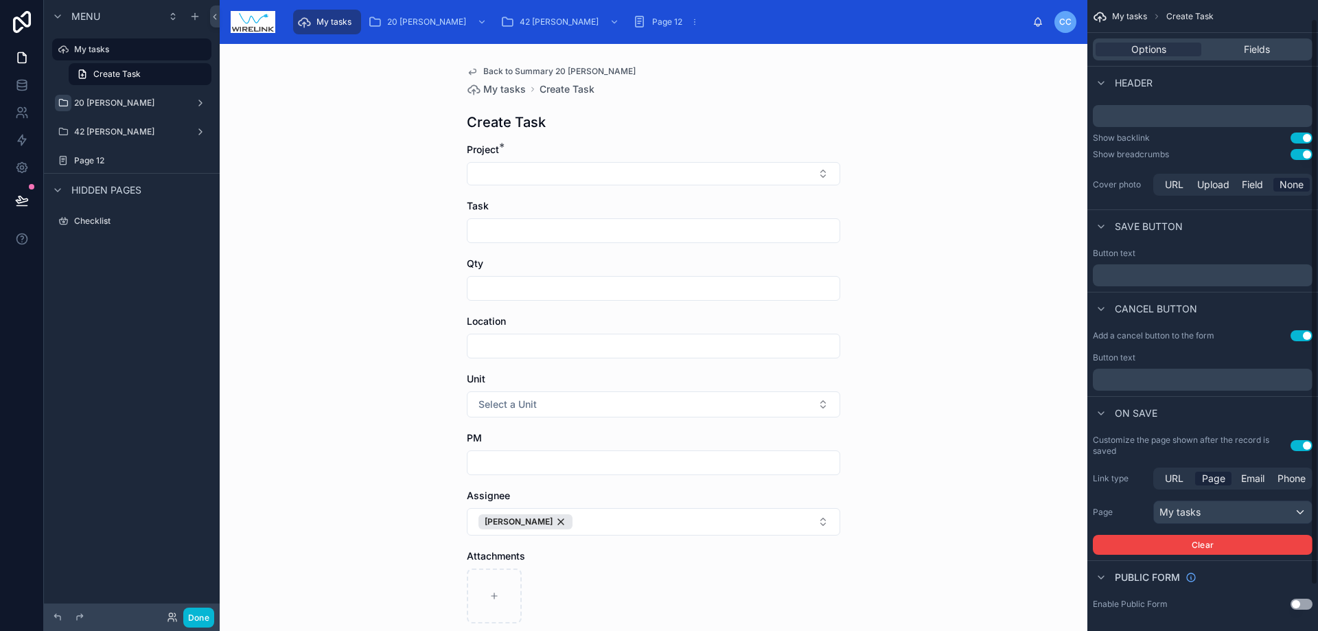
scroll to position [71, 0]
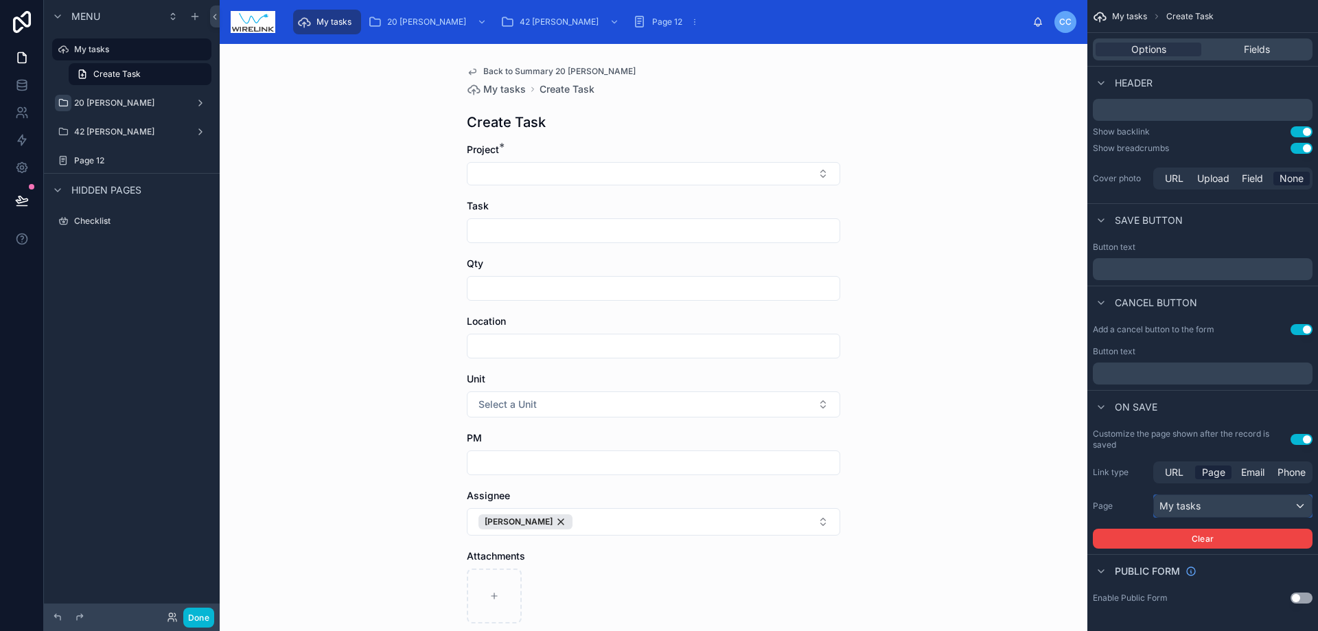
click at [1219, 501] on div "My tasks" at bounding box center [1233, 506] width 158 height 22
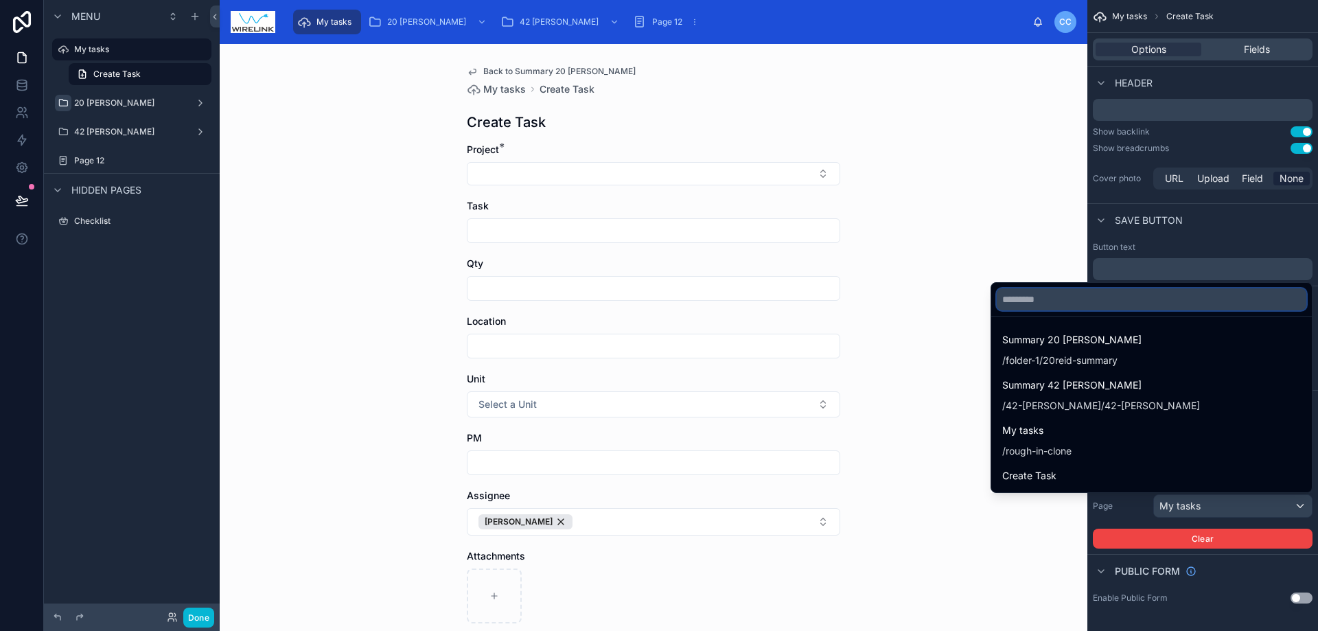
click at [1123, 293] on input "text" at bounding box center [1152, 299] width 310 height 22
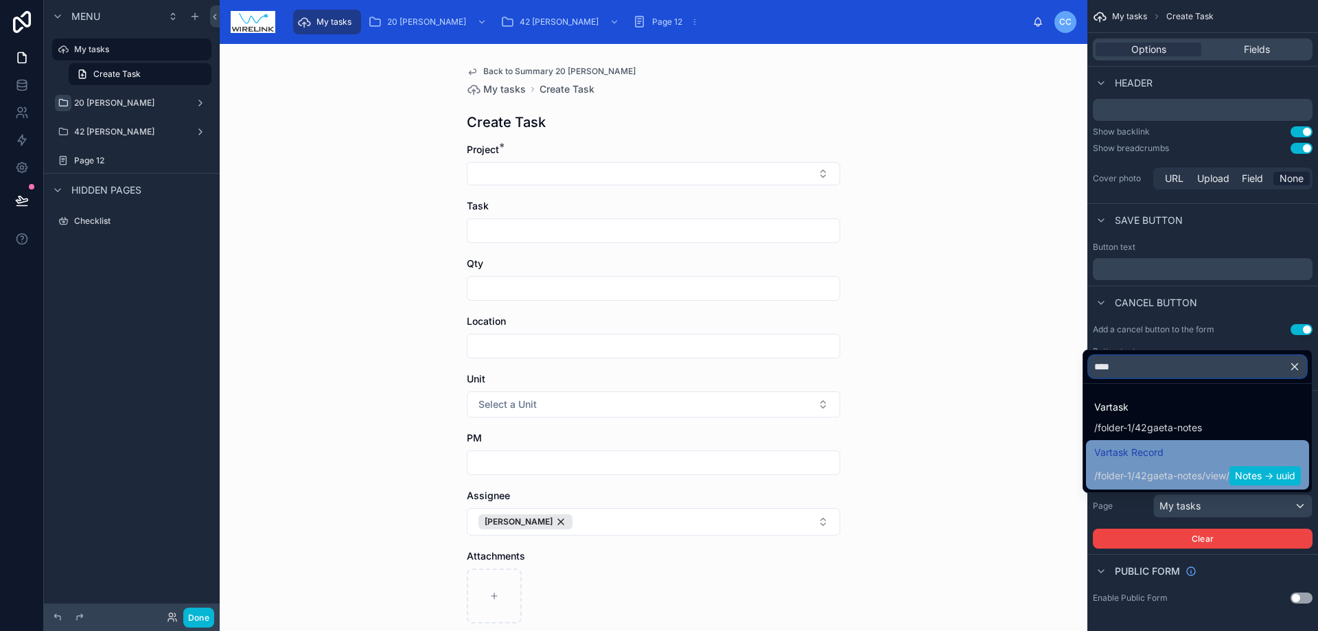
type input "****"
click at [1171, 472] on div "/folder-1/42gaeta-notes / view / Notes -> uuid" at bounding box center [1197, 475] width 207 height 19
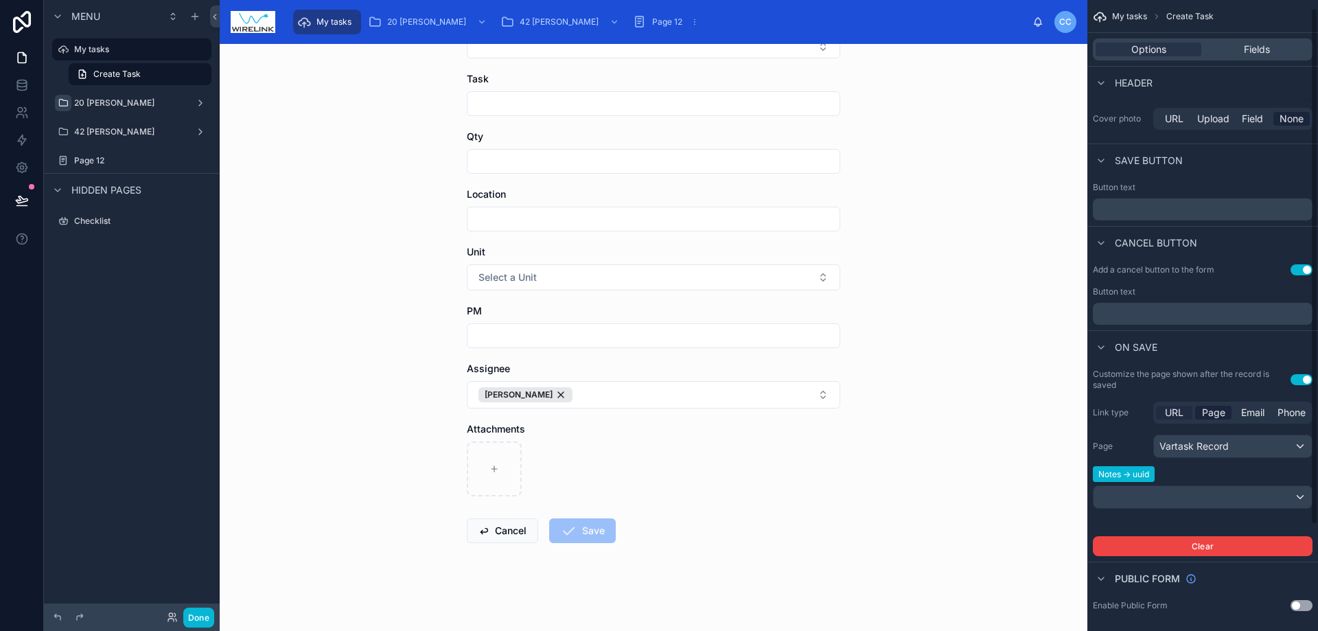
scroll to position [139, 0]
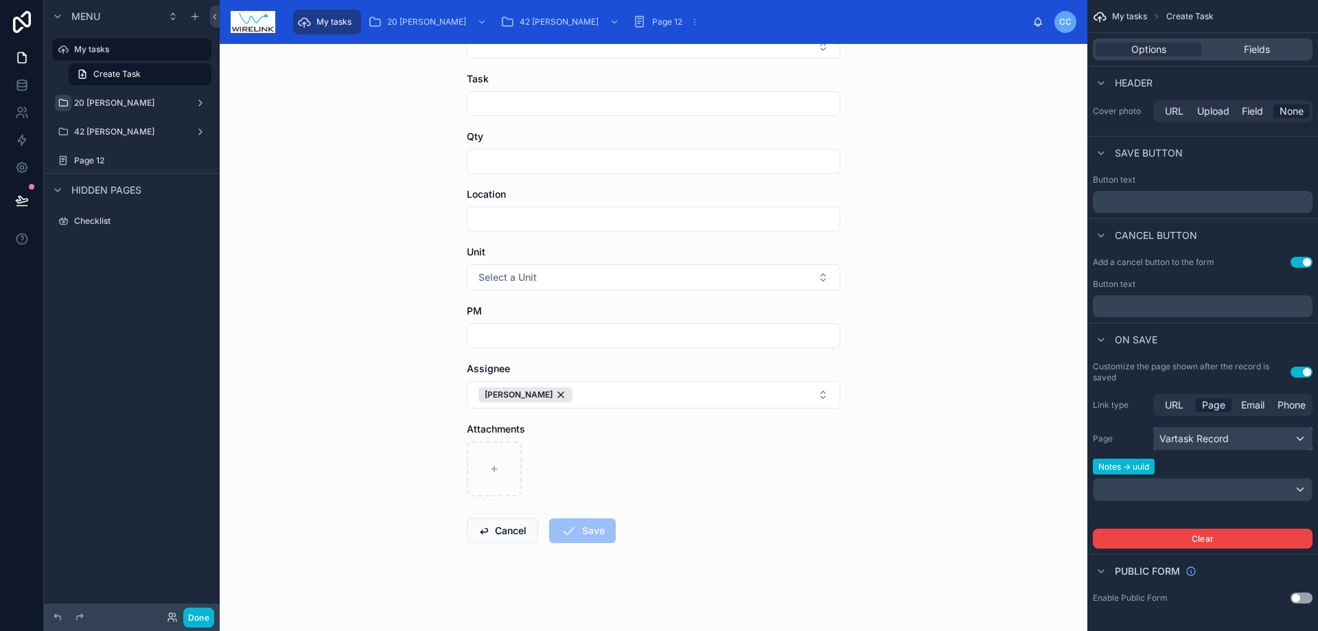
click at [1230, 442] on div "Vartask Record" at bounding box center [1233, 439] width 158 height 22
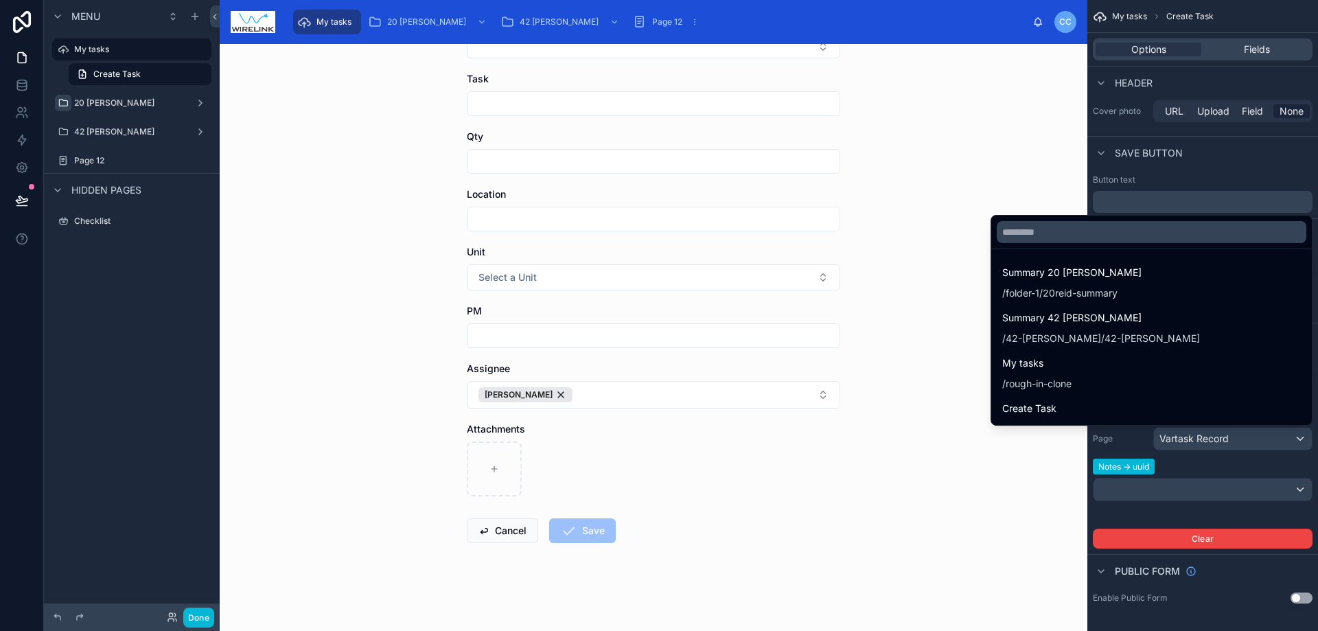
click at [962, 133] on div "Back to Summary 20 [PERSON_NAME] My tasks Create Task Create Task Project * Tas…" at bounding box center [654, 337] width 868 height 587
drag, startPoint x: 985, startPoint y: 463, endPoint x: 993, endPoint y: 477, distance: 16.0
click at [986, 467] on div "Back to Summary 20 [PERSON_NAME] My tasks Create Task Create Task Project * Tas…" at bounding box center [654, 337] width 868 height 587
click at [1300, 440] on div "scrollable content" at bounding box center [659, 315] width 1318 height 631
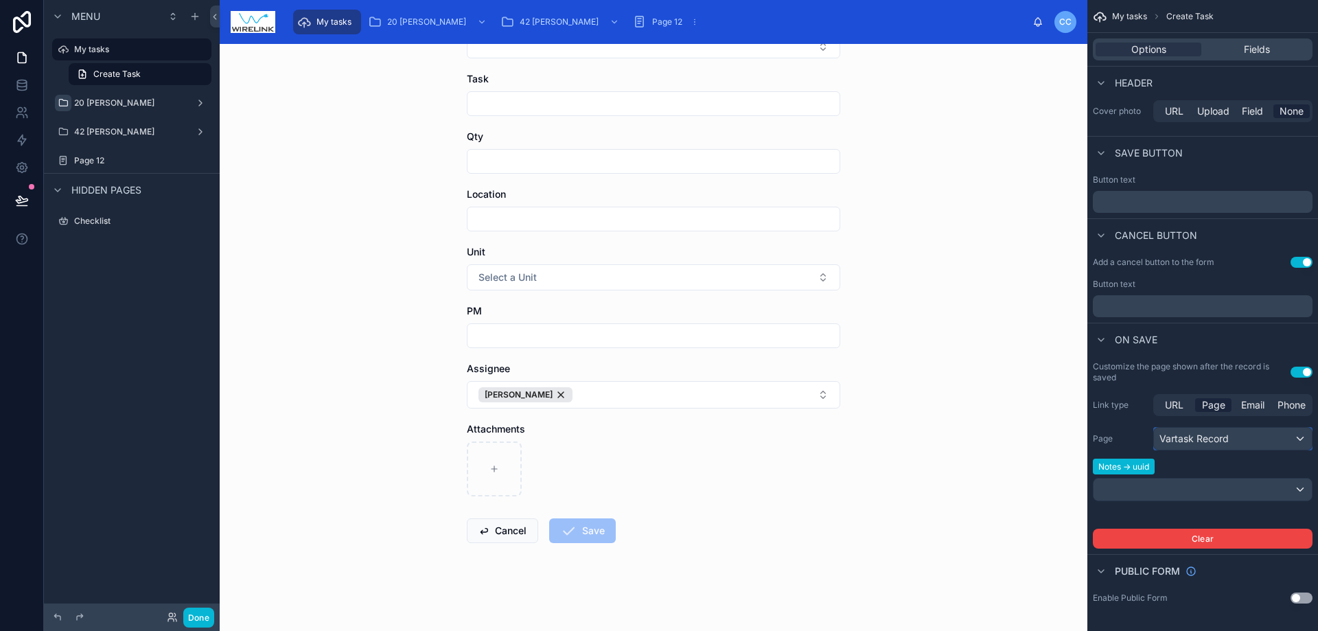
click at [1261, 438] on div "Vartask Record" at bounding box center [1233, 439] width 158 height 22
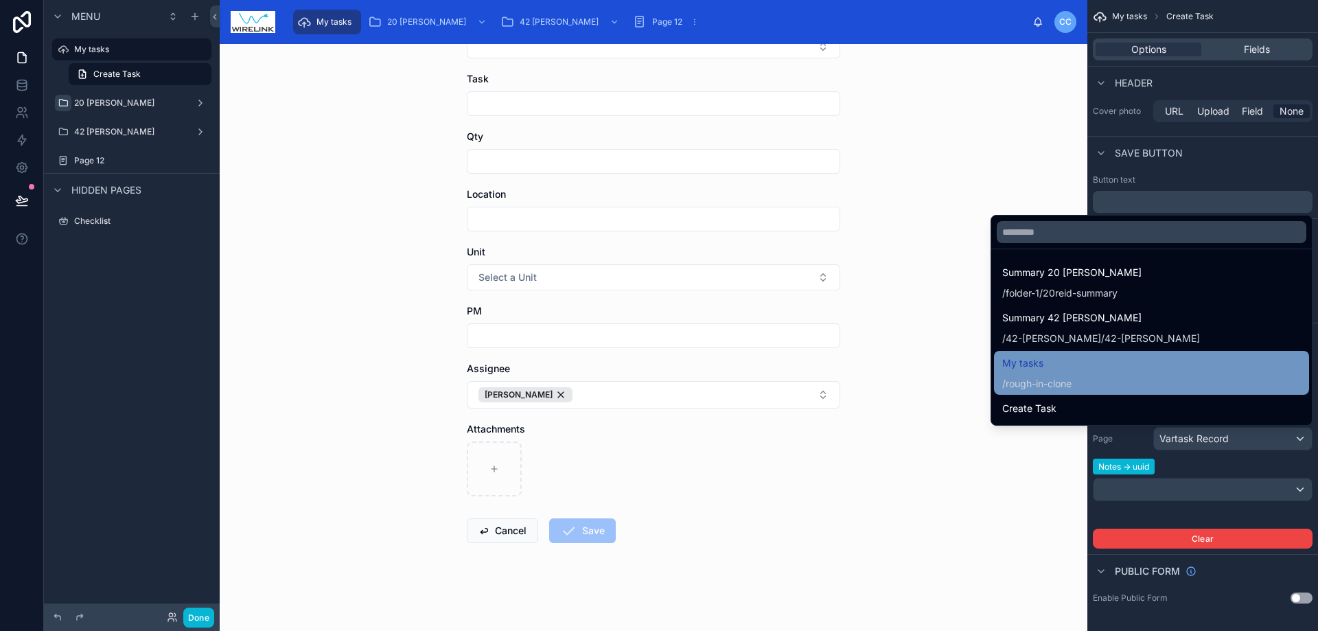
click at [1164, 372] on div "My tasks / rough-in-clone" at bounding box center [1151, 373] width 299 height 36
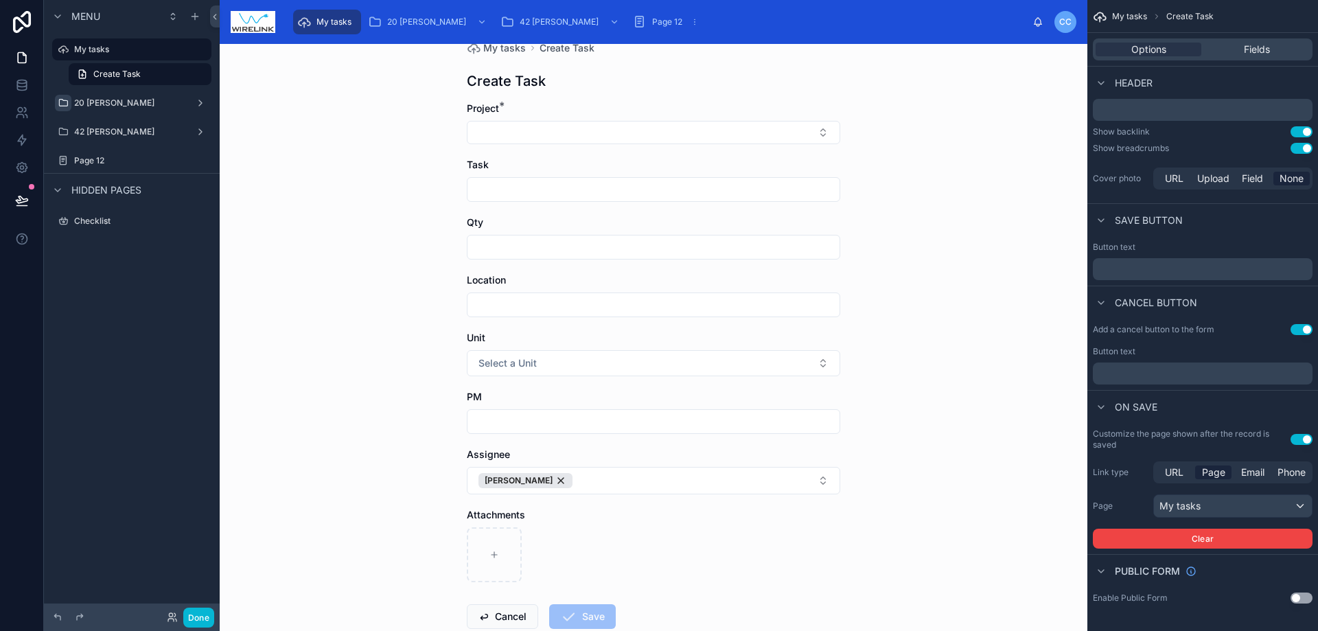
scroll to position [127, 0]
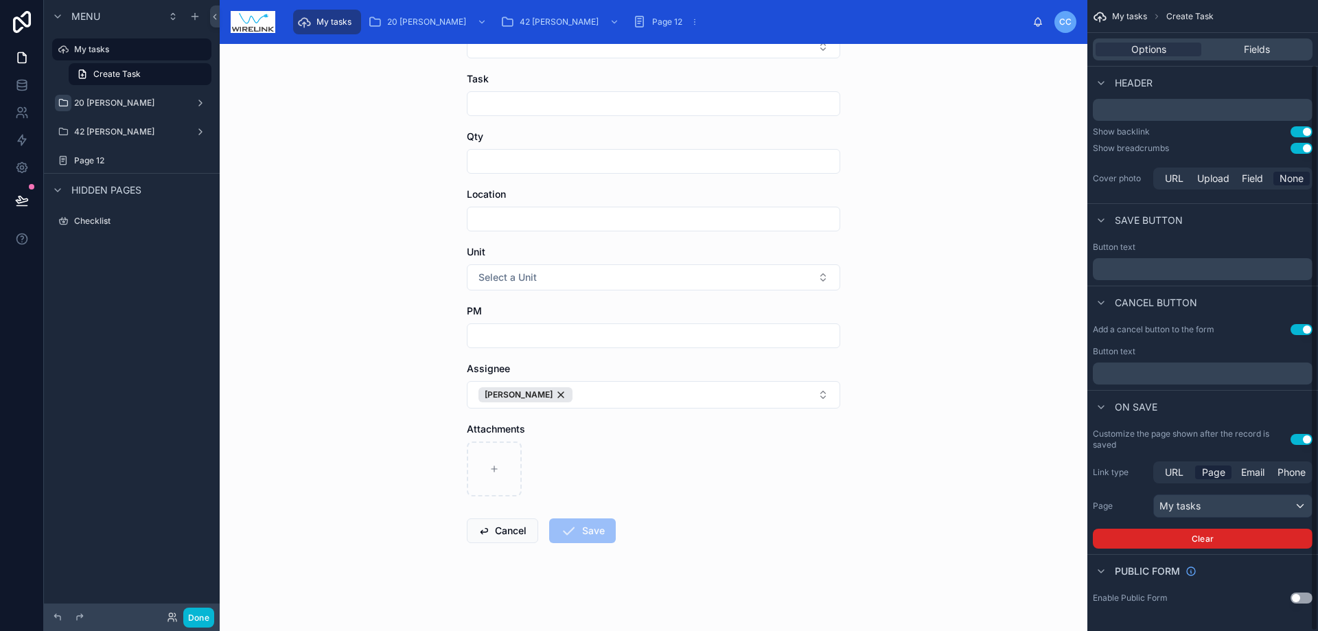
click at [1208, 536] on button "Clear" at bounding box center [1203, 539] width 220 height 20
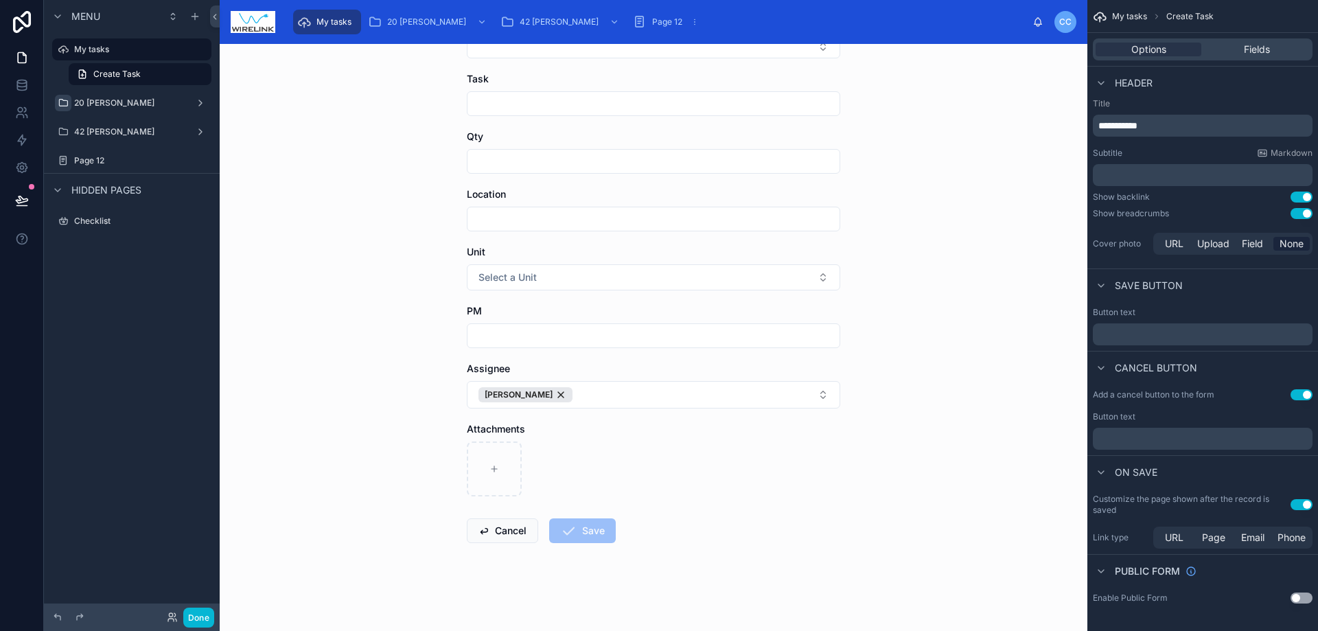
scroll to position [0, 0]
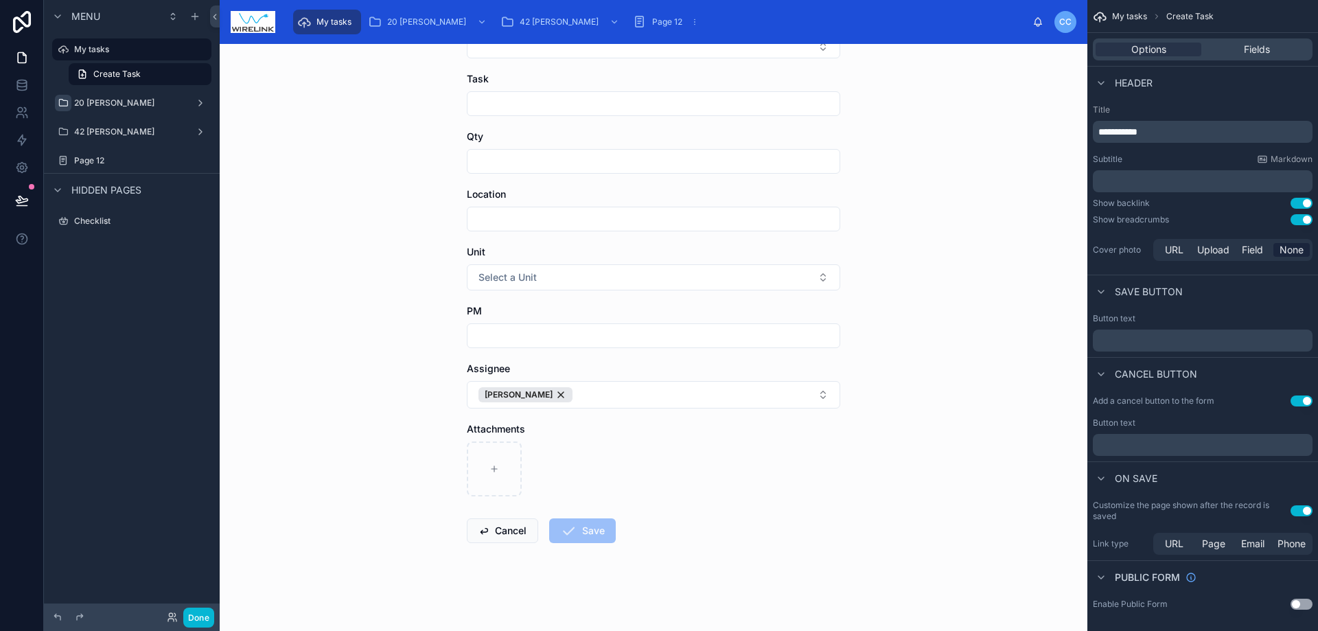
click at [390, 184] on div "Back to Summary 20 [PERSON_NAME] My tasks Create Task Create Task Project * Tas…" at bounding box center [654, 337] width 868 height 587
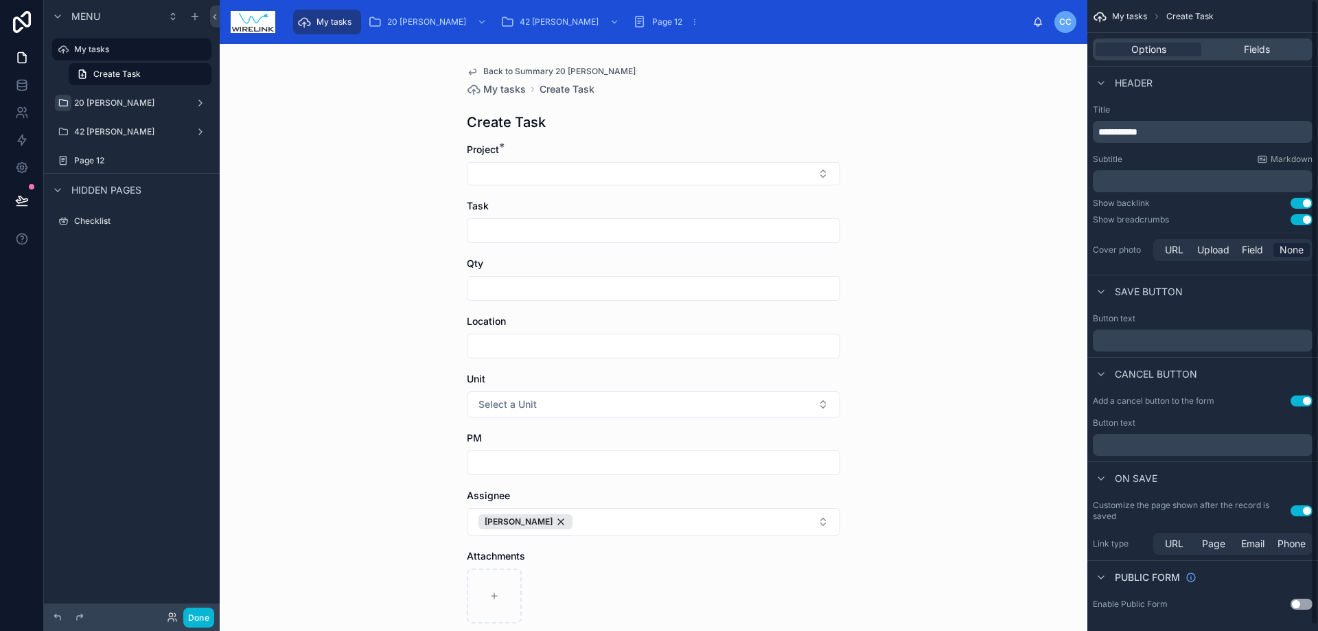
scroll to position [6, 0]
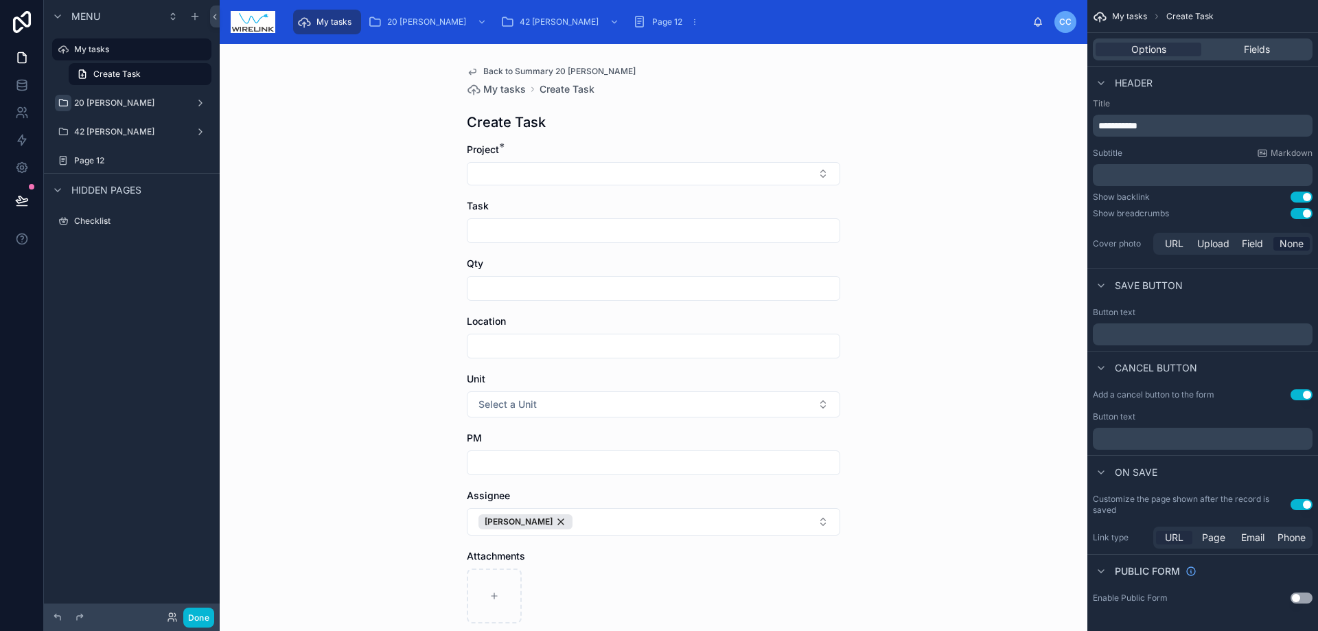
click at [1179, 540] on span "URL" at bounding box center [1174, 538] width 19 height 14
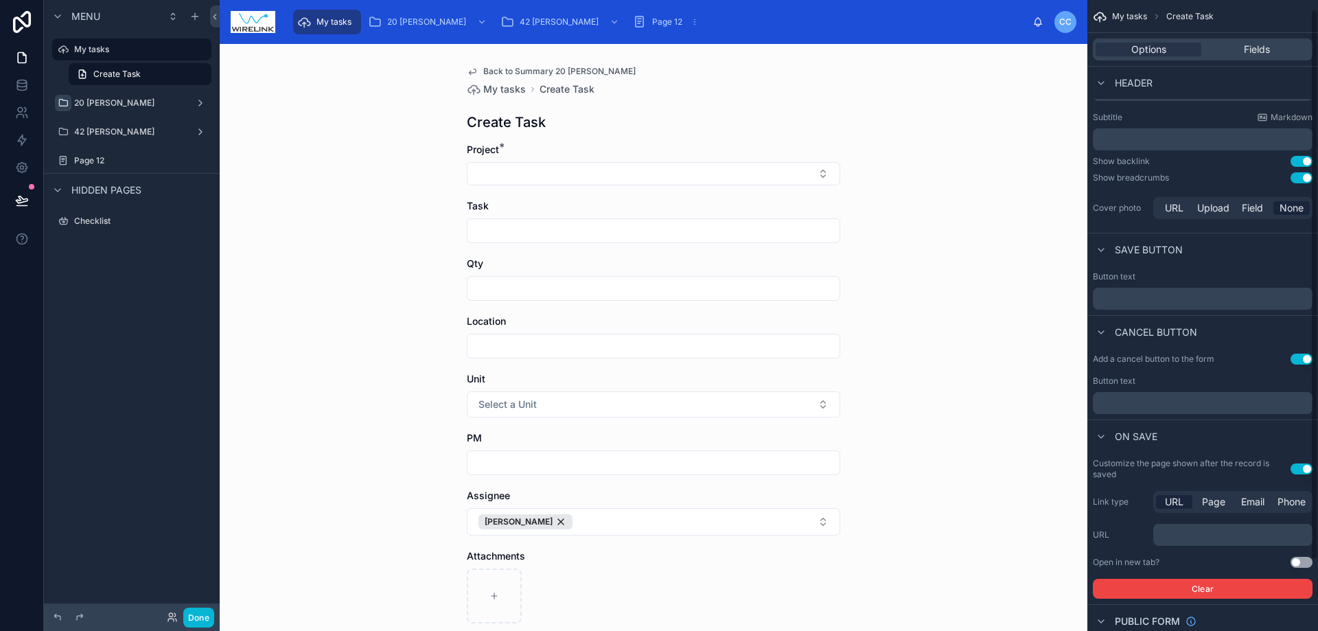
scroll to position [92, 0]
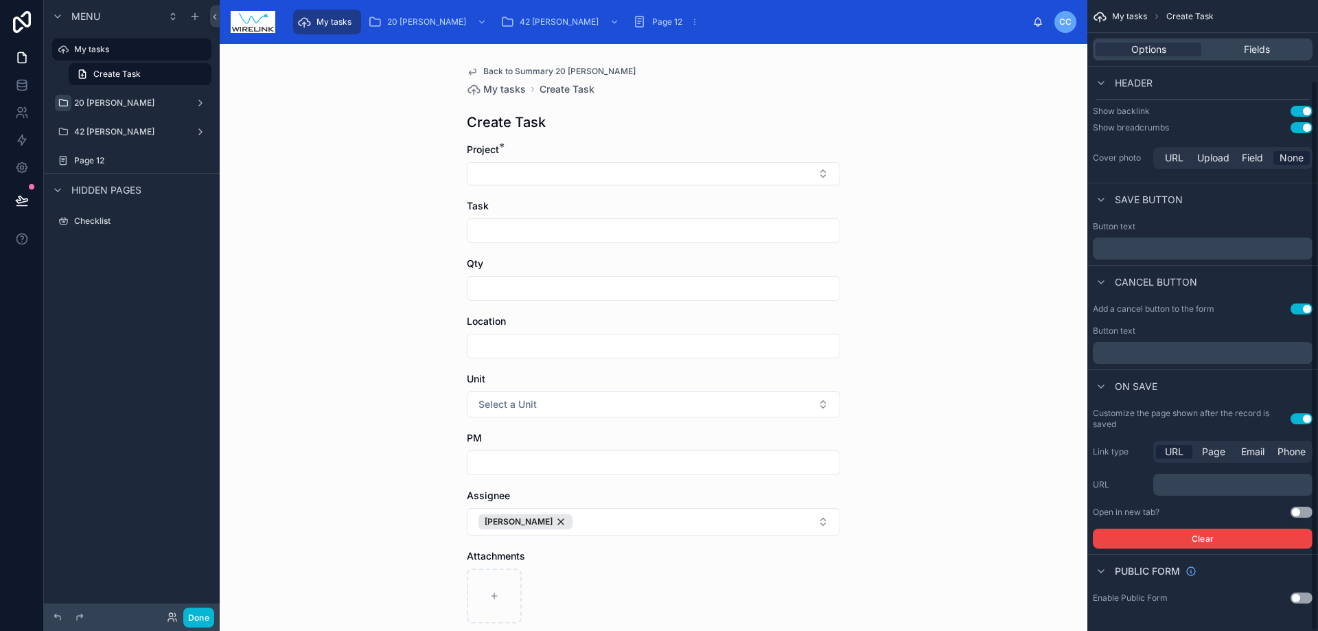
click at [1241, 485] on p "﻿" at bounding box center [1234, 484] width 151 height 11
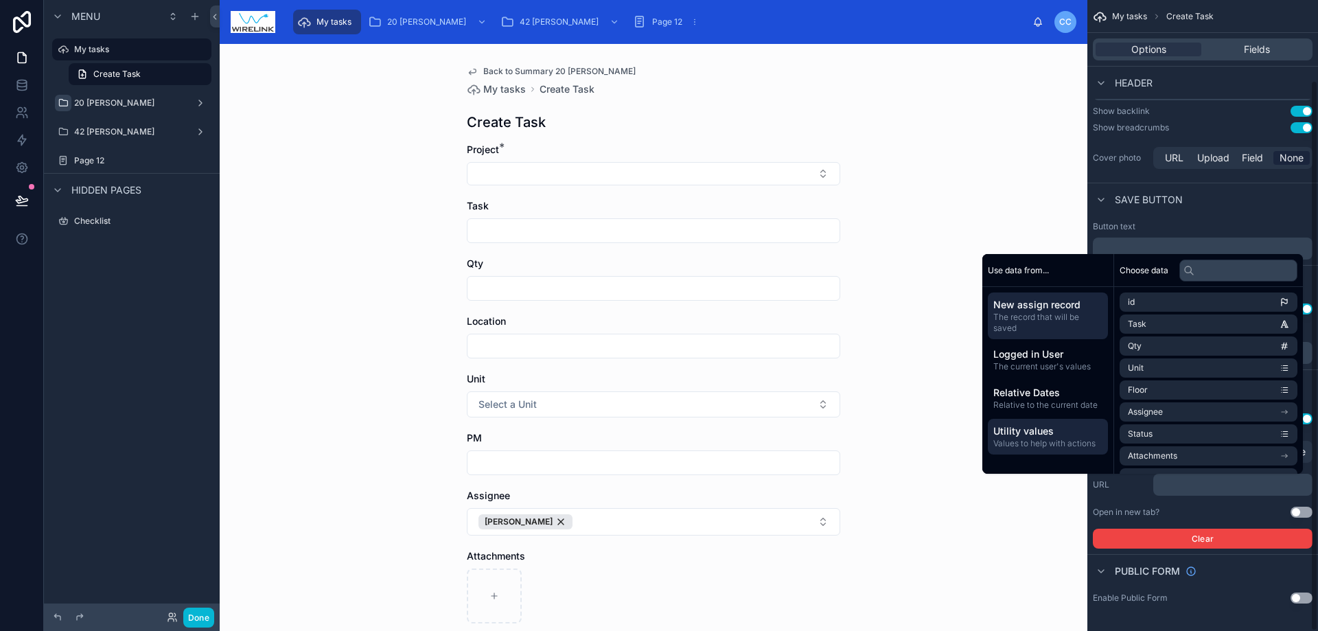
click at [1050, 441] on span "Values to help with actions" at bounding box center [1047, 443] width 109 height 11
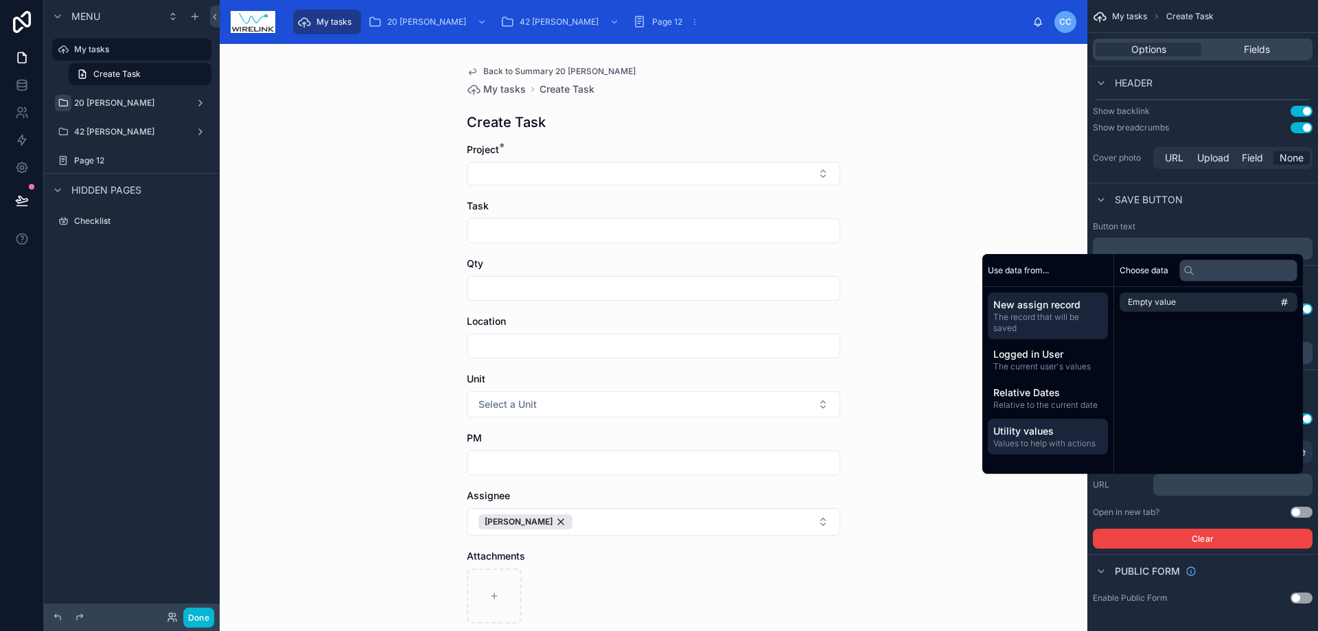
click at [1031, 312] on span "The record that will be saved" at bounding box center [1047, 323] width 109 height 22
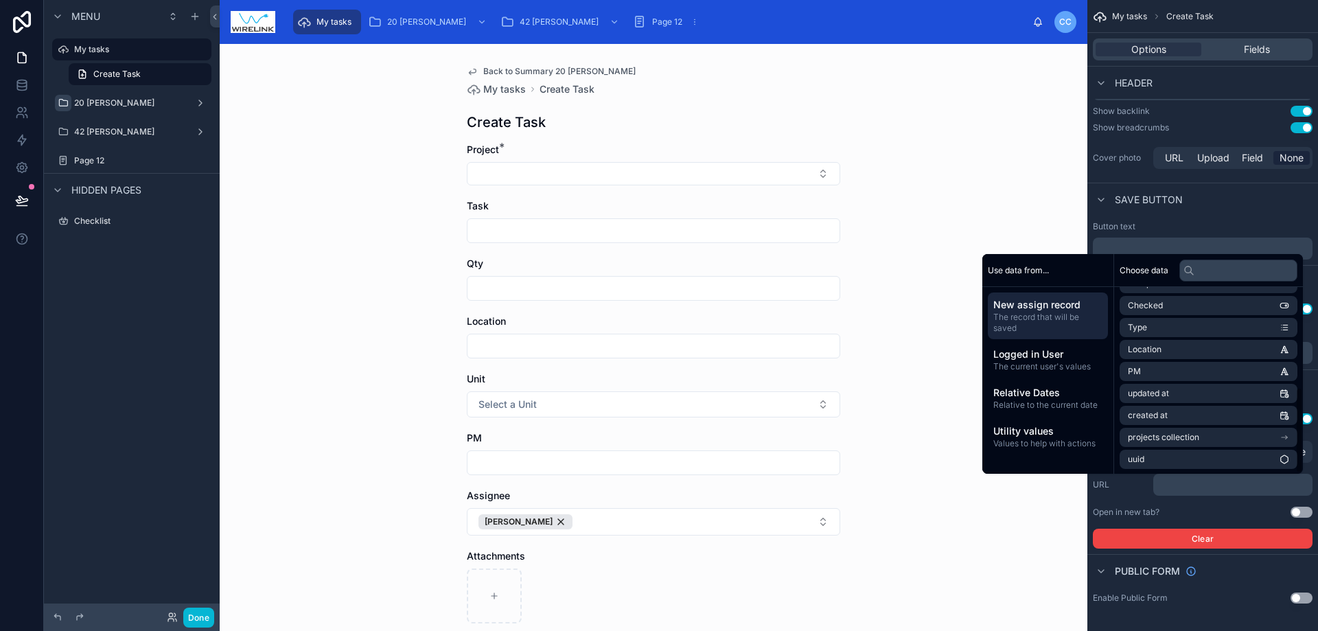
scroll to position [217, 0]
click at [1029, 335] on div "New assign record The record that will be saved" at bounding box center [1048, 315] width 120 height 47
click at [1042, 401] on span "Relative to the current date" at bounding box center [1047, 405] width 109 height 11
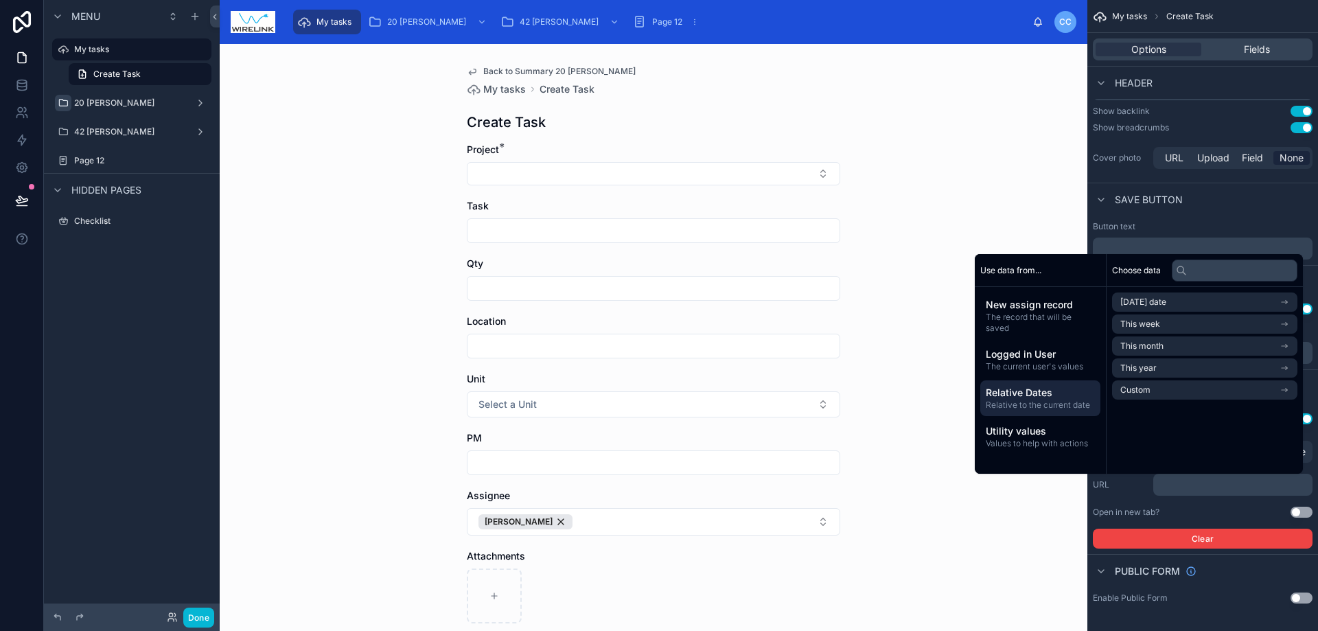
scroll to position [0, 0]
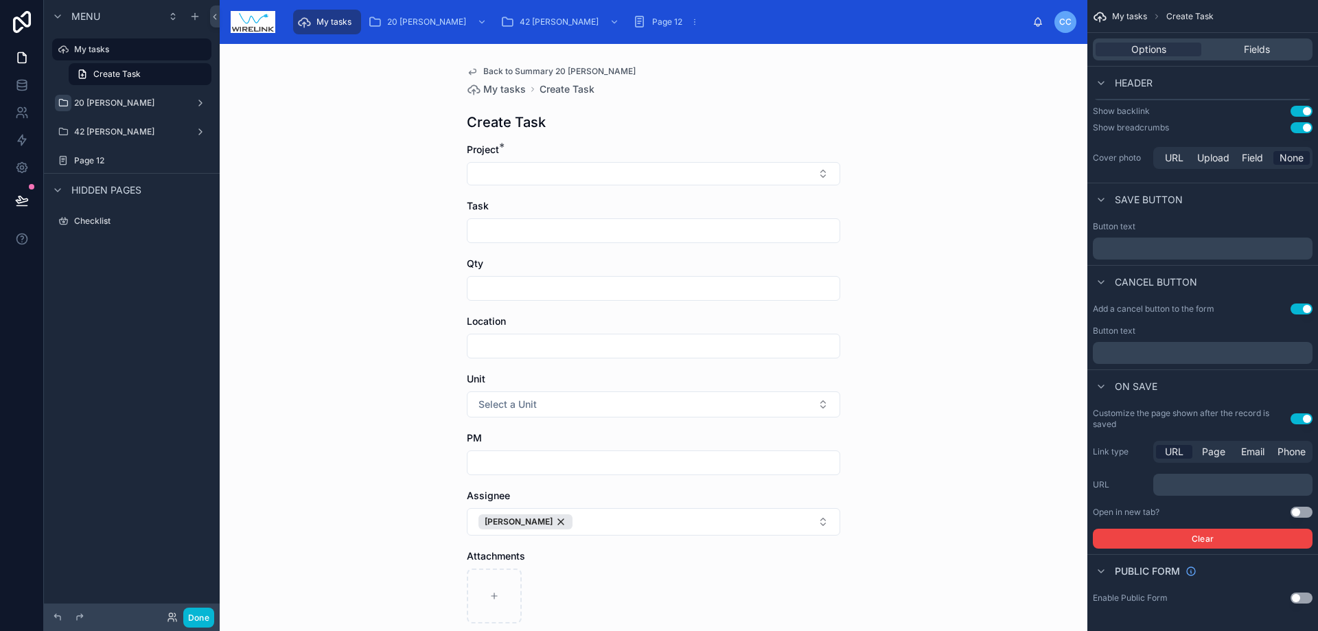
drag, startPoint x: 902, startPoint y: 502, endPoint x: 975, endPoint y: 505, distance: 72.8
click at [902, 504] on div "Back to Summary 20 [PERSON_NAME] My tasks Create Task Create Task Project * Tas…" at bounding box center [654, 337] width 868 height 587
click at [1217, 450] on span "Page" at bounding box center [1213, 452] width 23 height 14
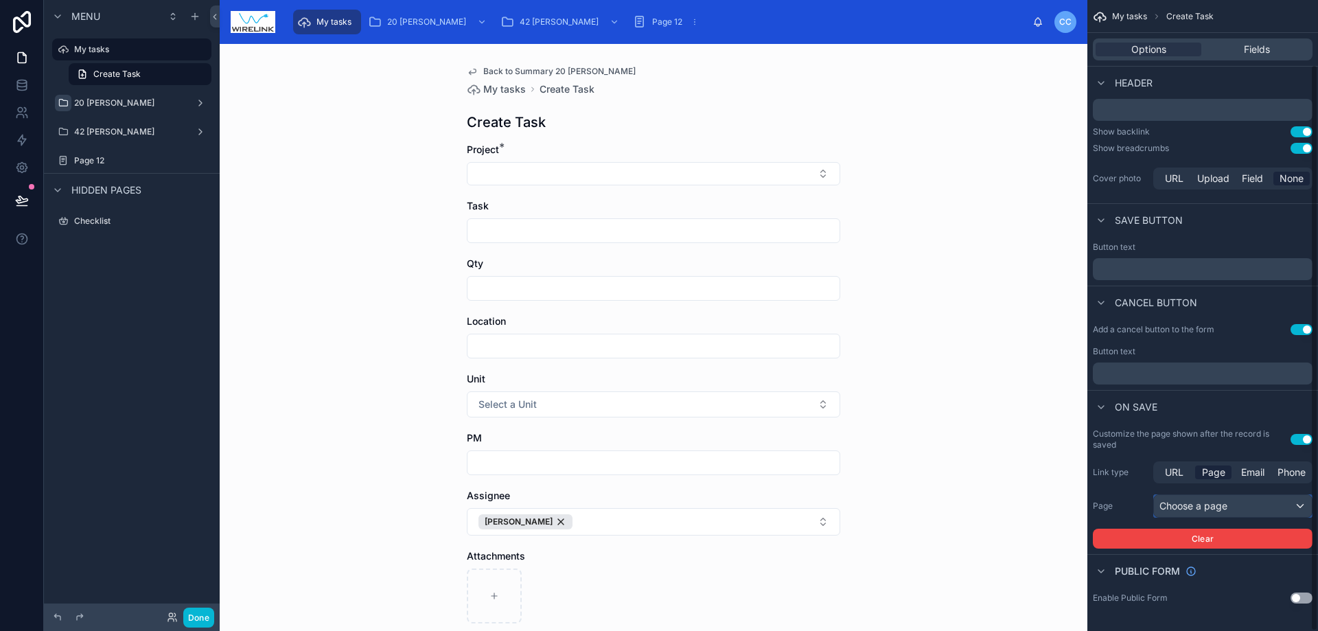
click at [1256, 511] on div "Choose a page" at bounding box center [1233, 506] width 158 height 22
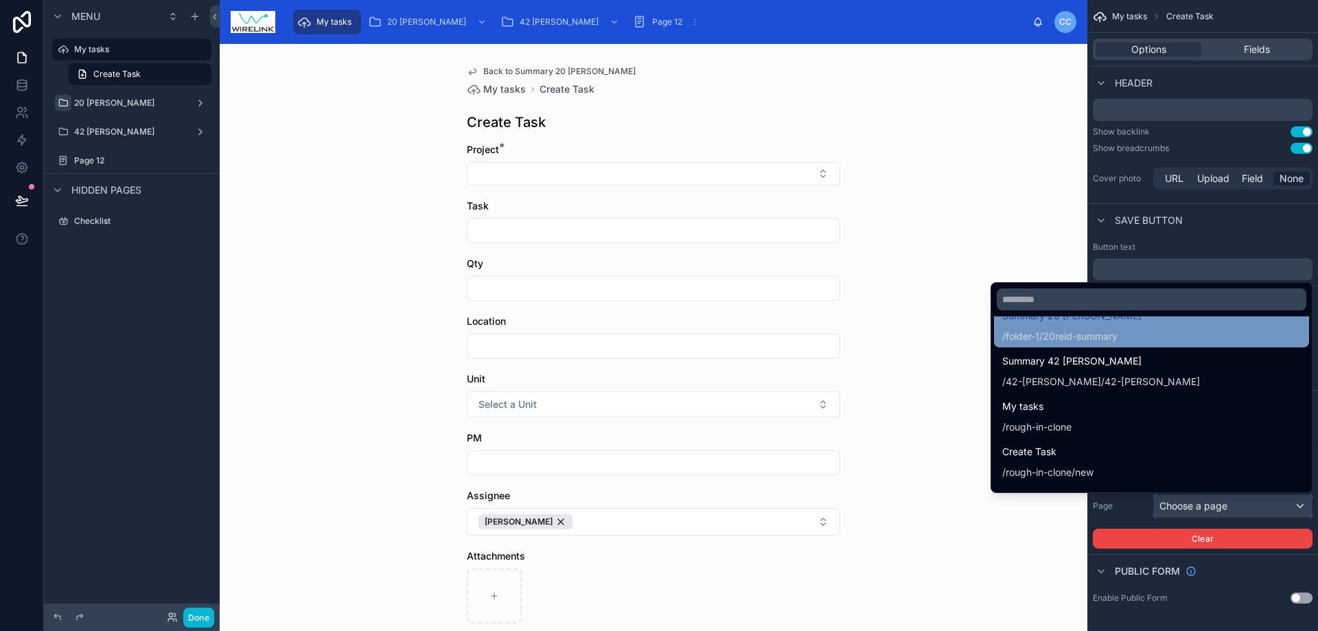
scroll to position [0, 0]
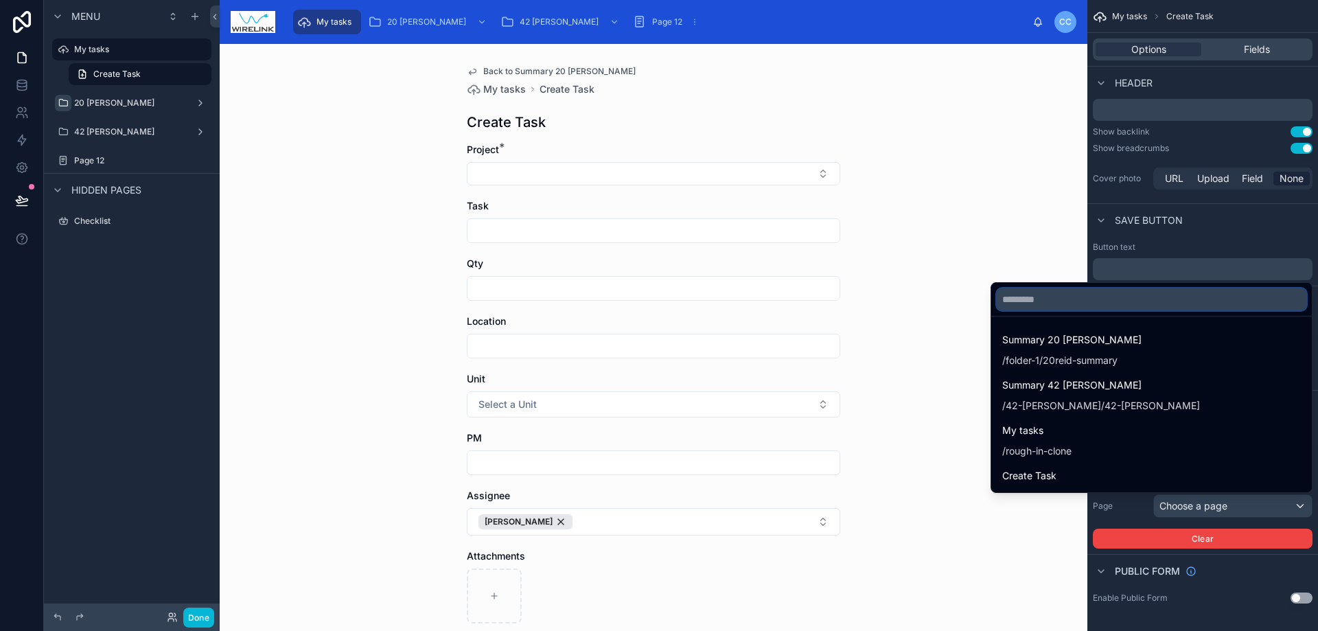
click at [1197, 297] on input "text" at bounding box center [1152, 299] width 310 height 22
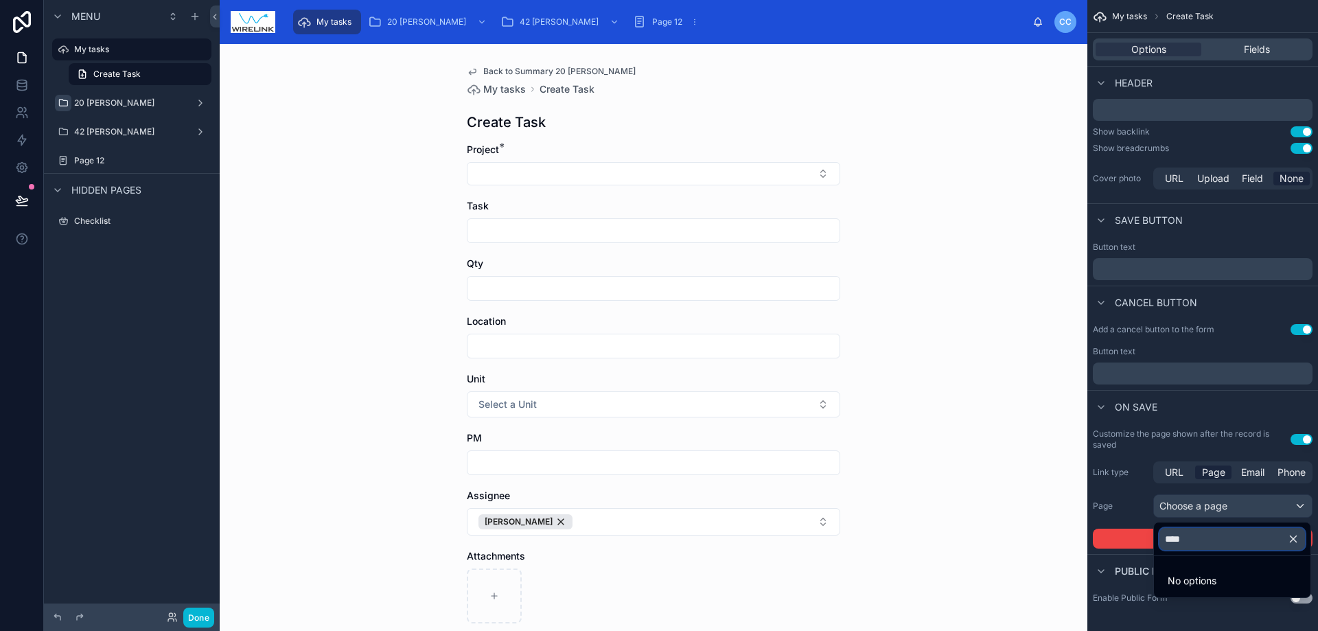
type input "****"
drag, startPoint x: 959, startPoint y: 479, endPoint x: 983, endPoint y: 483, distance: 24.3
click at [965, 480] on div "Back to Summary 20 [PERSON_NAME] My tasks Create Task Create Task Project * Tas…" at bounding box center [654, 337] width 868 height 587
click at [1296, 542] on icon "button" at bounding box center [1293, 539] width 12 height 12
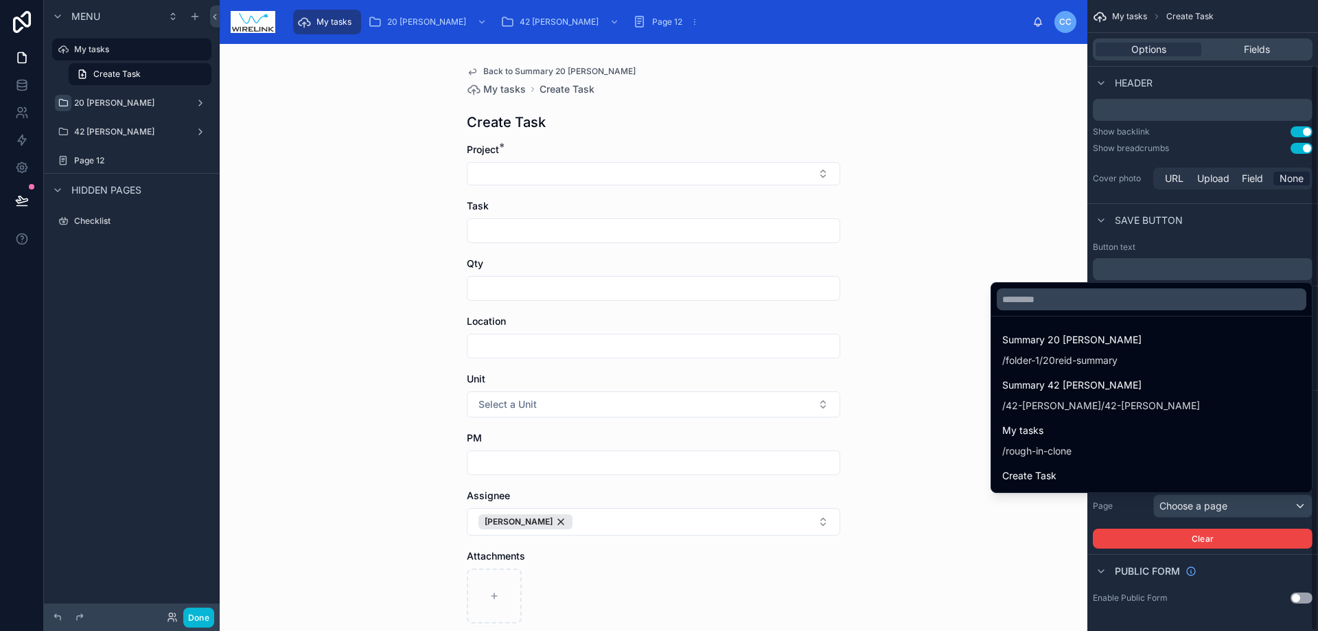
click at [1011, 524] on div "Back to Summary 20 [PERSON_NAME] My tasks Create Task Create Task Project * Tas…" at bounding box center [654, 337] width 868 height 587
click at [1186, 503] on div "scrollable content" at bounding box center [659, 315] width 1318 height 631
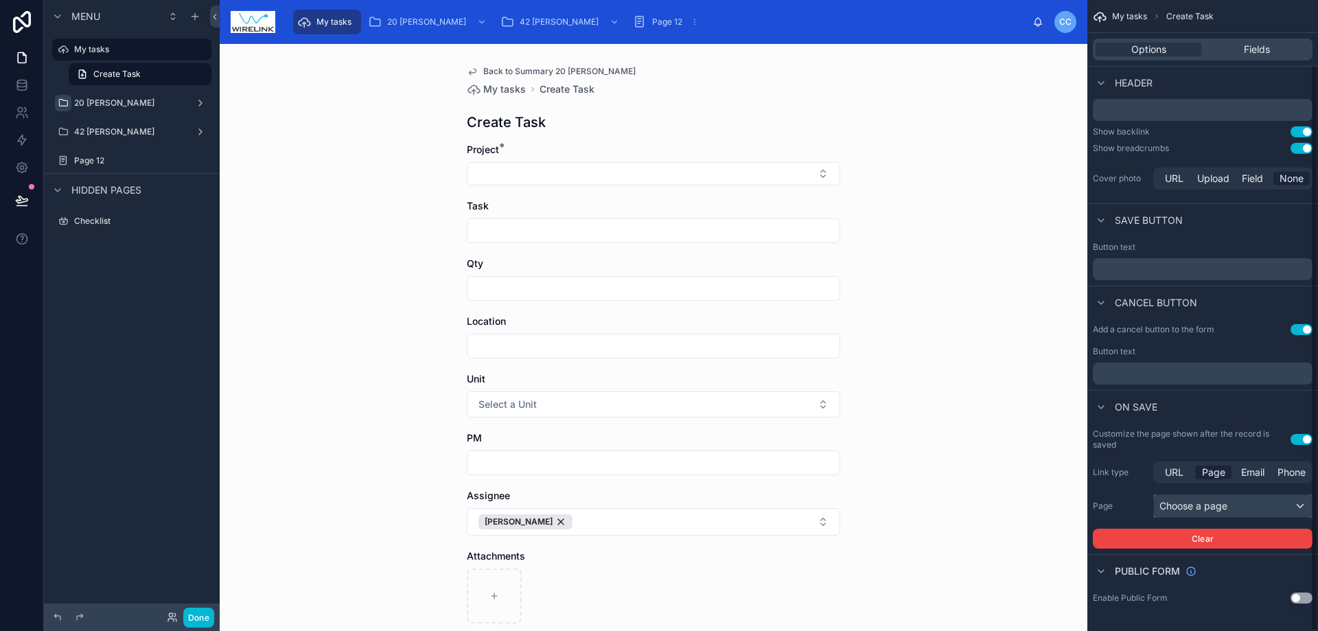
click at [1188, 503] on div "Choose a page" at bounding box center [1233, 506] width 158 height 22
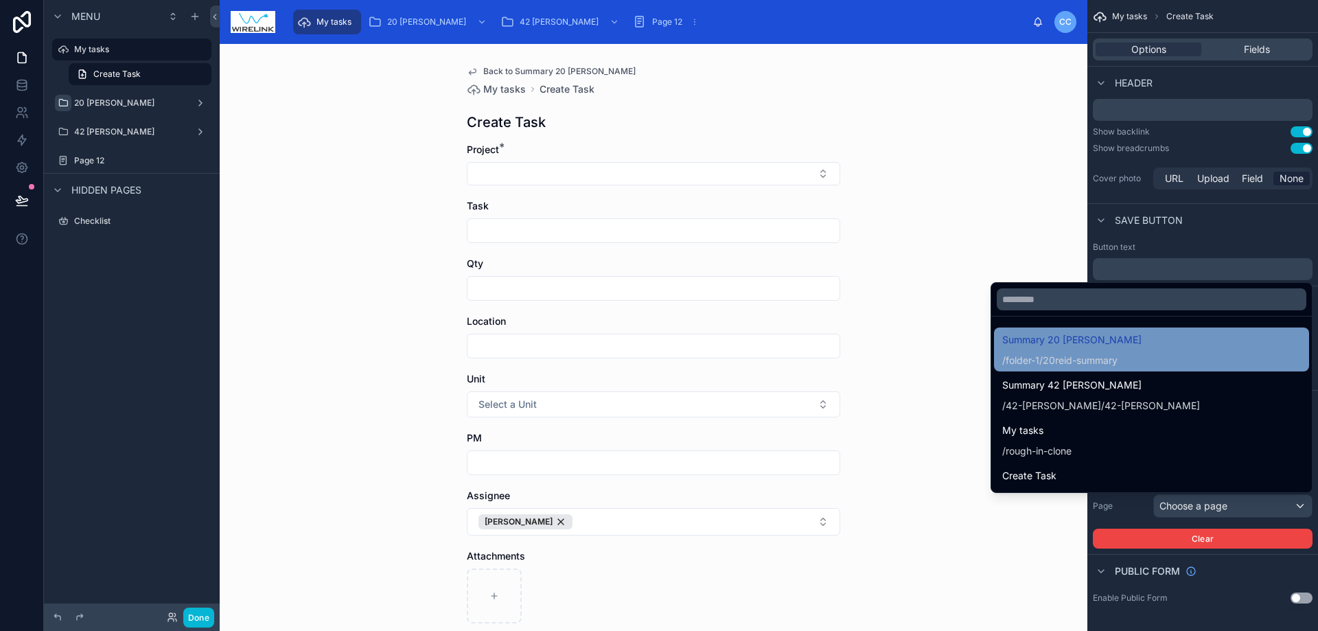
drag, startPoint x: 1171, startPoint y: 436, endPoint x: 1183, endPoint y: 345, distance: 92.1
click at [1183, 345] on ul "Summary 20 [PERSON_NAME] /folder-1/20reid-summary Summary 42 [PERSON_NAME] /42-…" at bounding box center [1151, 405] width 321 height 176
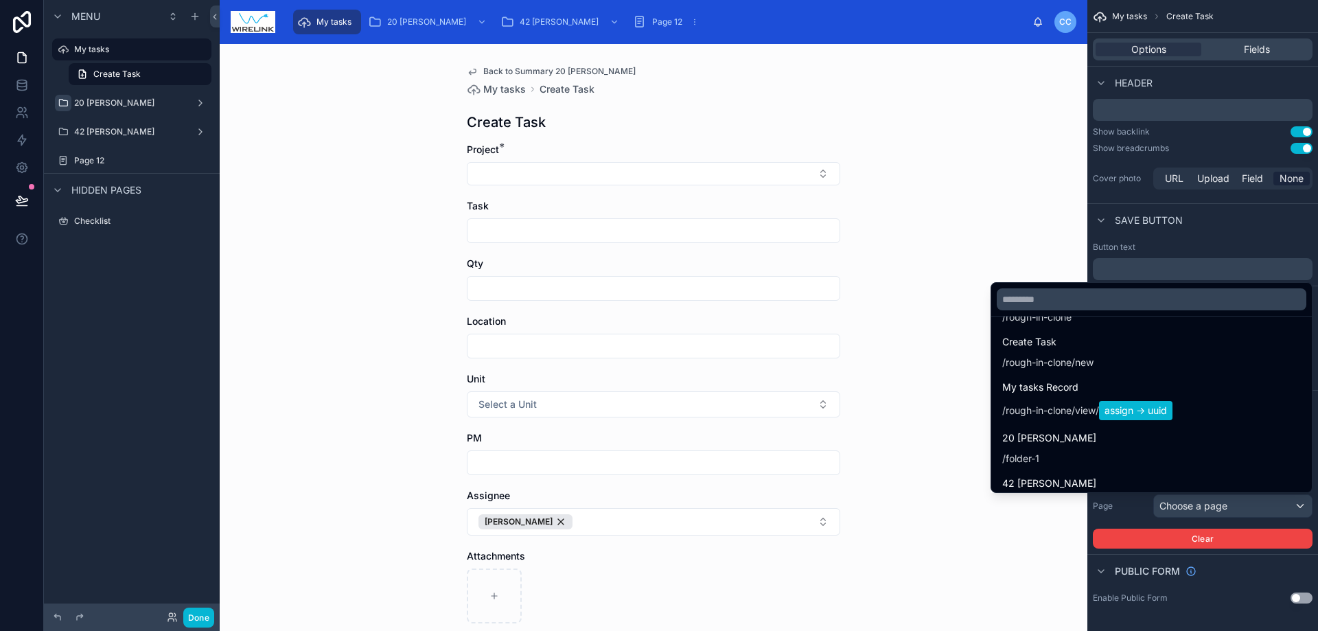
scroll to position [140, 0]
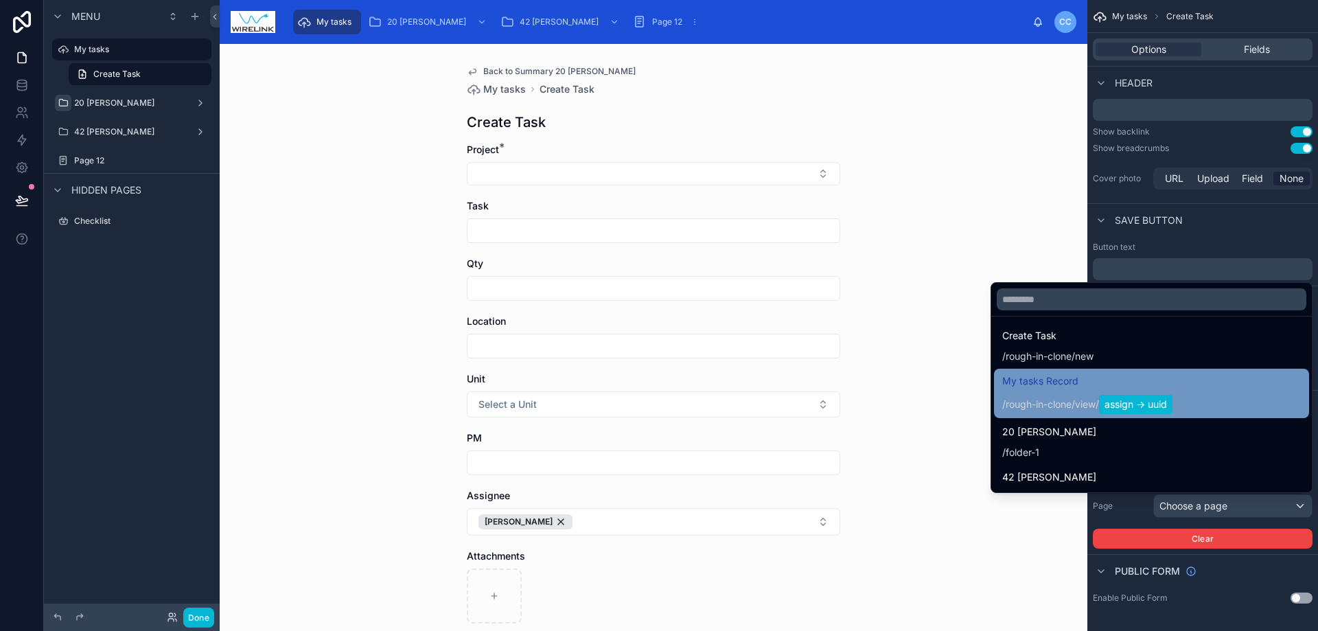
click at [1173, 383] on span "My tasks Record" at bounding box center [1087, 381] width 170 height 16
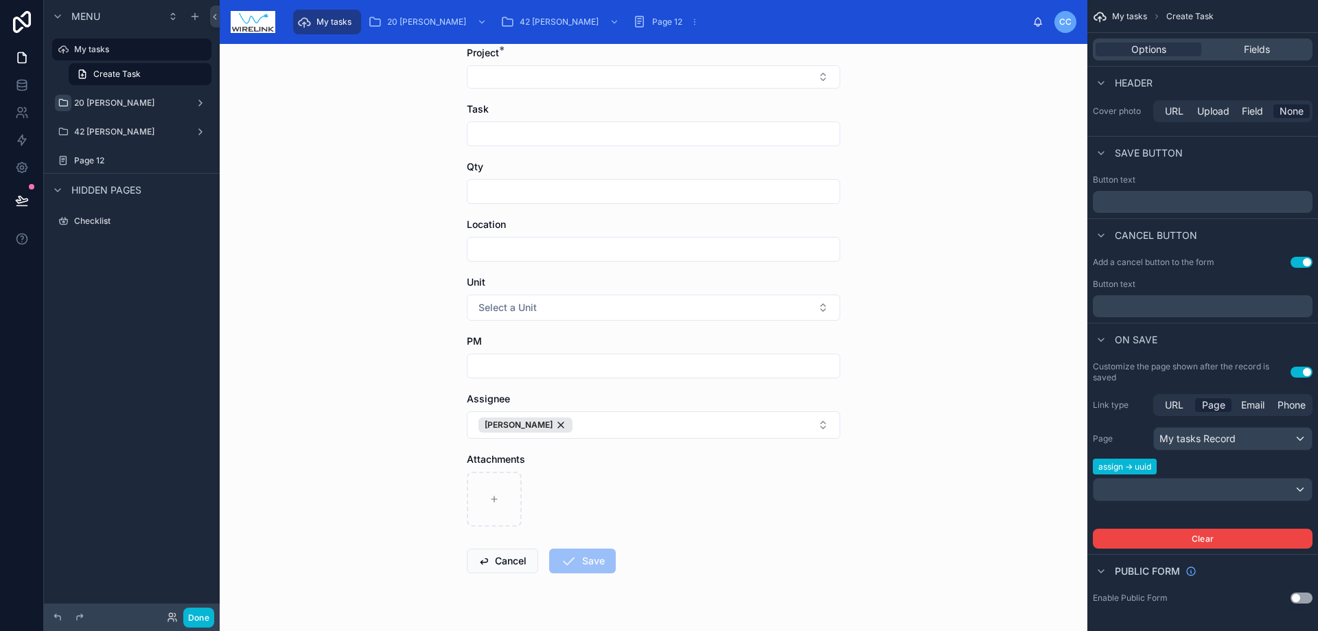
scroll to position [127, 0]
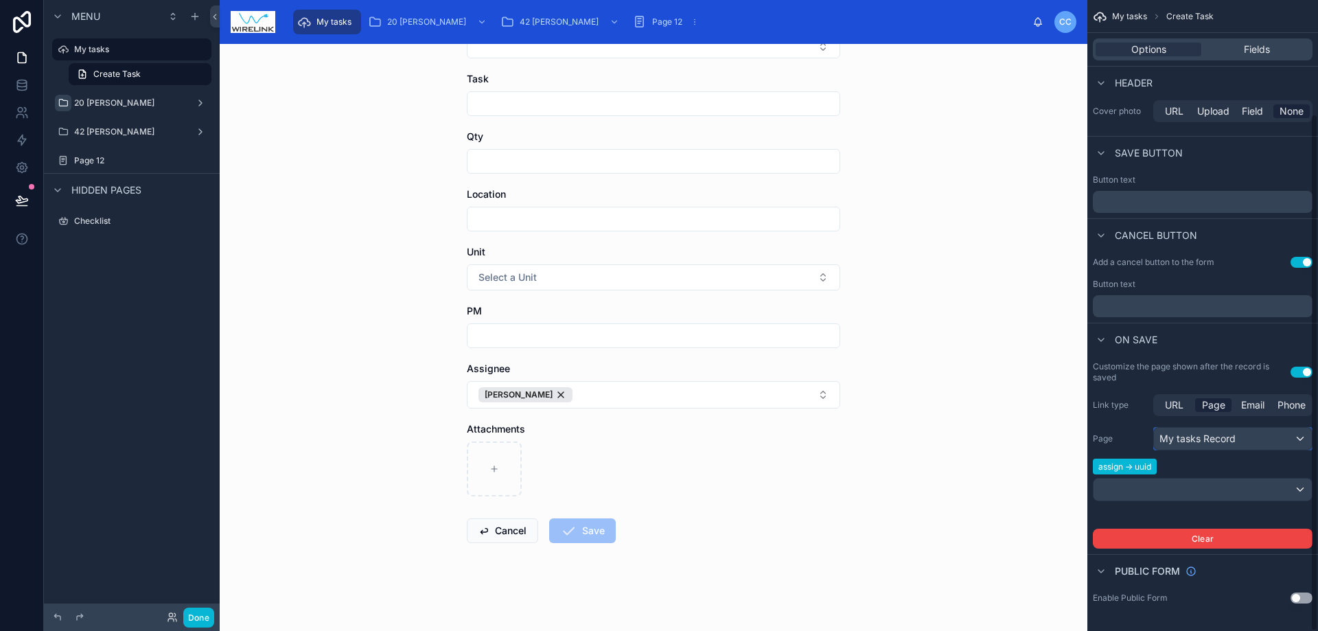
click at [1237, 435] on div "My tasks Record" at bounding box center [1233, 439] width 158 height 22
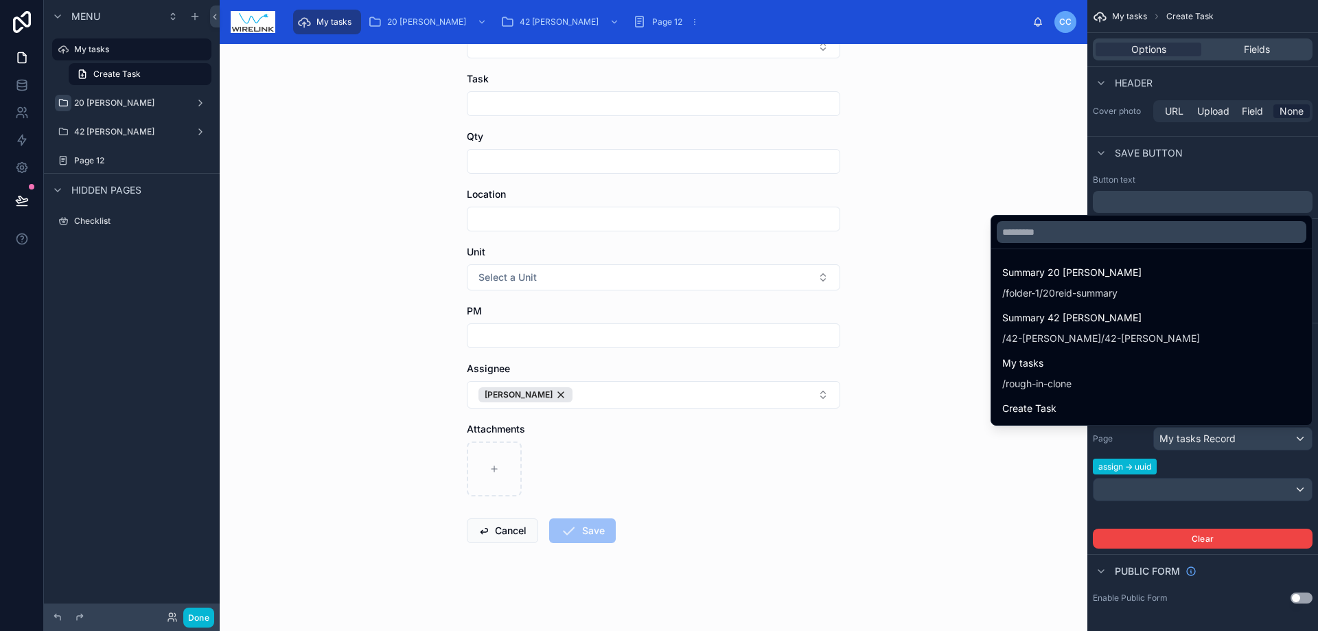
drag, startPoint x: 952, startPoint y: 495, endPoint x: 1130, endPoint y: 523, distance: 180.0
click at [954, 496] on div "Back to Summary 20 [PERSON_NAME] My tasks Create Task Create Task Project * Tas…" at bounding box center [654, 337] width 868 height 587
click at [833, 500] on form "Project * Task Qty Location Unit Select a Unit PM Assignee [PERSON_NAME] Attach…" at bounding box center [653, 323] width 373 height 615
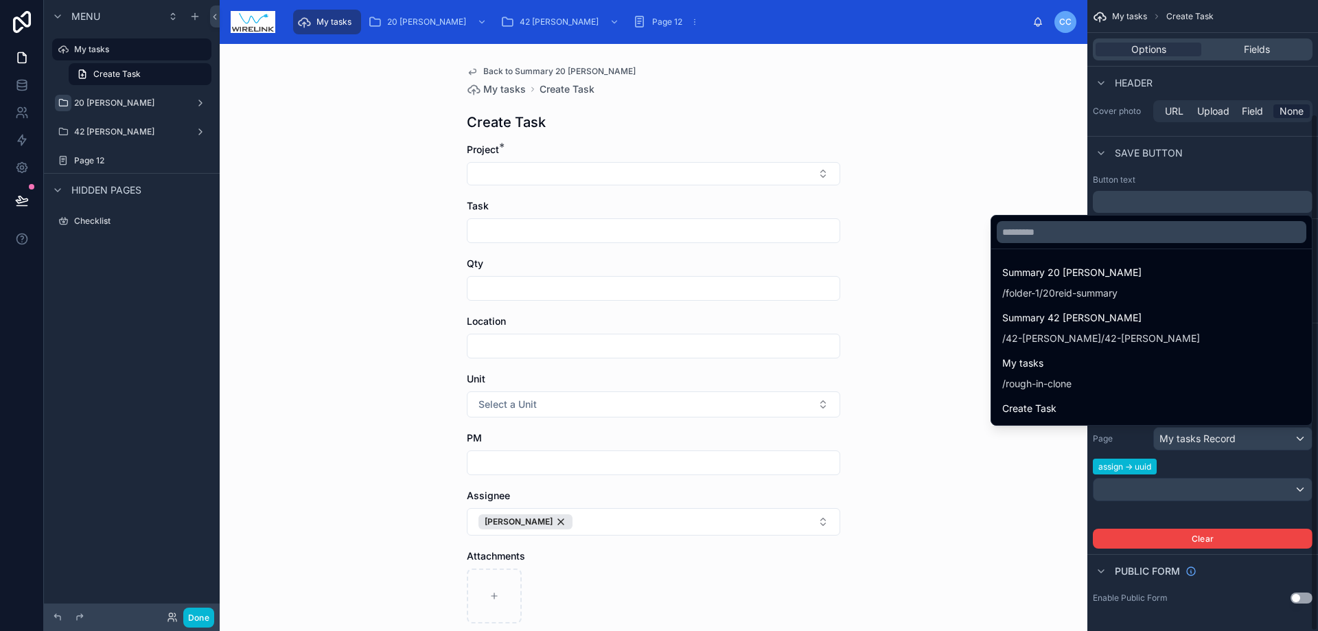
click at [1251, 495] on div "scrollable content" at bounding box center [659, 315] width 1318 height 631
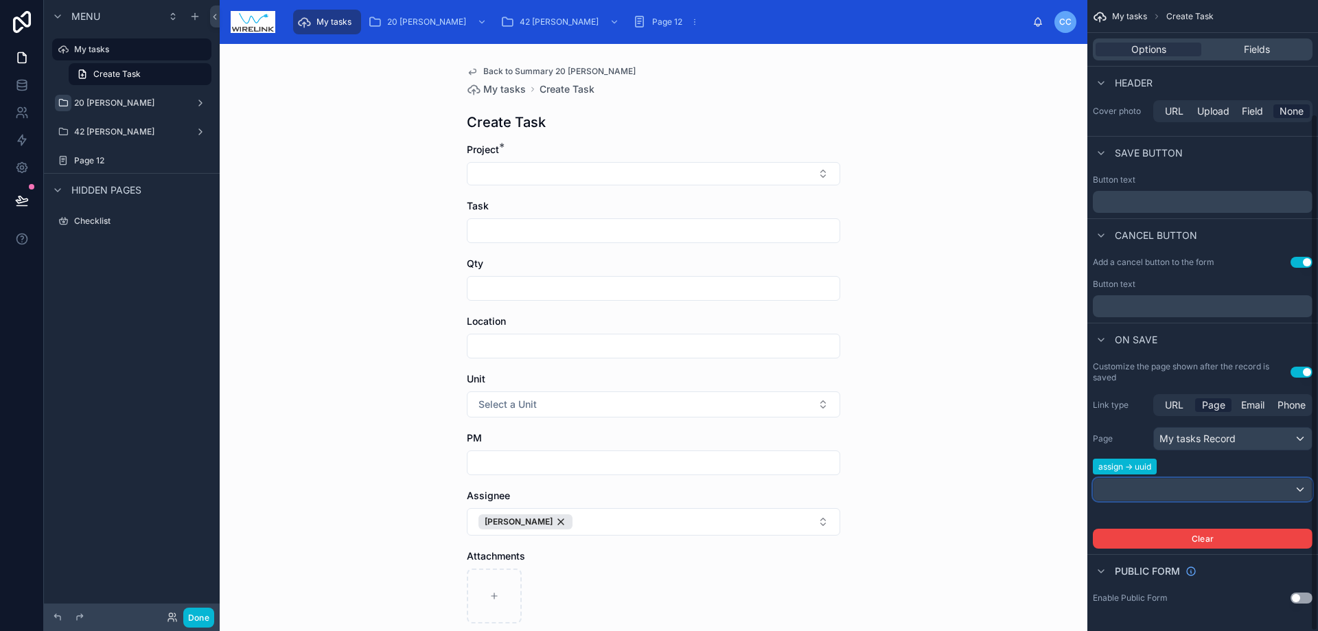
click at [1257, 489] on div "scrollable content" at bounding box center [1203, 490] width 218 height 22
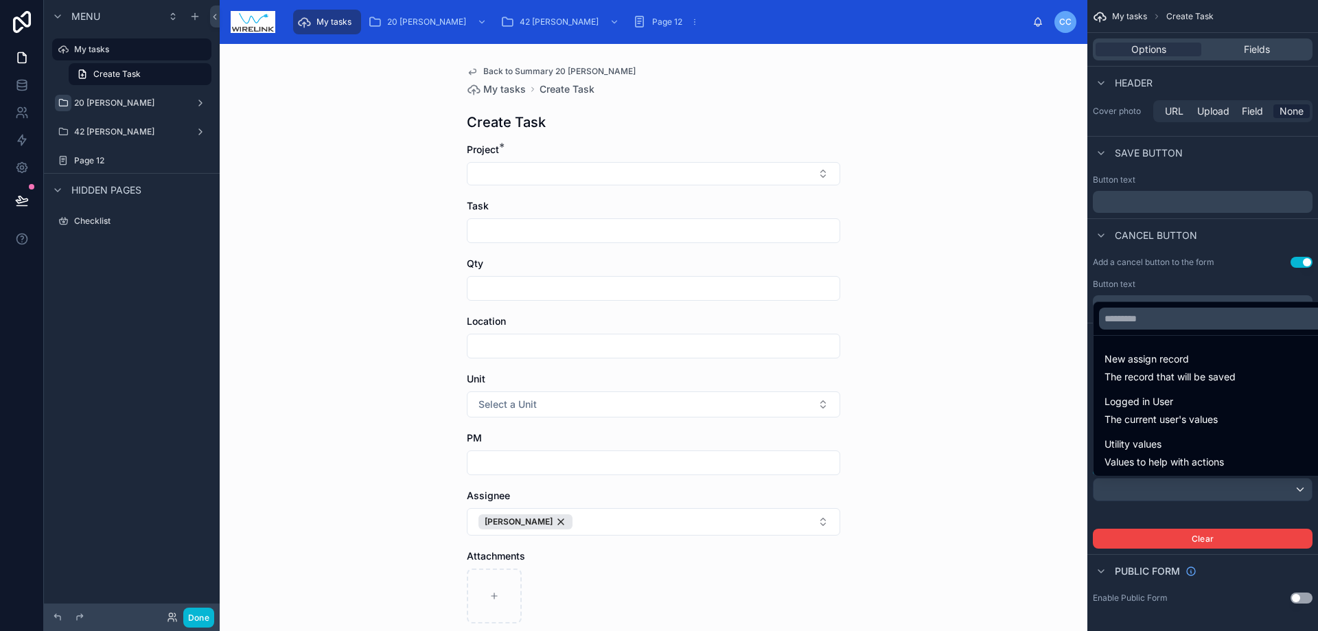
click at [1254, 486] on div "scrollable content" at bounding box center [659, 315] width 1318 height 631
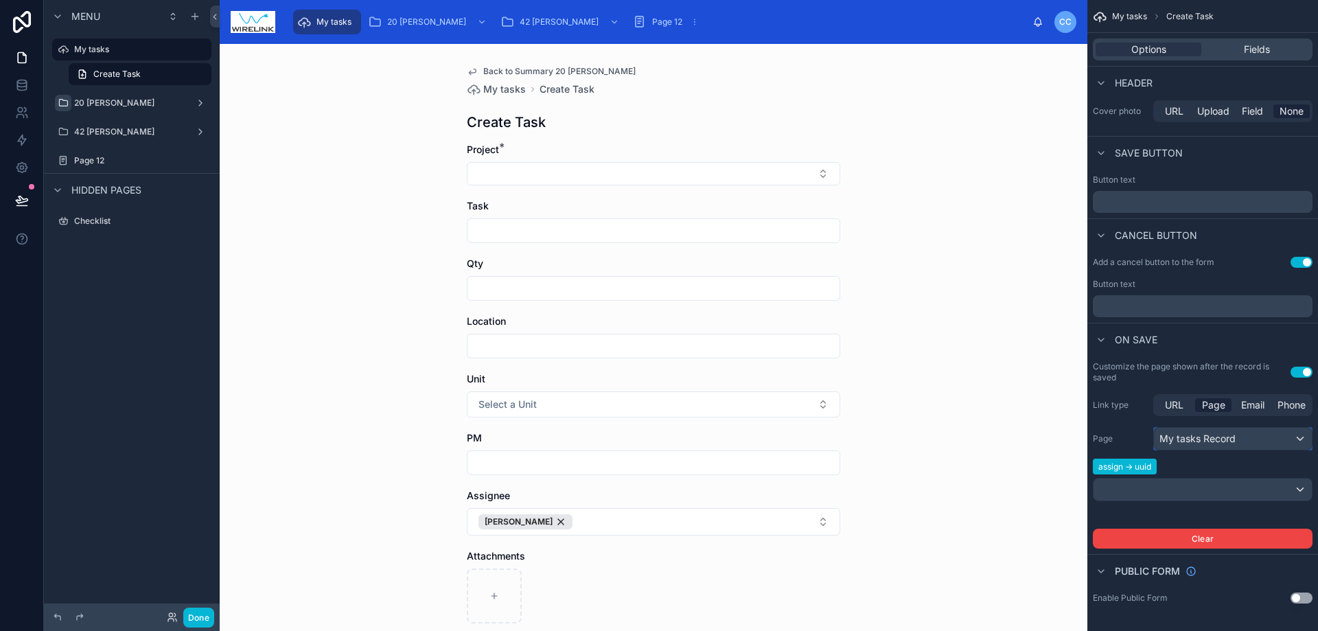
click at [1259, 440] on div "My tasks Record" at bounding box center [1233, 439] width 158 height 22
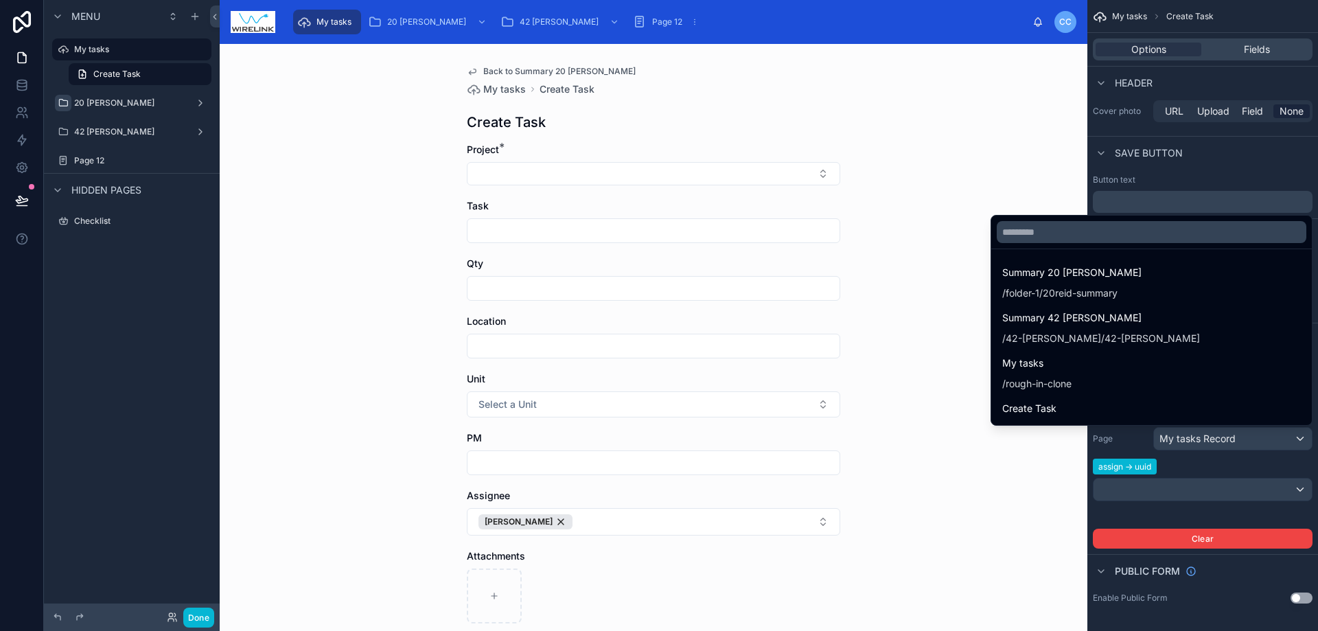
click at [1259, 440] on div "scrollable content" at bounding box center [659, 315] width 1318 height 631
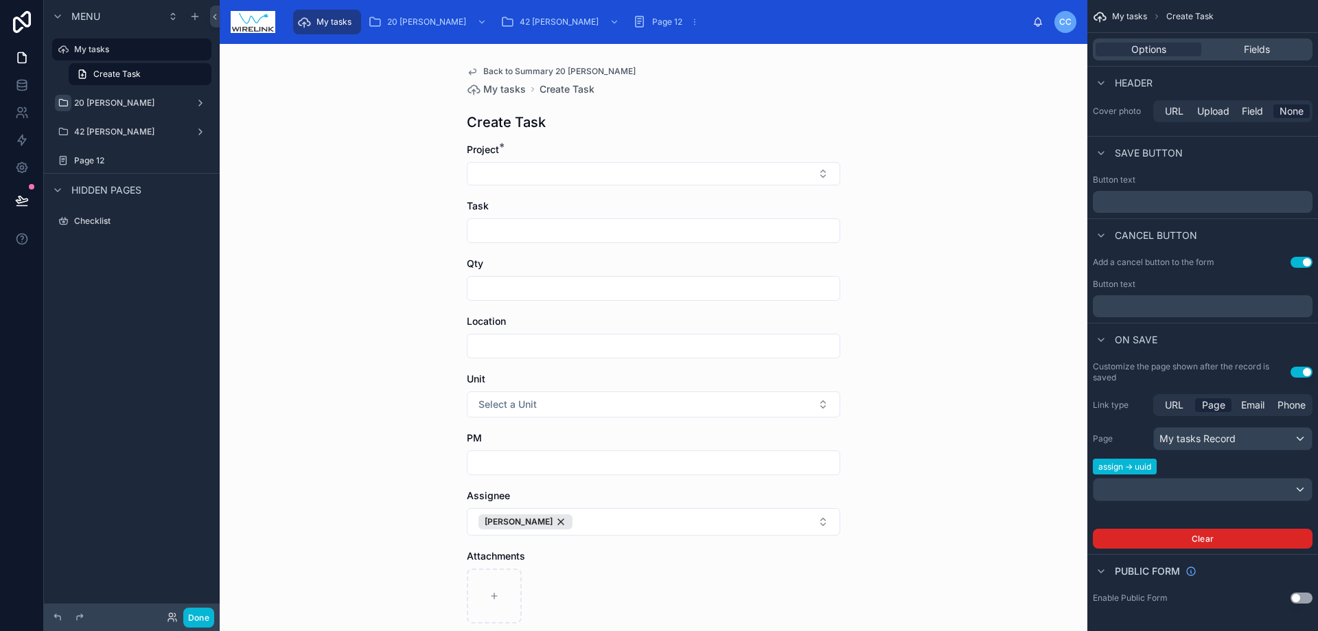
click at [1243, 536] on button "Clear" at bounding box center [1203, 539] width 220 height 20
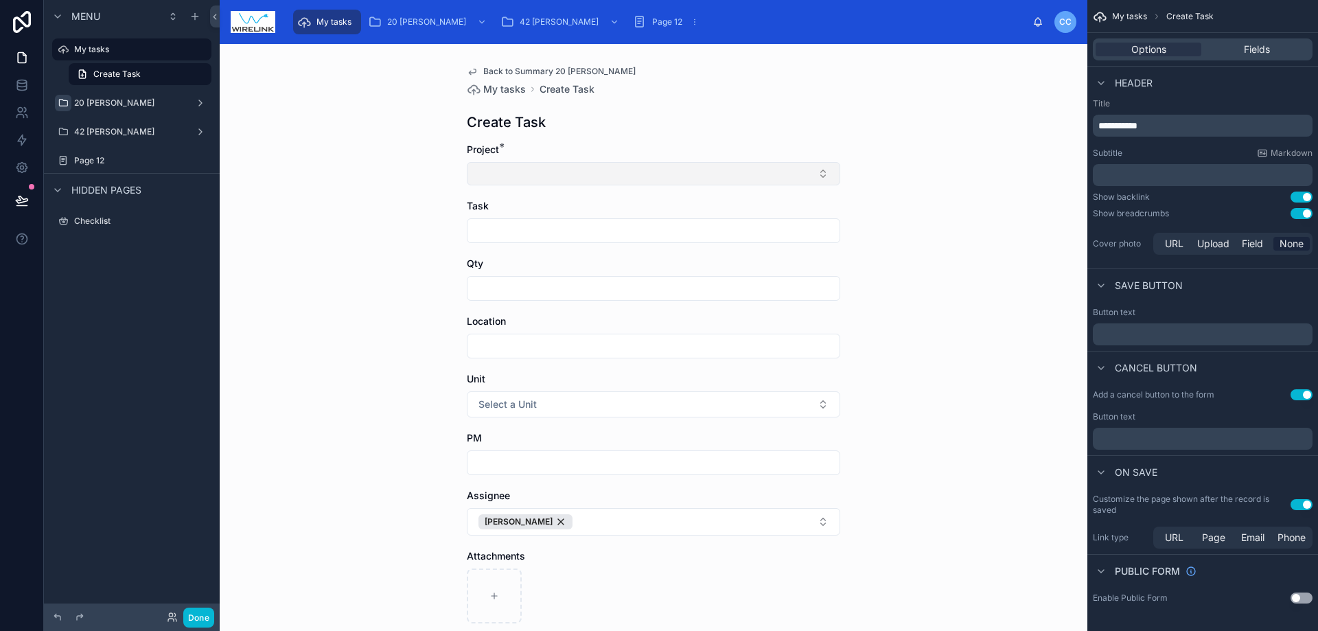
click at [563, 168] on button "Select Button" at bounding box center [653, 173] width 373 height 23
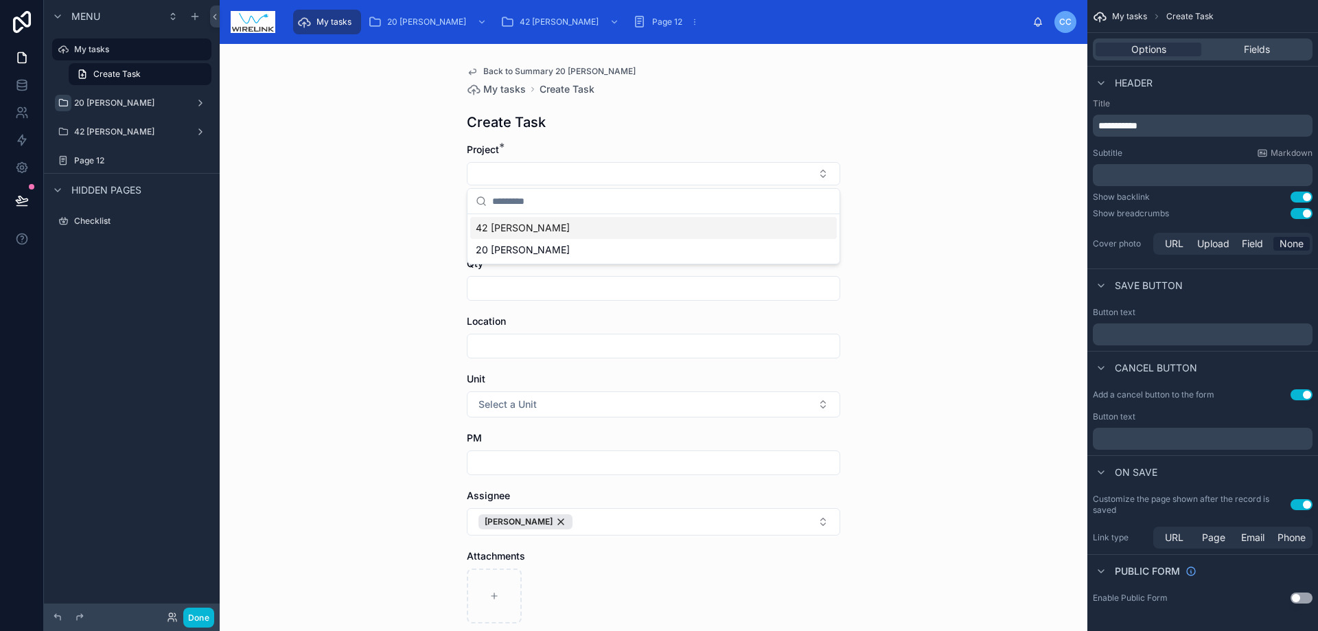
click at [558, 227] on div "42 [PERSON_NAME]" at bounding box center [653, 228] width 367 height 22
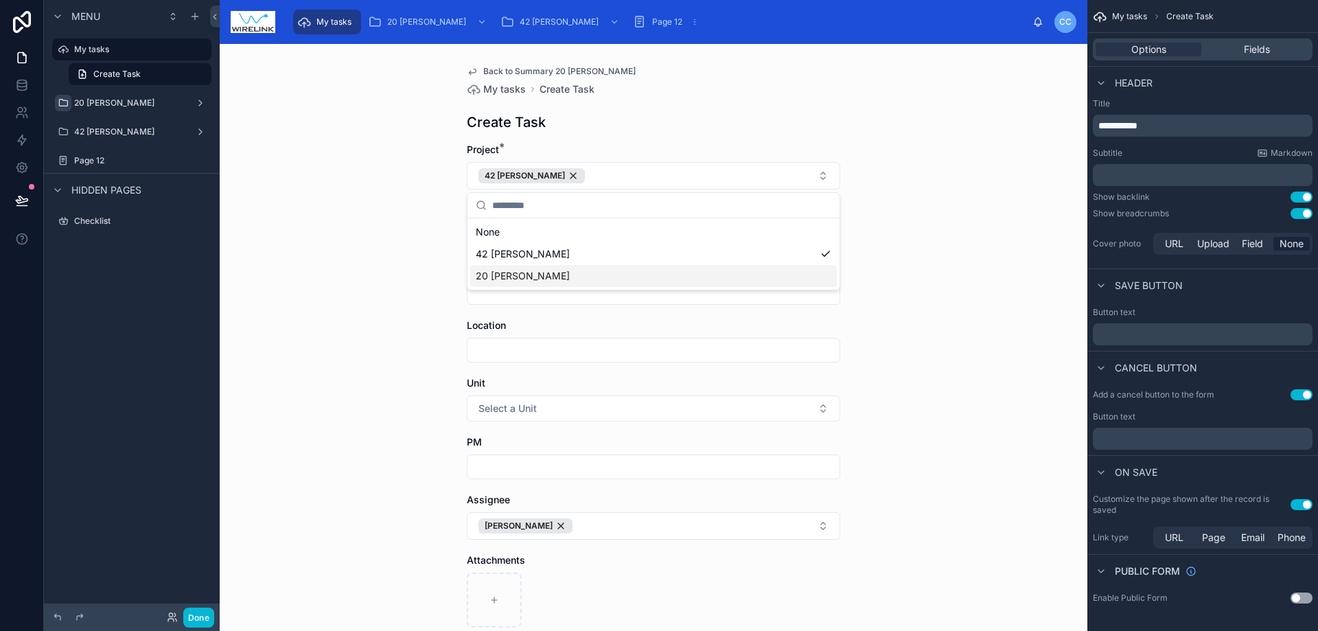
click at [939, 286] on div "Back to Summary 20 [PERSON_NAME] My tasks Create Task Create Task Project * 42 …" at bounding box center [654, 337] width 868 height 587
click at [566, 229] on input "text" at bounding box center [654, 234] width 372 height 19
type input "*****"
click at [372, 336] on div "Back to Summary 20 [PERSON_NAME] My tasks Create Task Create Task Project * 42 …" at bounding box center [654, 337] width 868 height 587
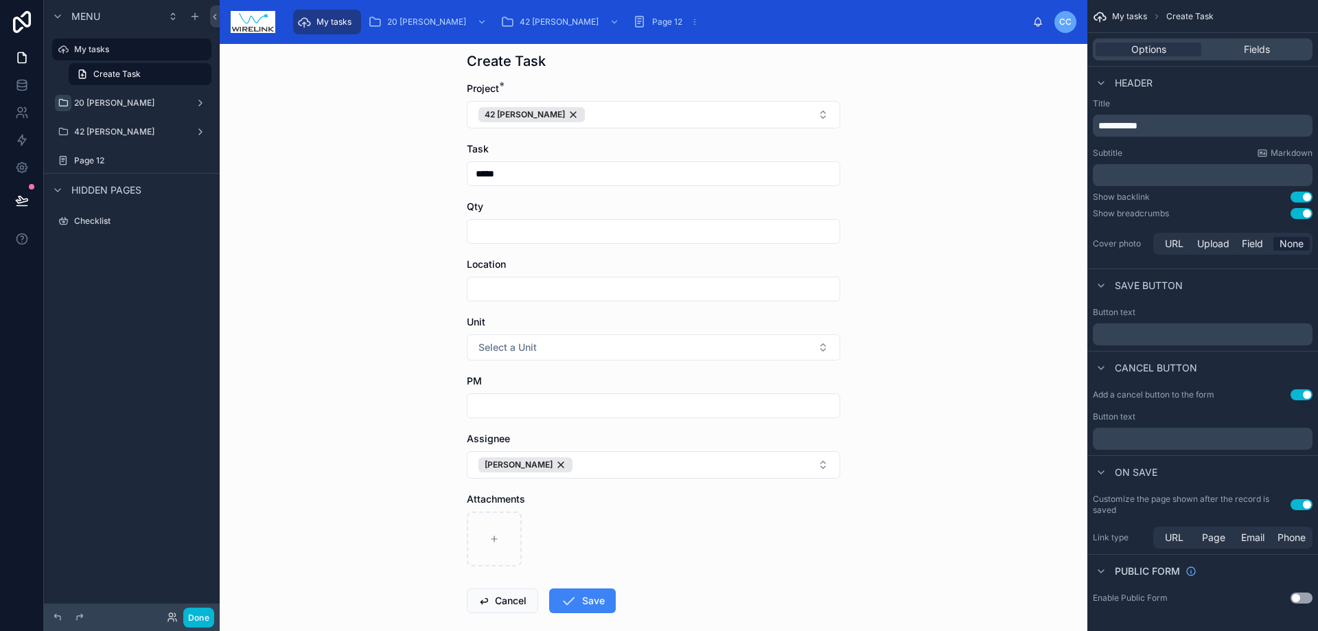
scroll to position [131, 0]
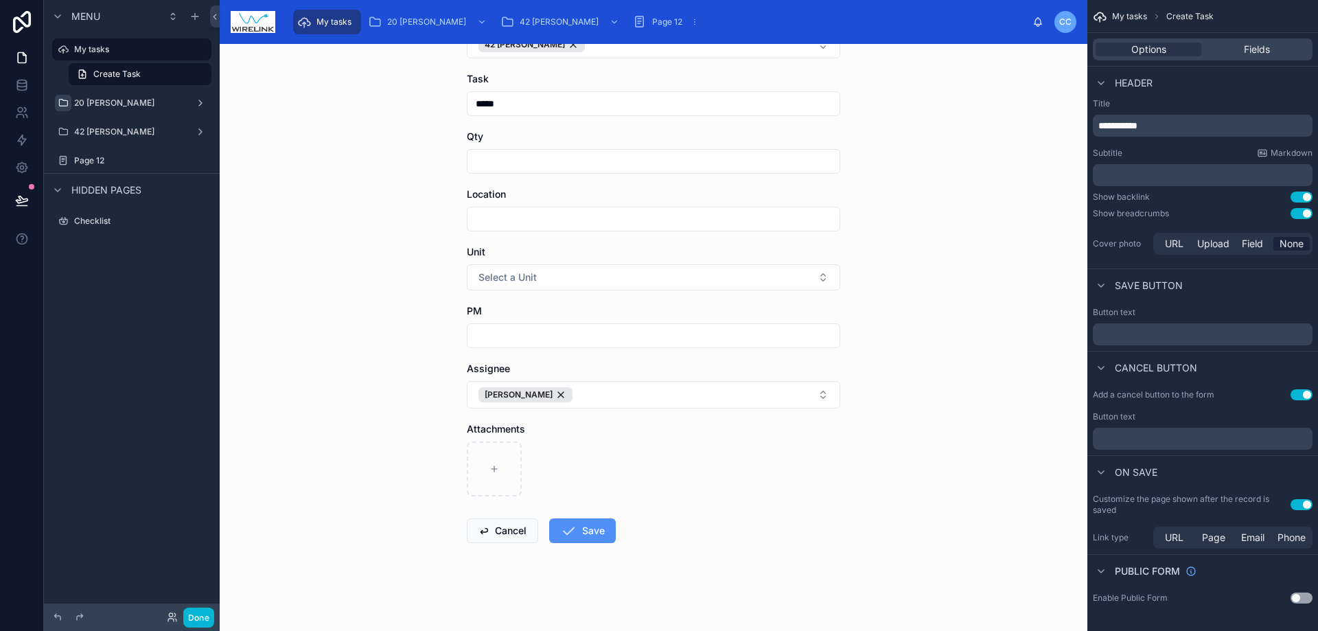
click at [589, 535] on button "Save" at bounding box center [582, 530] width 67 height 25
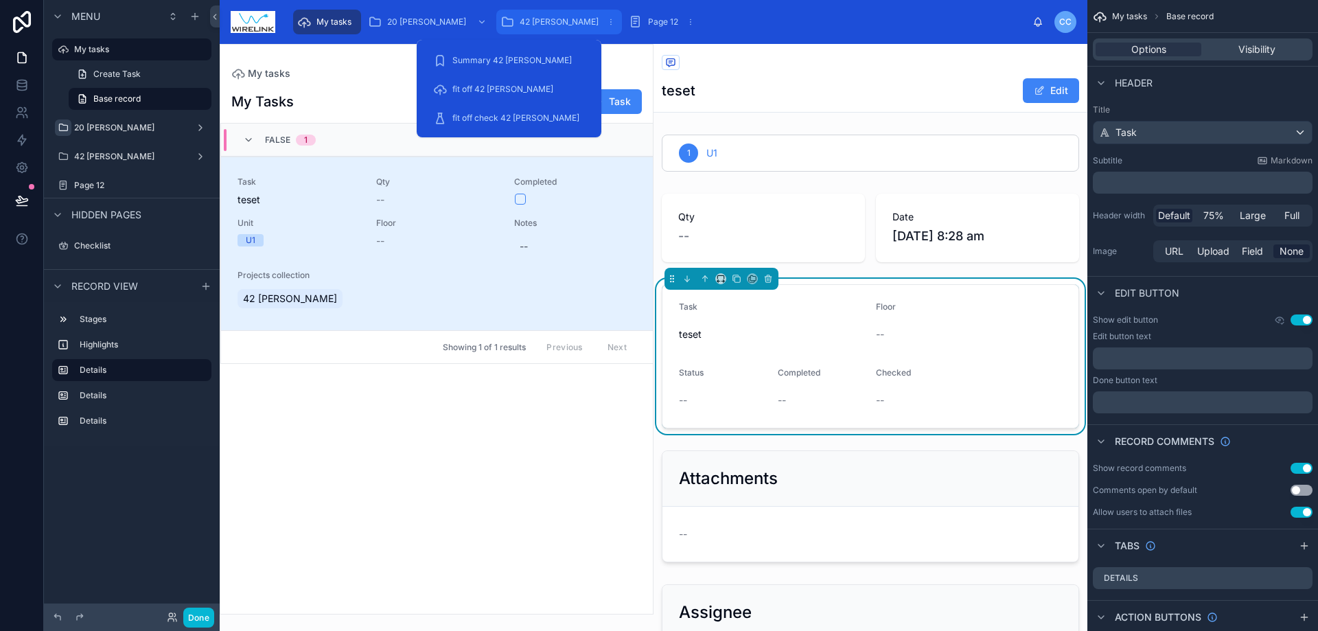
click at [520, 20] on span "42 [PERSON_NAME]" at bounding box center [559, 21] width 79 height 11
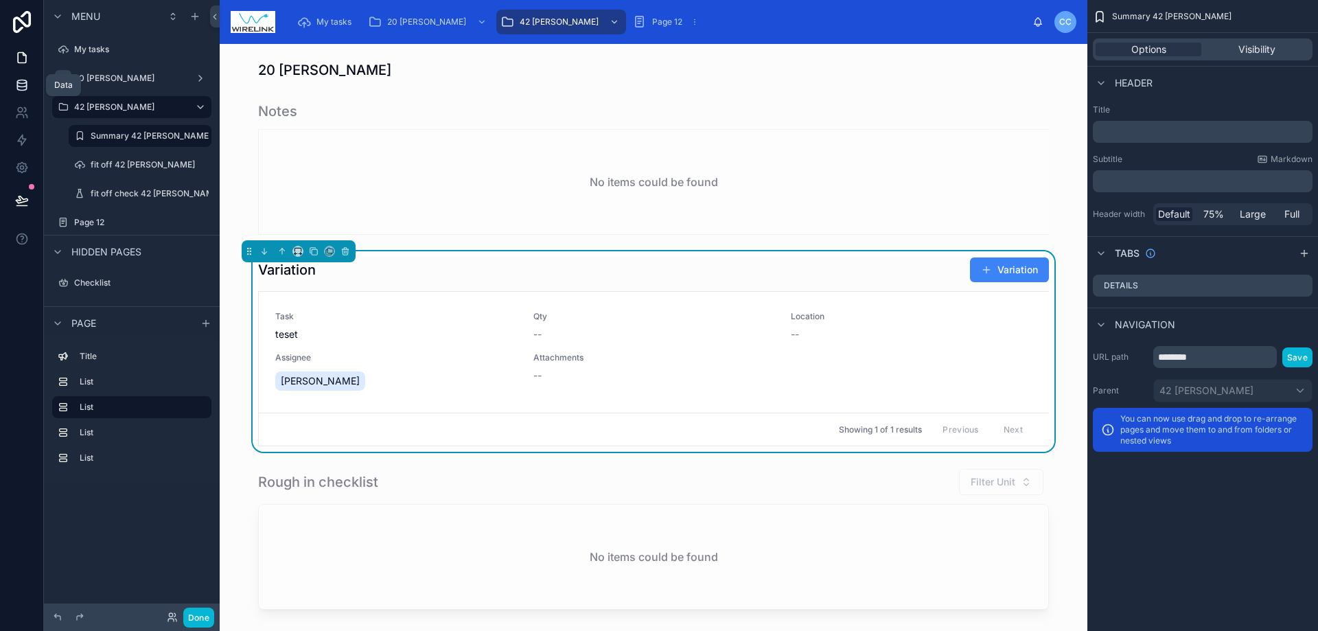
click at [14, 83] on link at bounding box center [21, 84] width 43 height 27
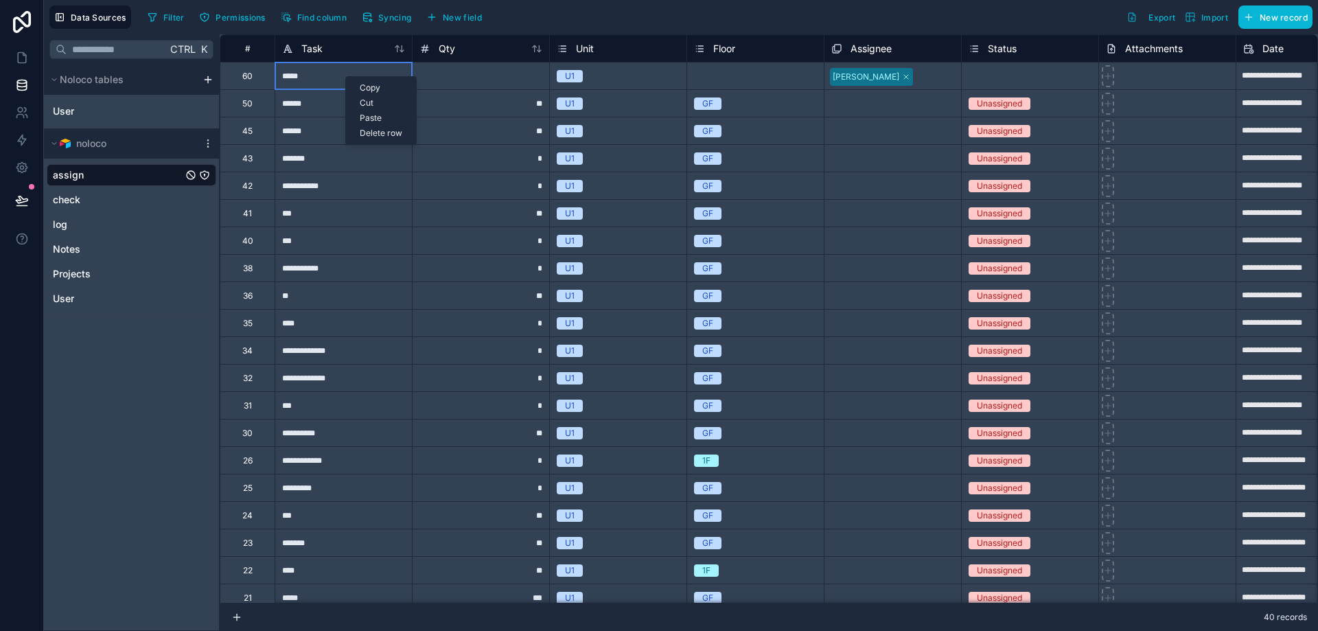
click at [385, 133] on div "Delete row" at bounding box center [381, 133] width 70 height 15
type input "**********"
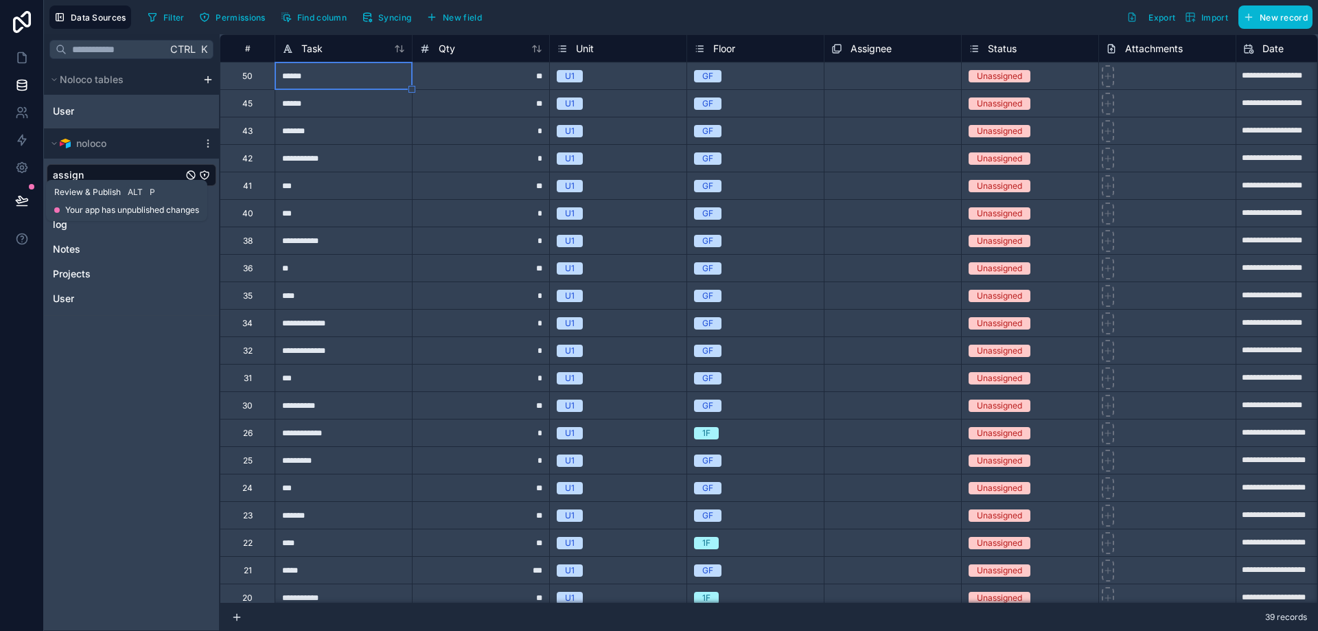
click at [28, 199] on icon at bounding box center [22, 201] width 14 height 14
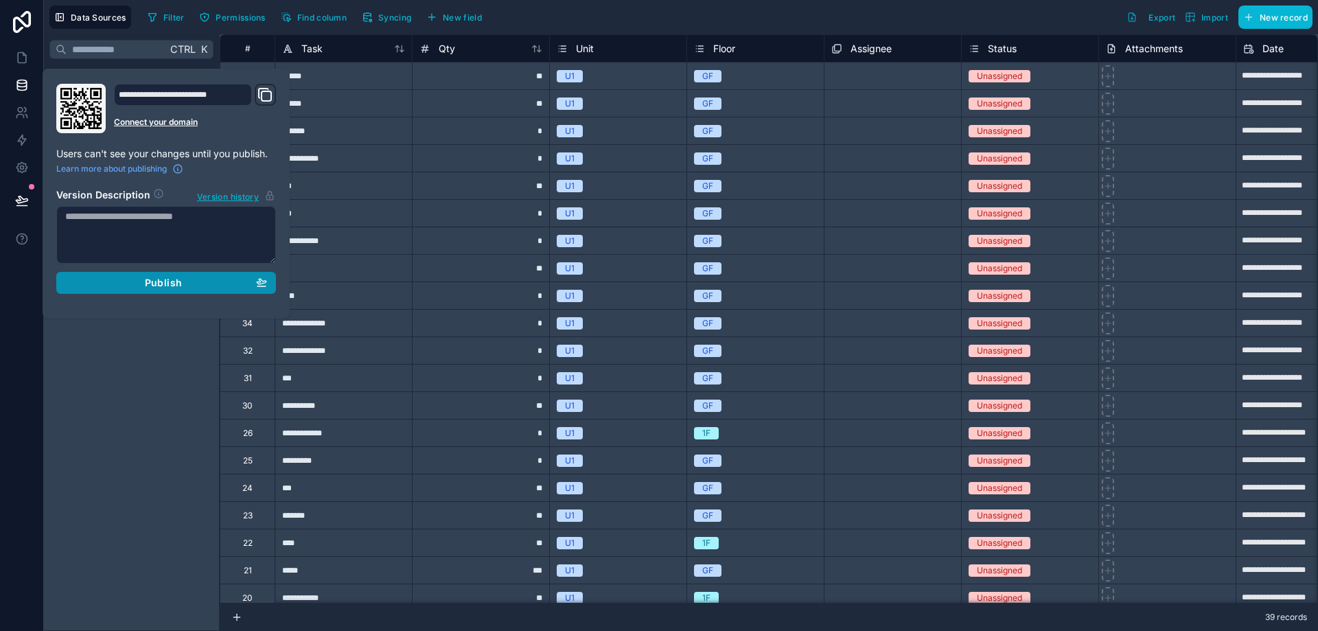
click at [190, 286] on div "Publish" at bounding box center [166, 283] width 202 height 12
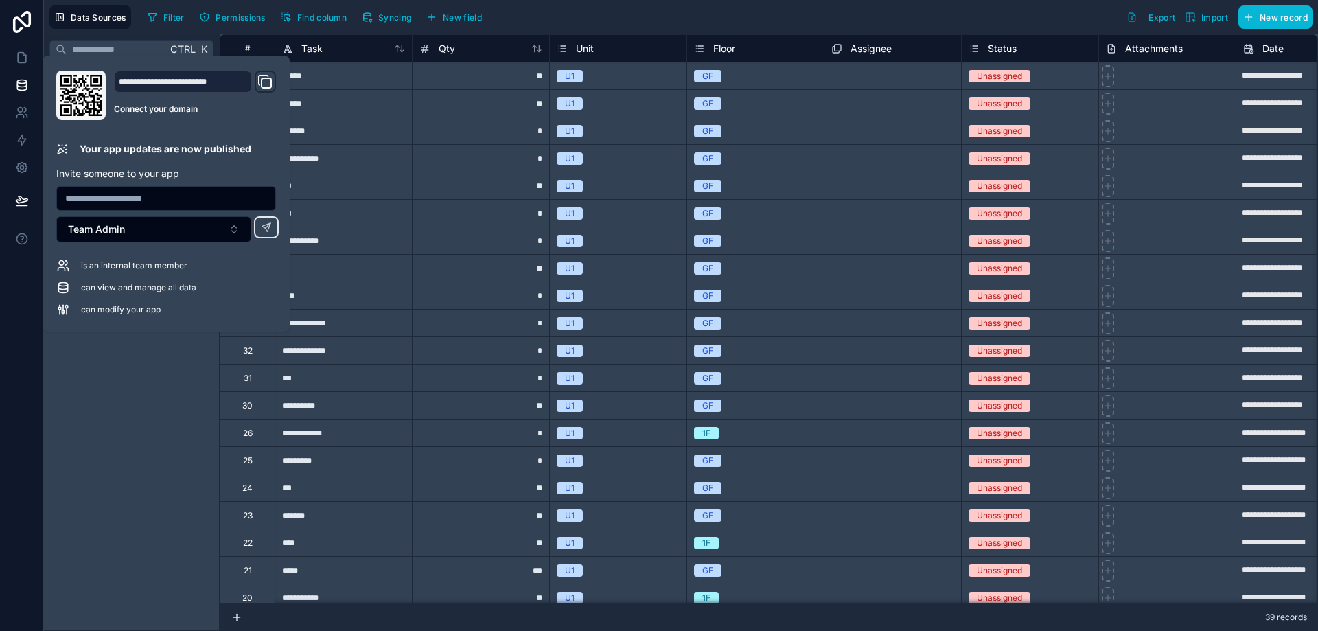
click at [124, 493] on div "Ctrl K Noloco tables User noloco assign check log Notes Projects User" at bounding box center [132, 332] width 176 height 597
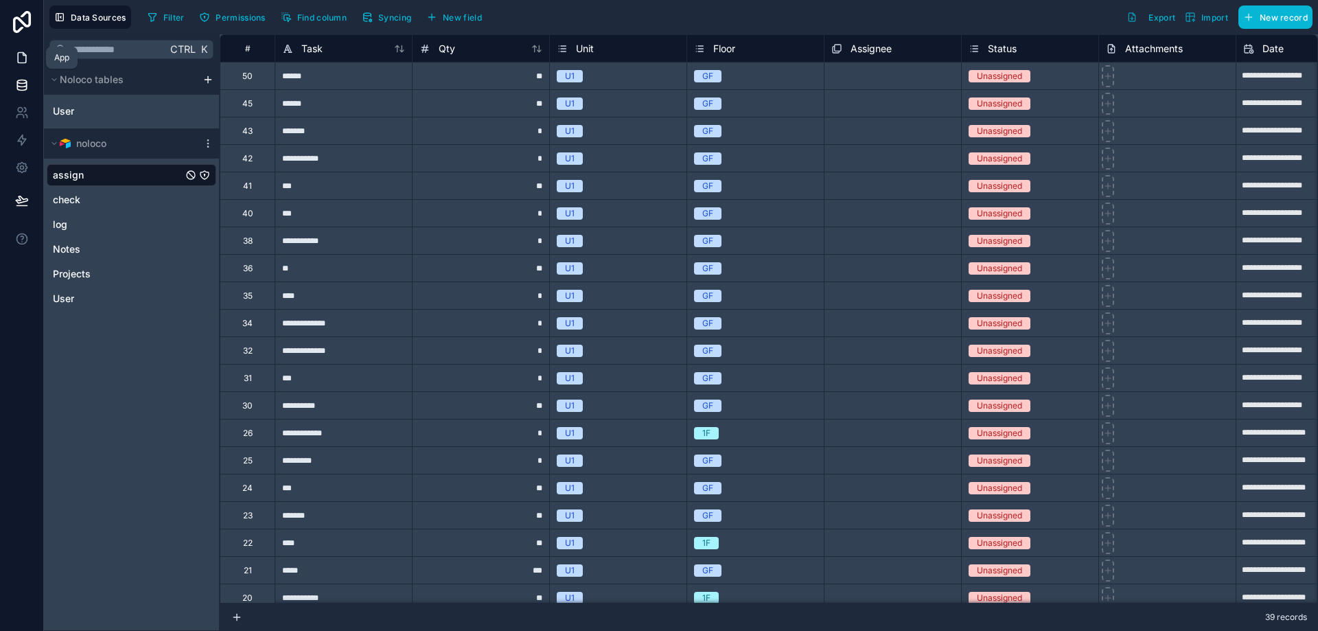
click at [24, 58] on icon at bounding box center [22, 58] width 14 height 14
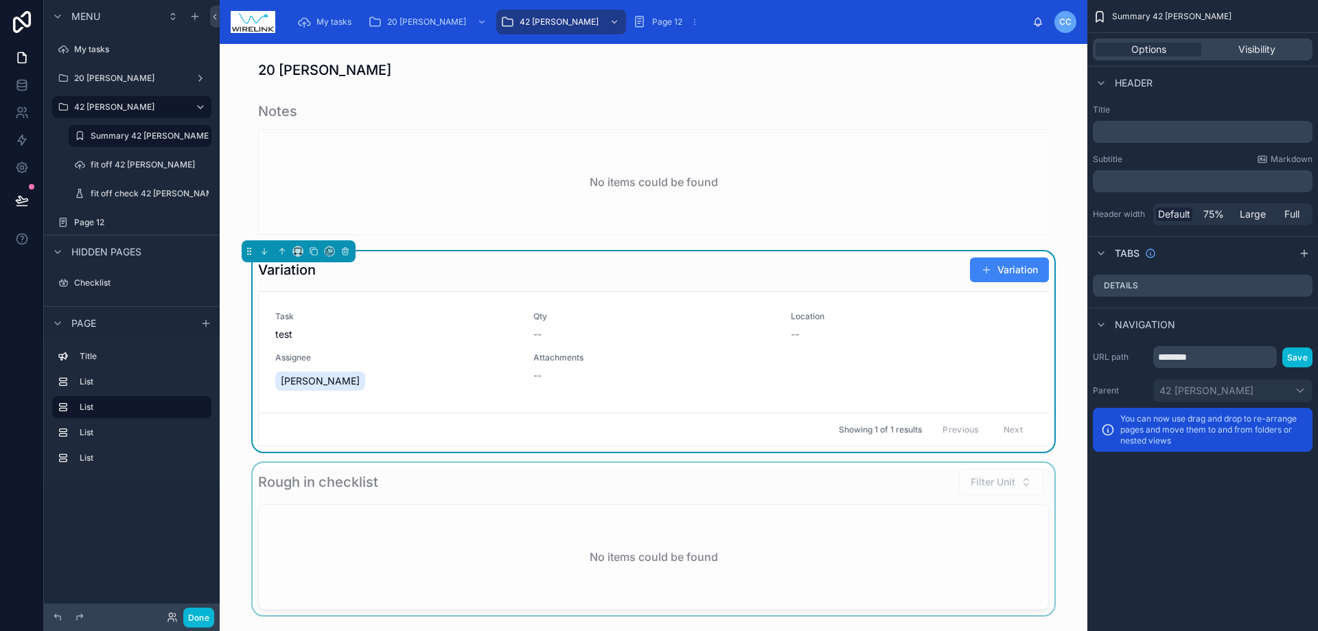
click at [1074, 479] on div at bounding box center [654, 539] width 846 height 152
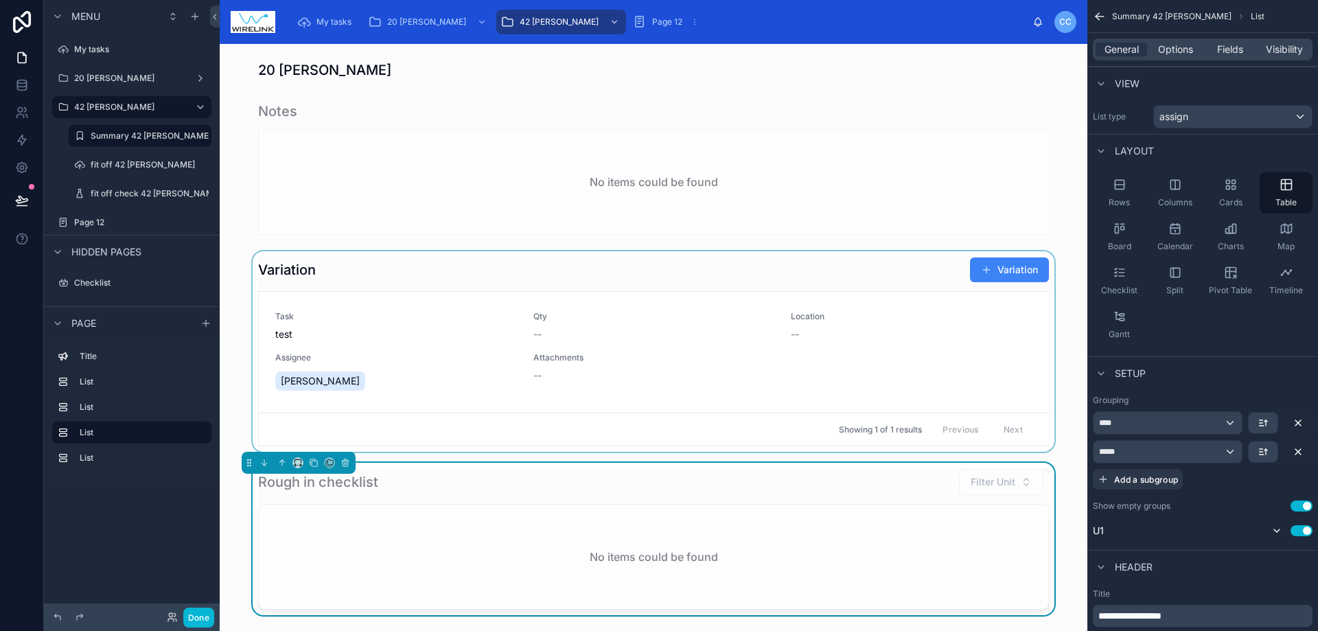
click at [779, 264] on div at bounding box center [654, 351] width 846 height 200
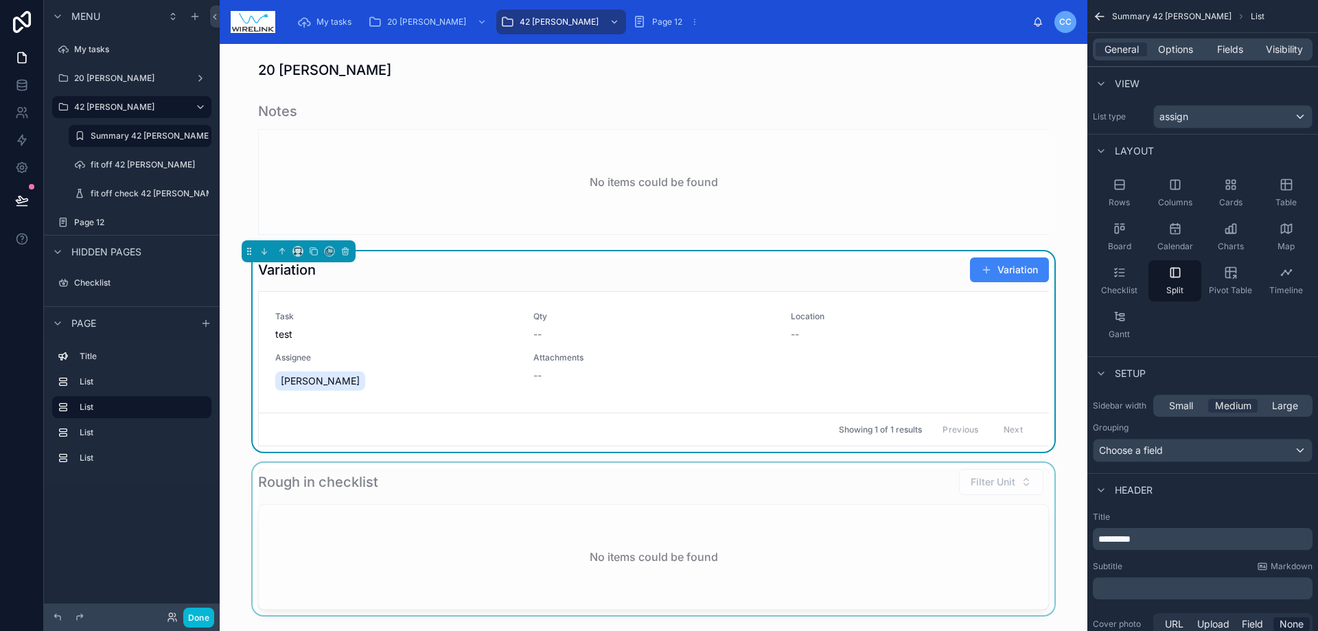
click at [244, 463] on div at bounding box center [654, 539] width 846 height 152
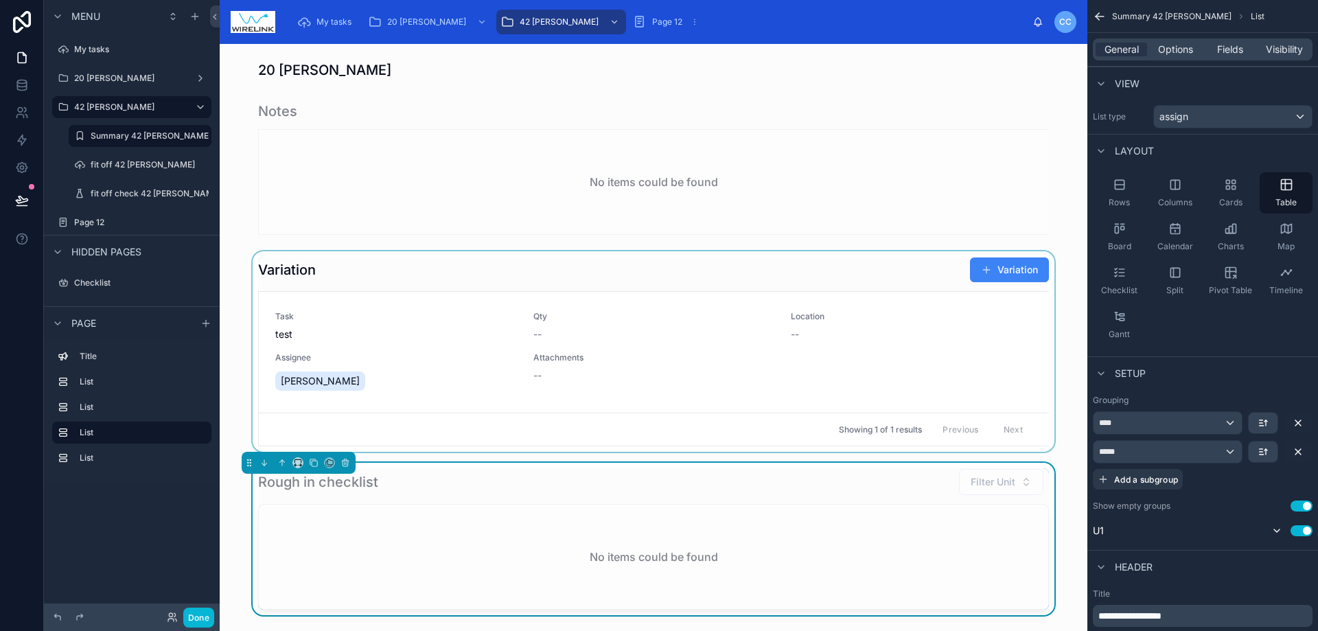
click at [238, 530] on div "Rough in checklist Filter Unit No items could be found" at bounding box center [654, 539] width 846 height 152
click at [205, 104] on icon "scrollable content" at bounding box center [200, 107] width 11 height 11
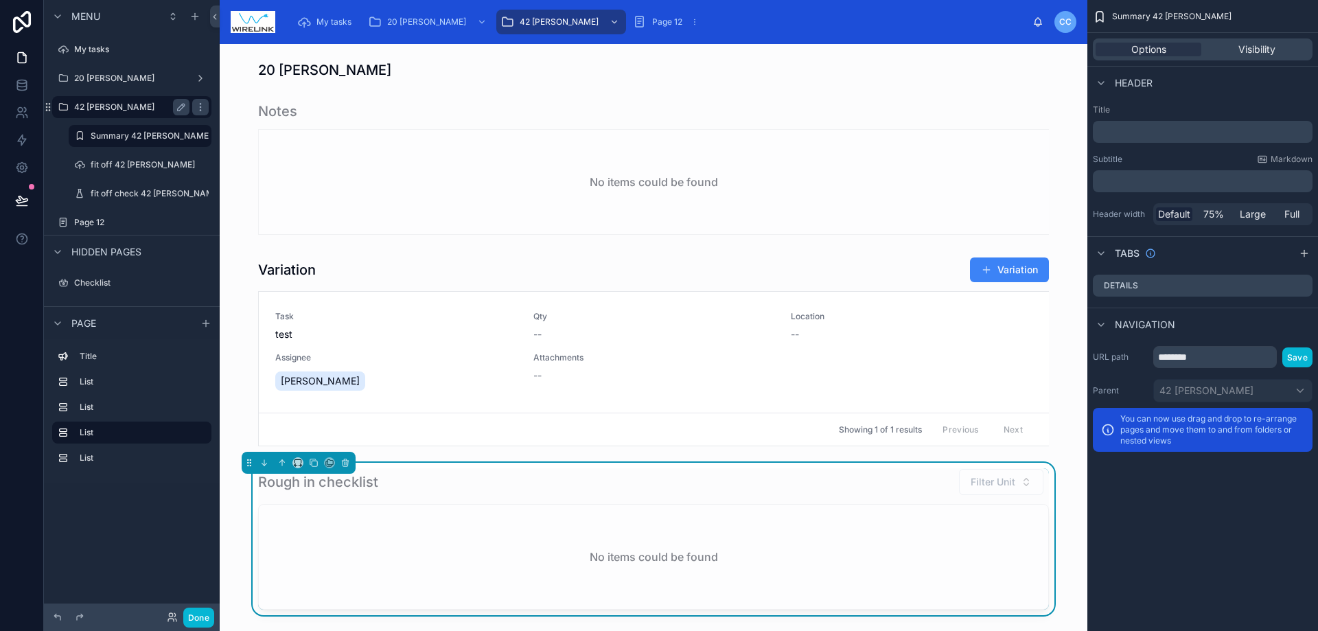
click at [132, 102] on label "42 [PERSON_NAME]" at bounding box center [129, 107] width 110 height 11
click at [58, 106] on icon "scrollable content" at bounding box center [63, 107] width 11 height 11
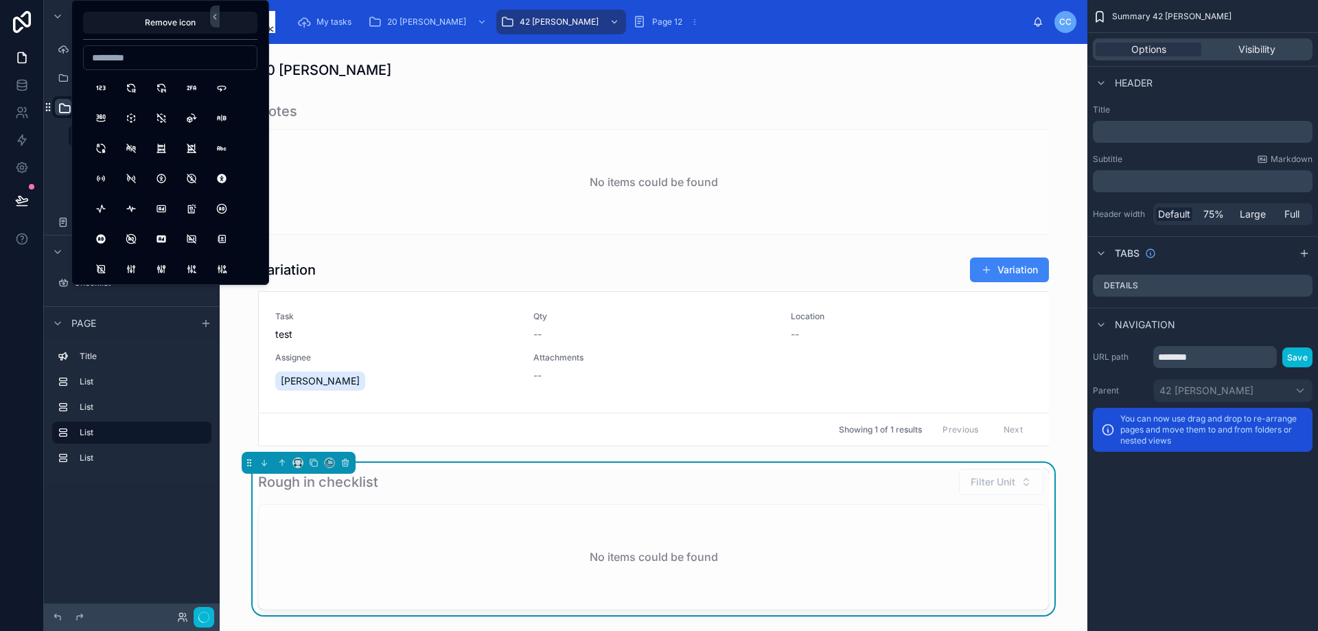
click at [51, 107] on icon "scrollable content" at bounding box center [48, 107] width 11 height 11
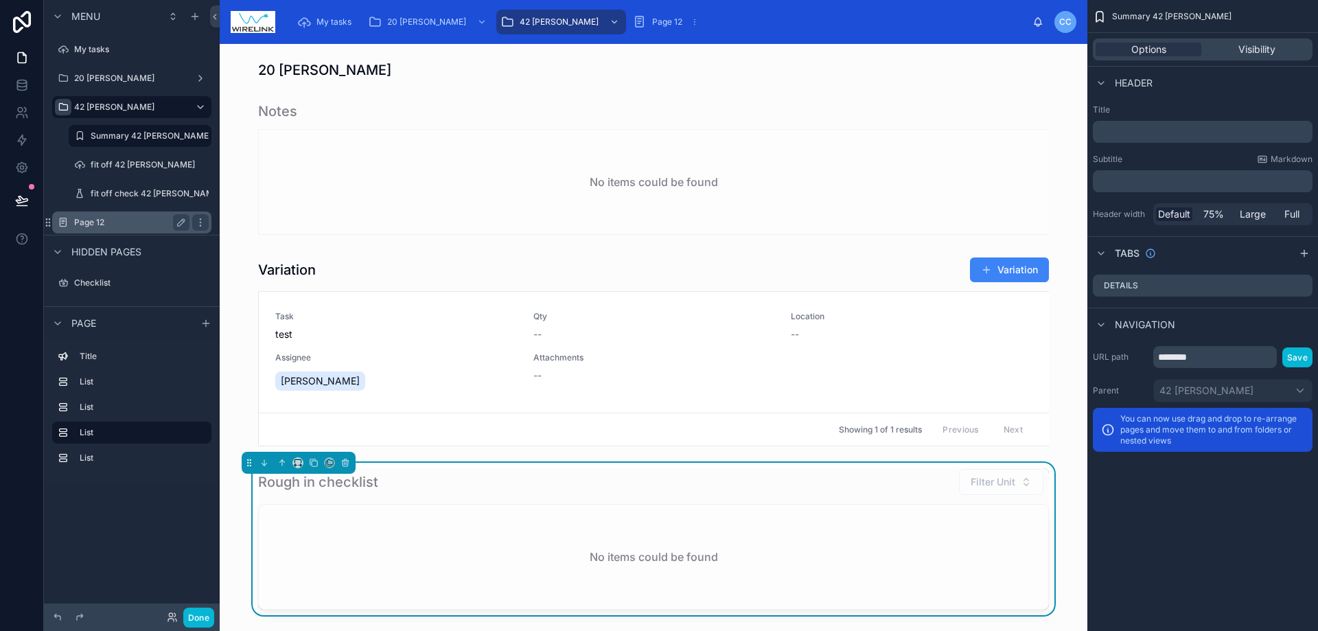
click at [76, 221] on label "Page 12" at bounding box center [129, 222] width 110 height 11
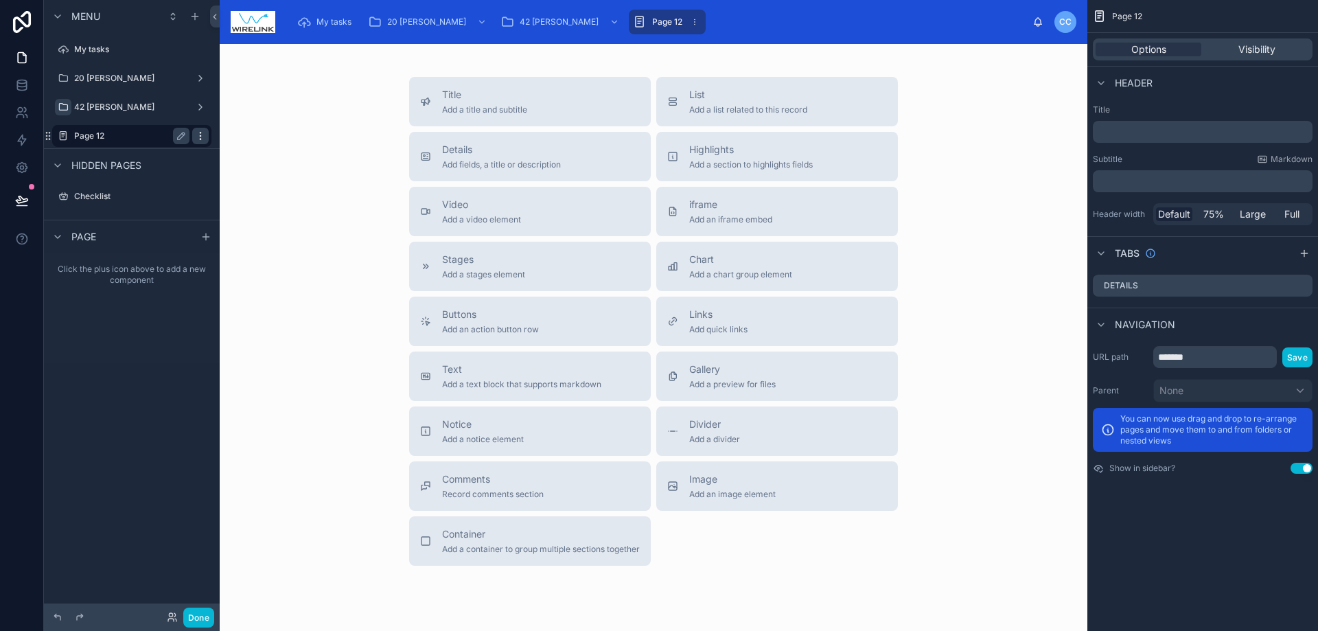
click at [205, 131] on icon "scrollable content" at bounding box center [200, 135] width 11 height 11
click at [253, 138] on div "Clone Remove" at bounding box center [254, 136] width 53 height 38
click at [252, 143] on span "Remove" at bounding box center [262, 146] width 36 height 14
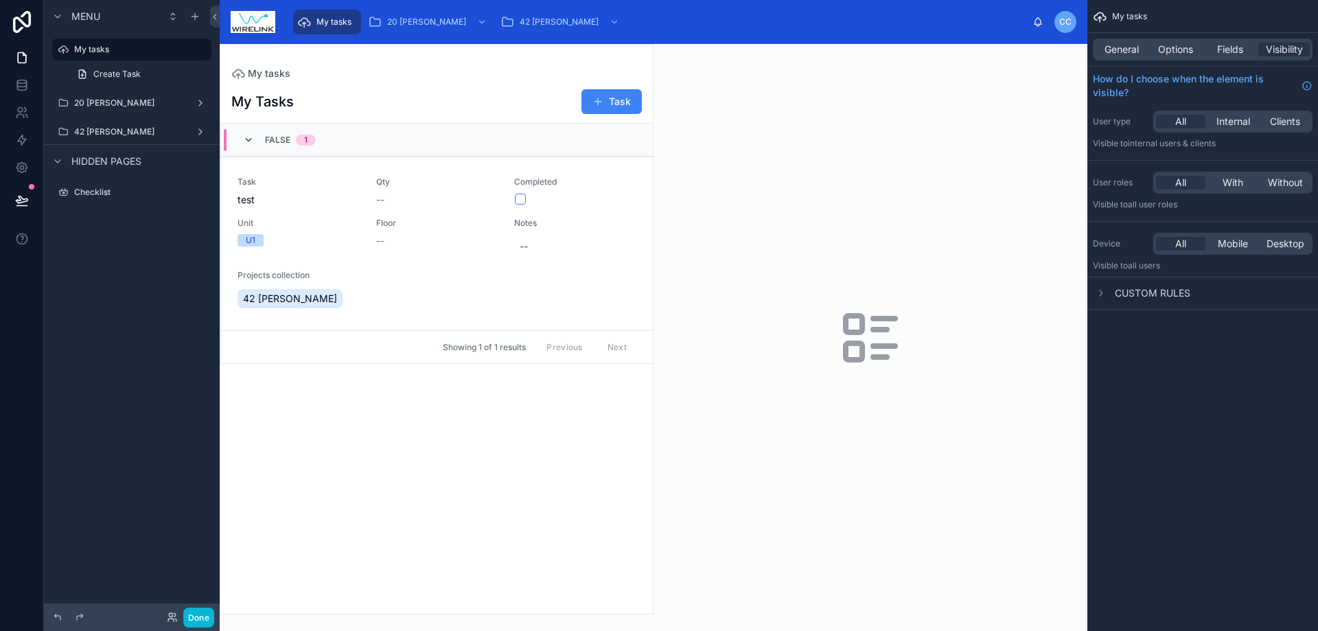
click at [252, 137] on icon at bounding box center [248, 140] width 11 height 11
